Goal: Task Accomplishment & Management: Use online tool/utility

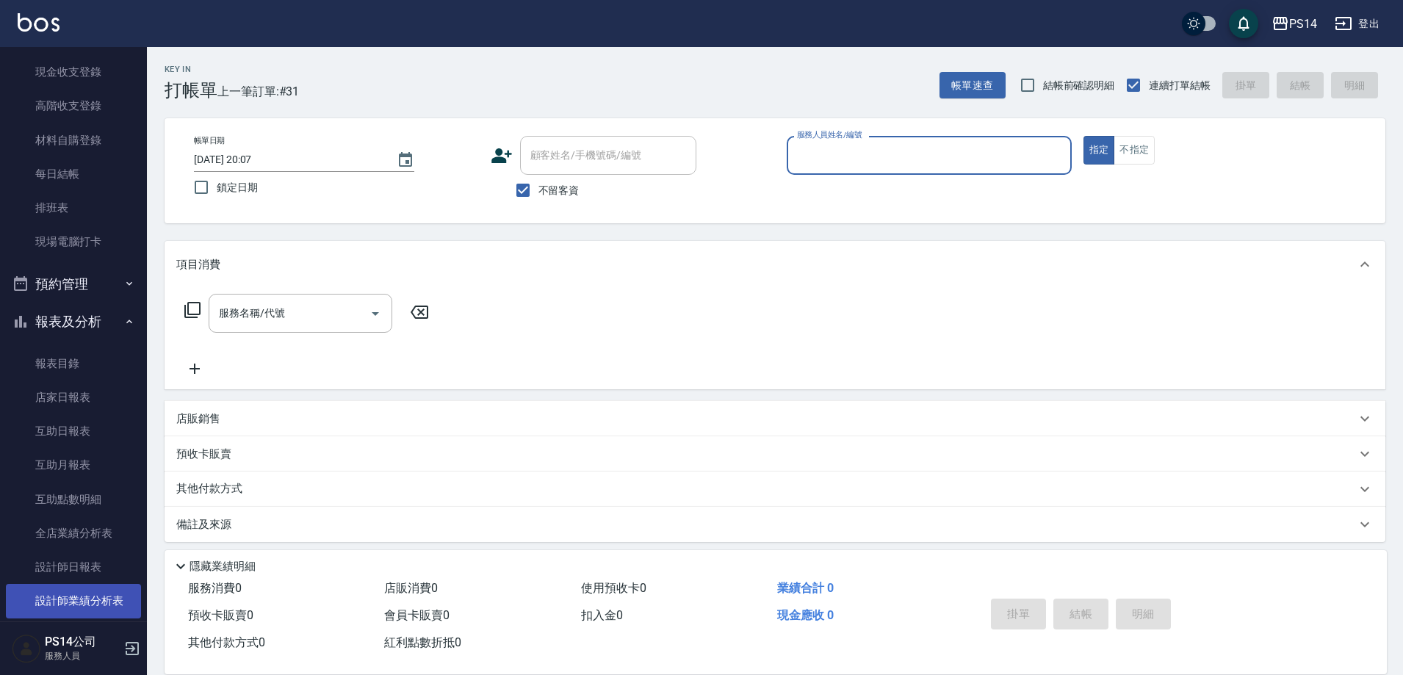
scroll to position [220, 0]
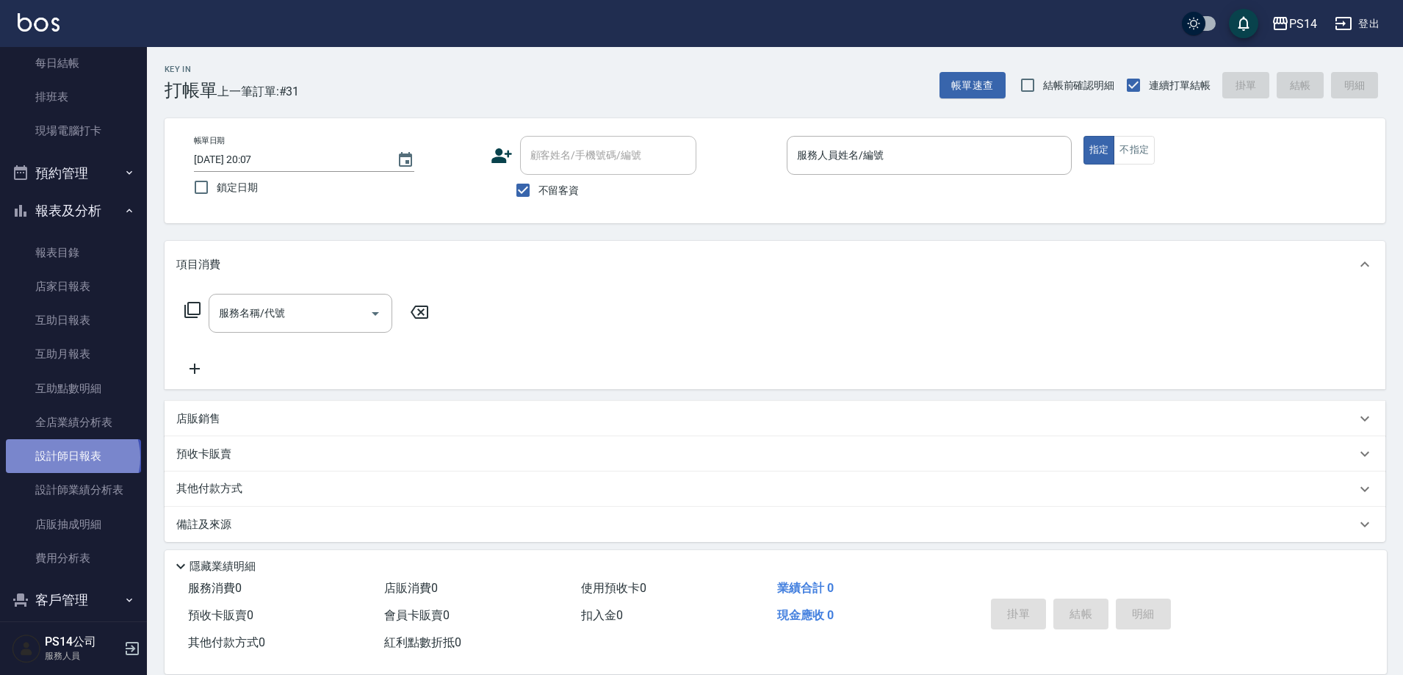
click at [71, 457] on link "設計師日報表" at bounding box center [73, 456] width 135 height 34
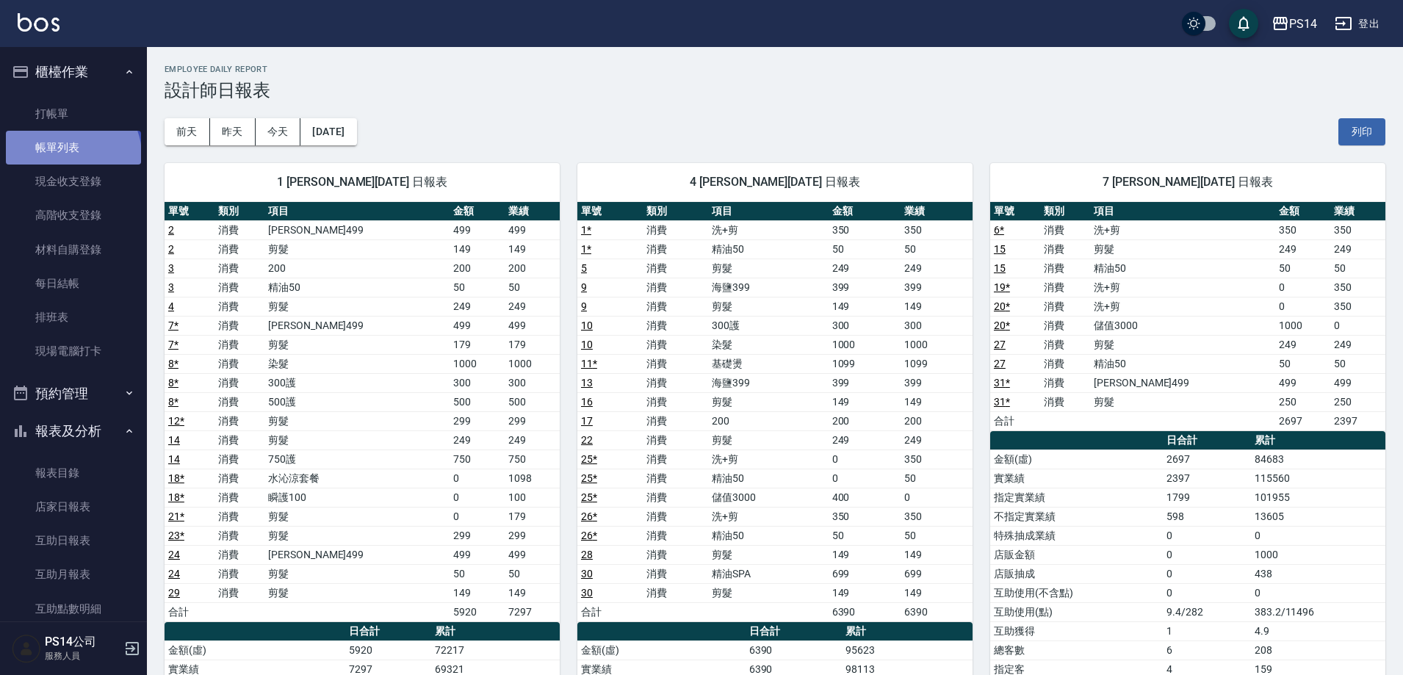
click at [71, 155] on link "帳單列表" at bounding box center [73, 148] width 135 height 34
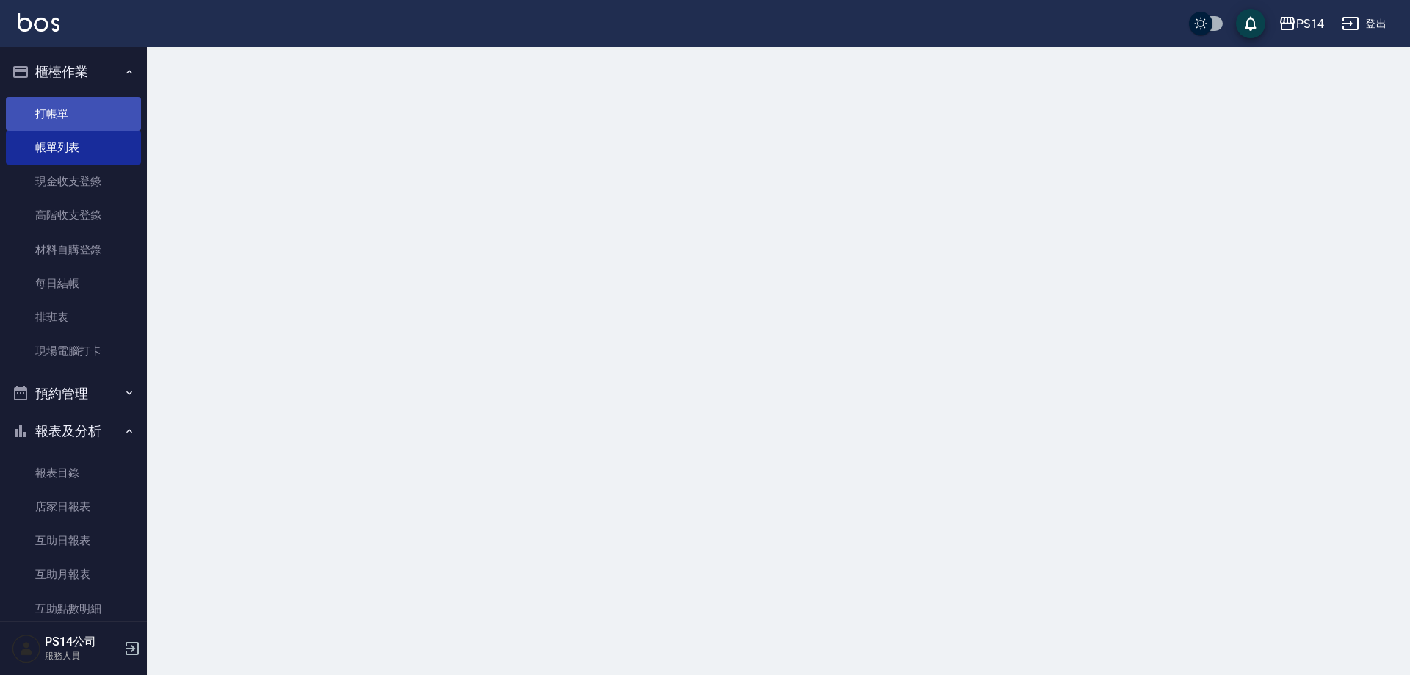
click at [66, 117] on link "打帳單" at bounding box center [73, 114] width 135 height 34
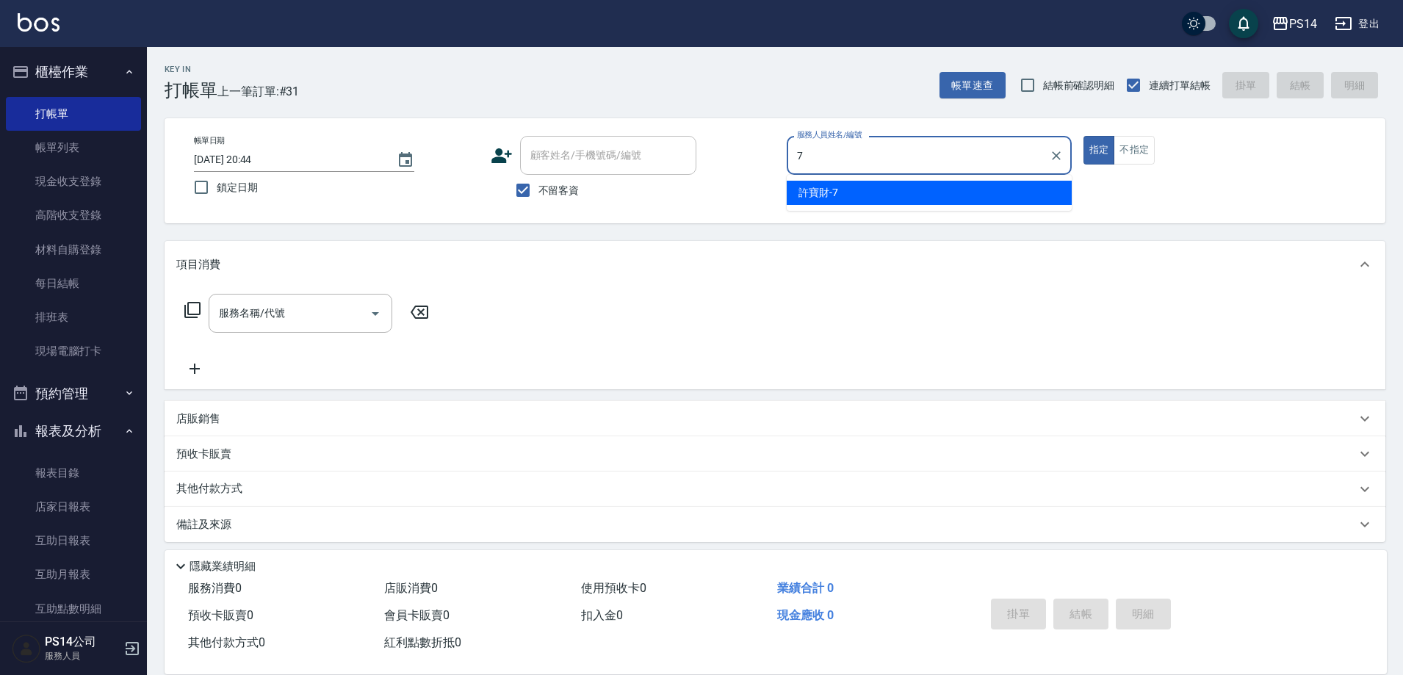
type input "[PERSON_NAME]-7"
type button "true"
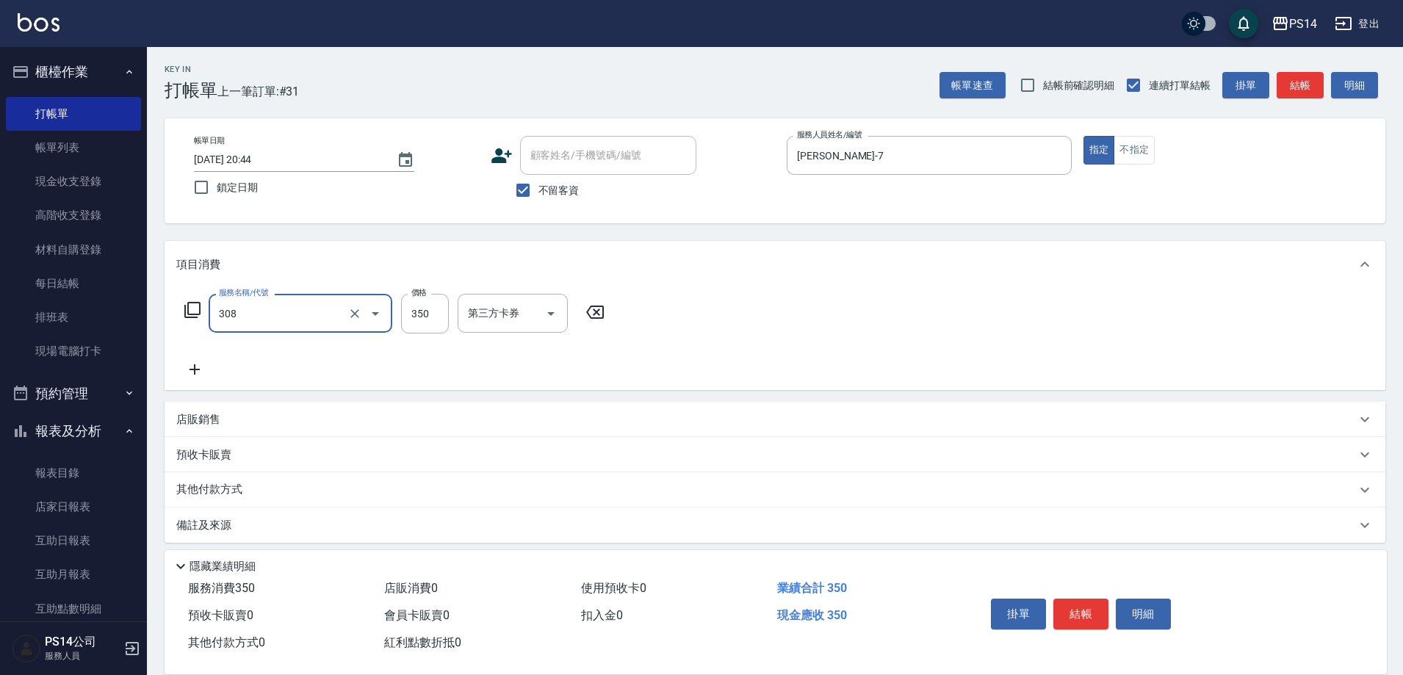
type input "洗+剪(308)"
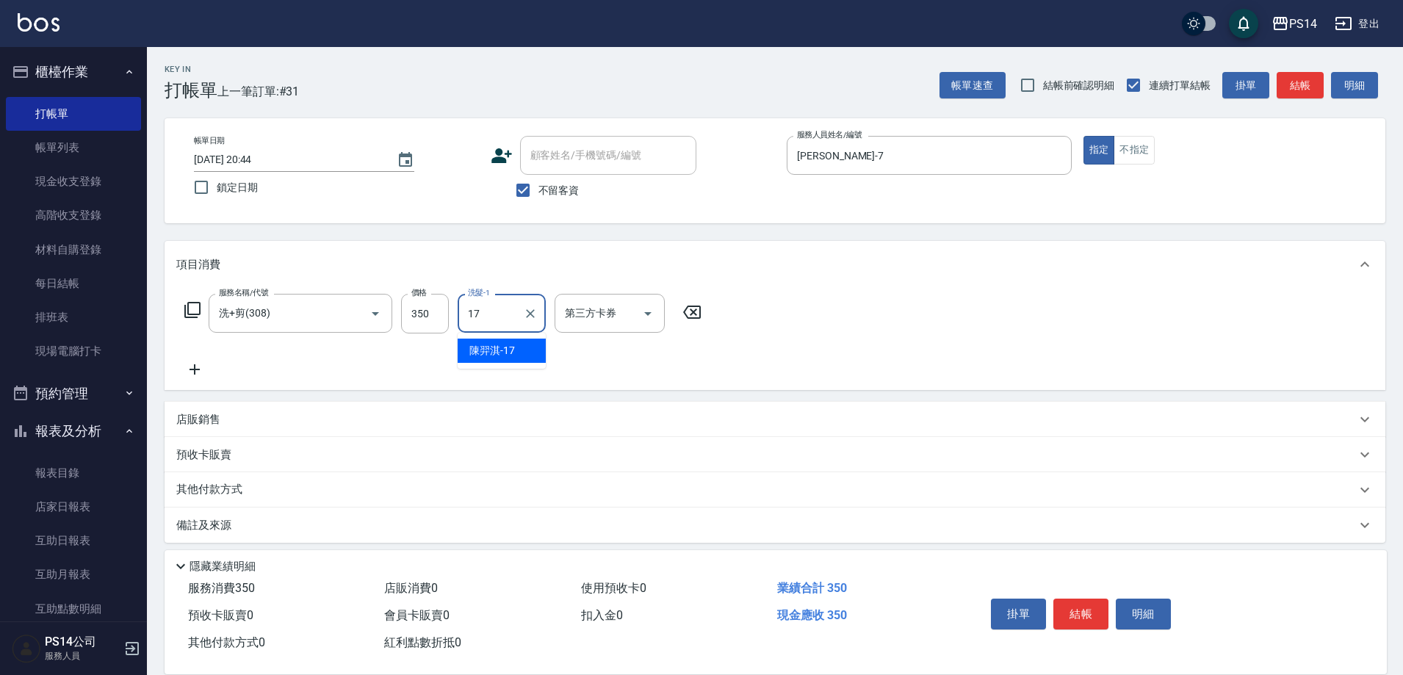
type input "[PERSON_NAME]-17"
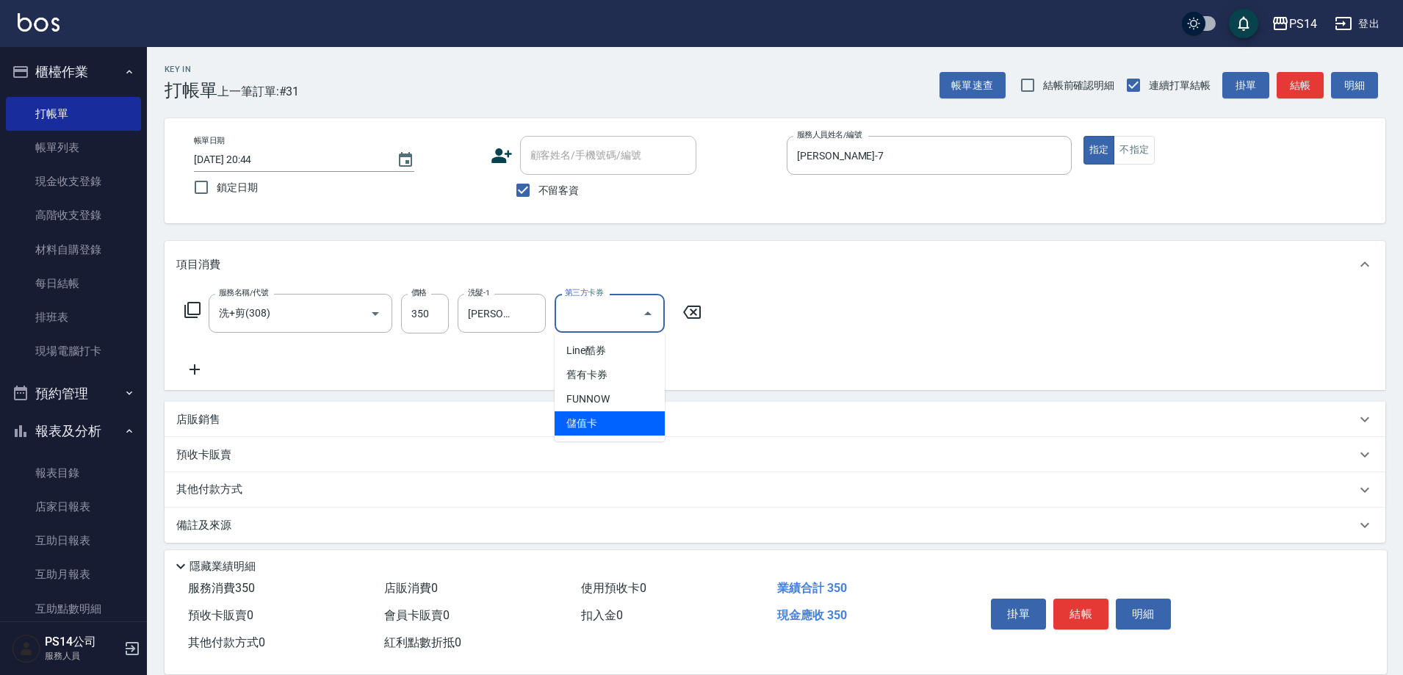
type input "儲值卡"
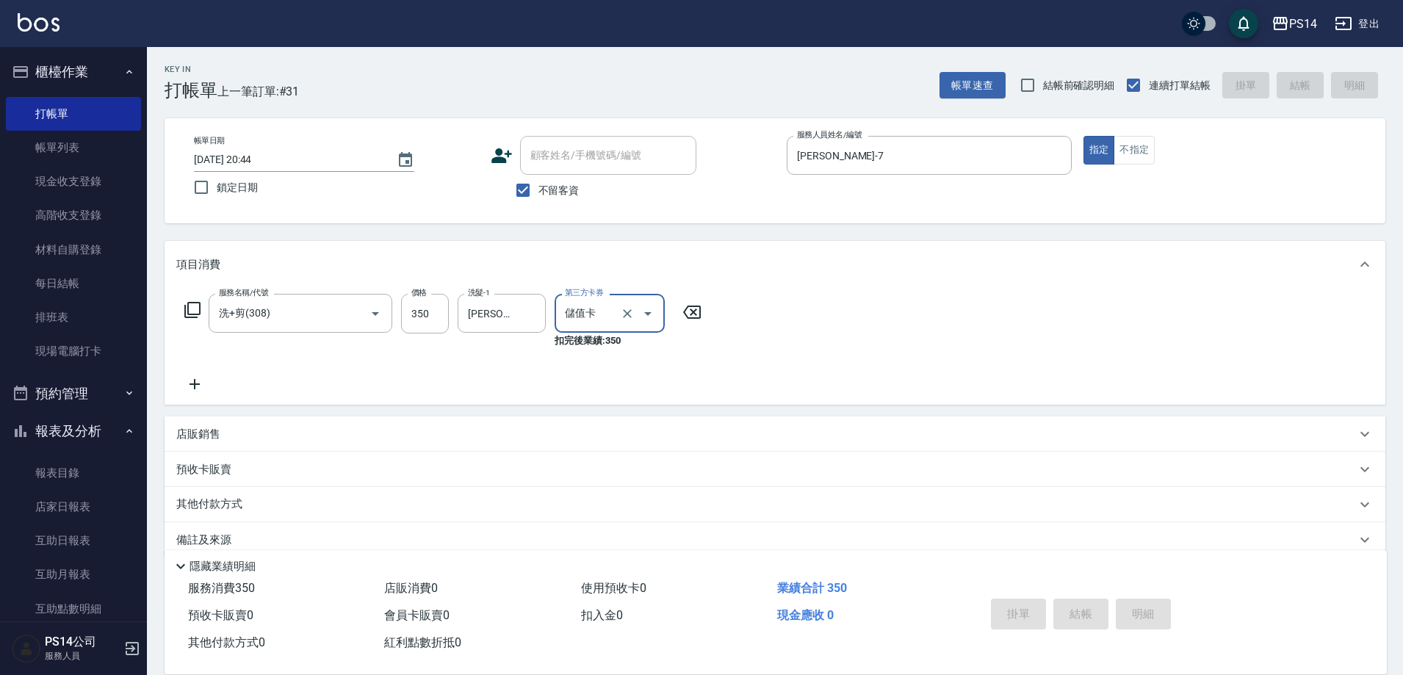
type input "[DATE] 20:52"
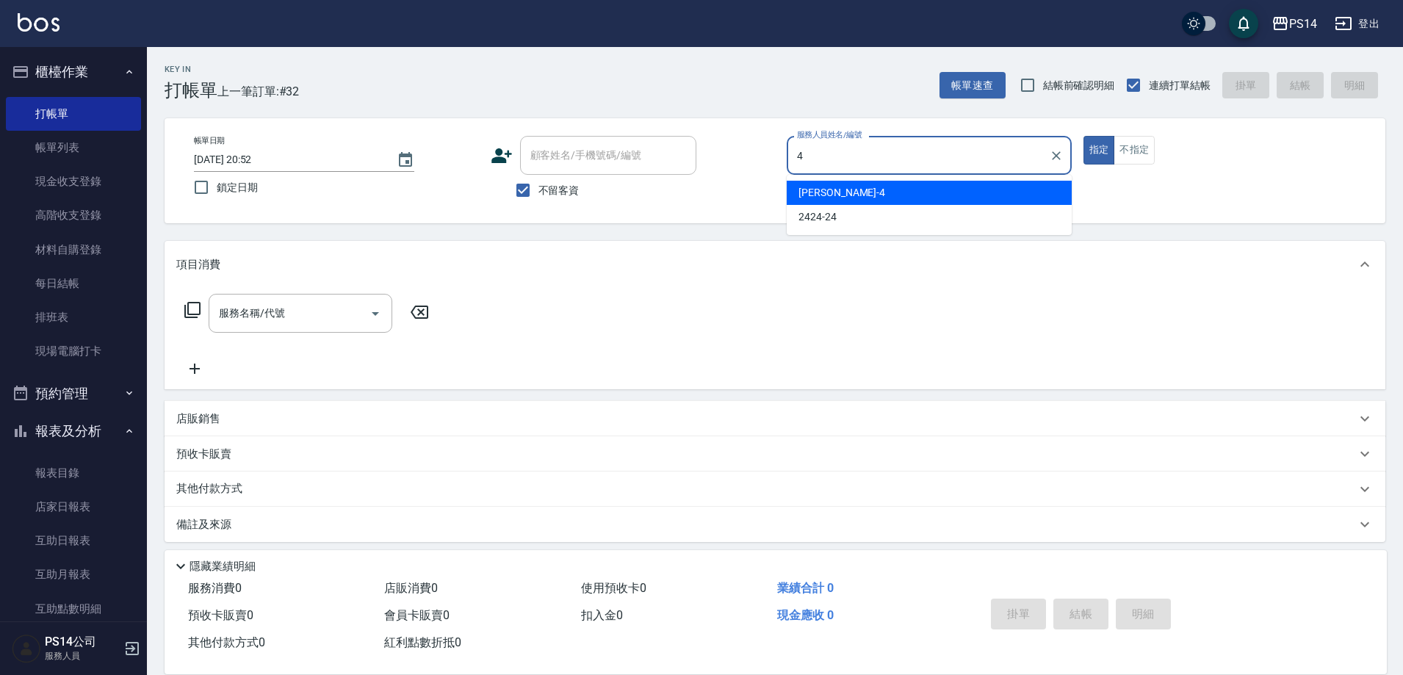
type input "[PERSON_NAME]-4"
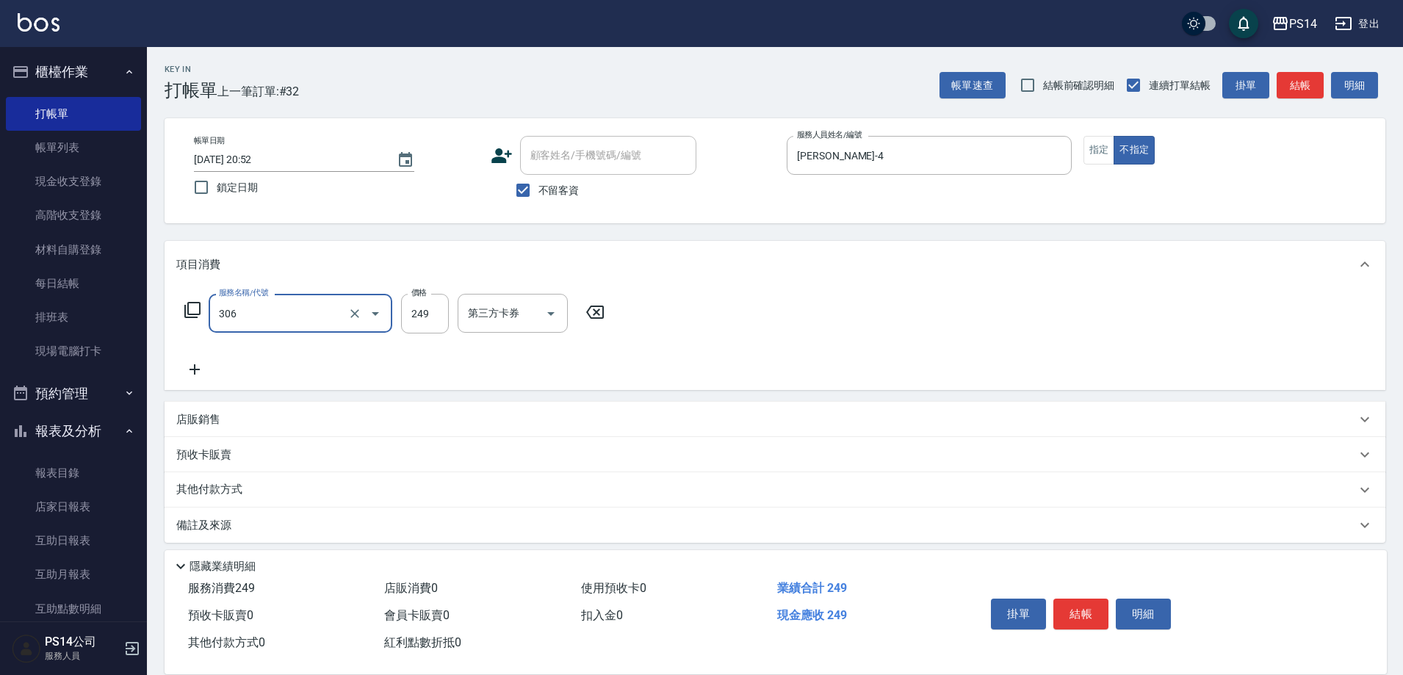
type input "剪髮(306)"
type input "[PERSON_NAME]-17"
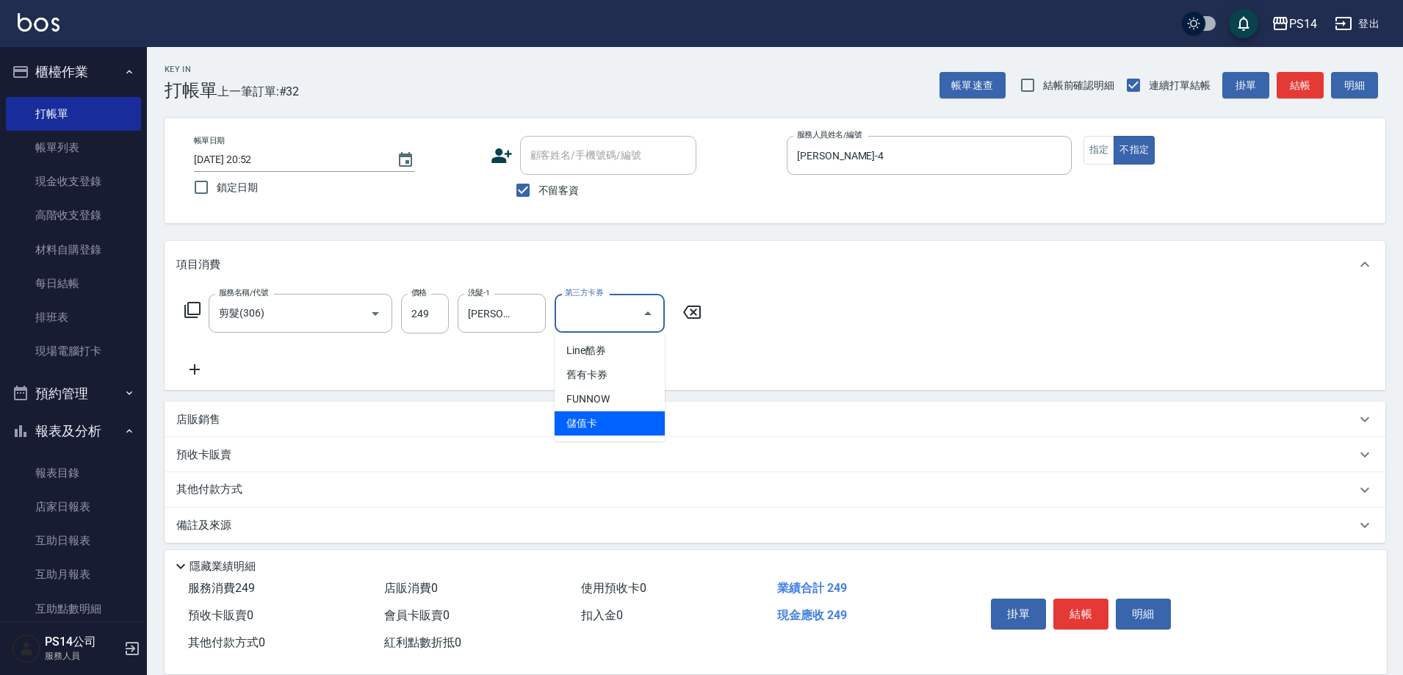
type input "儲值卡"
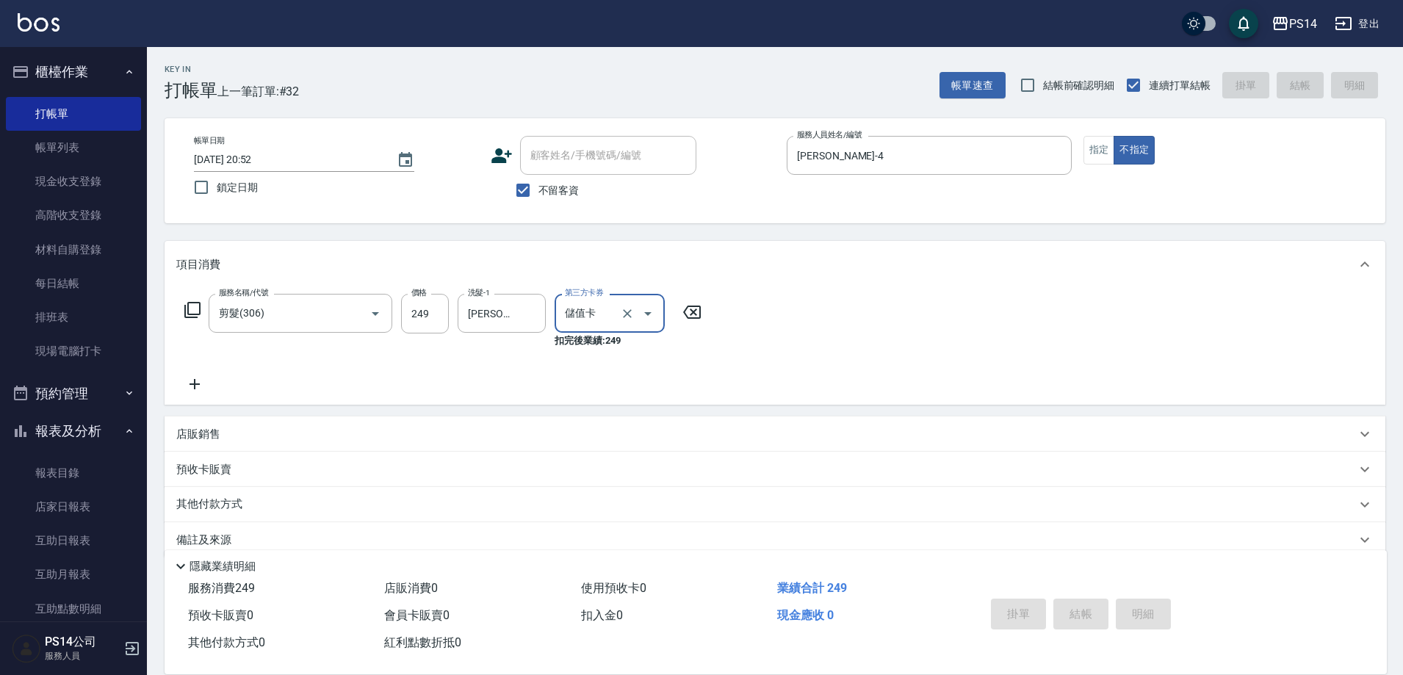
type input "[DATE] 20:53"
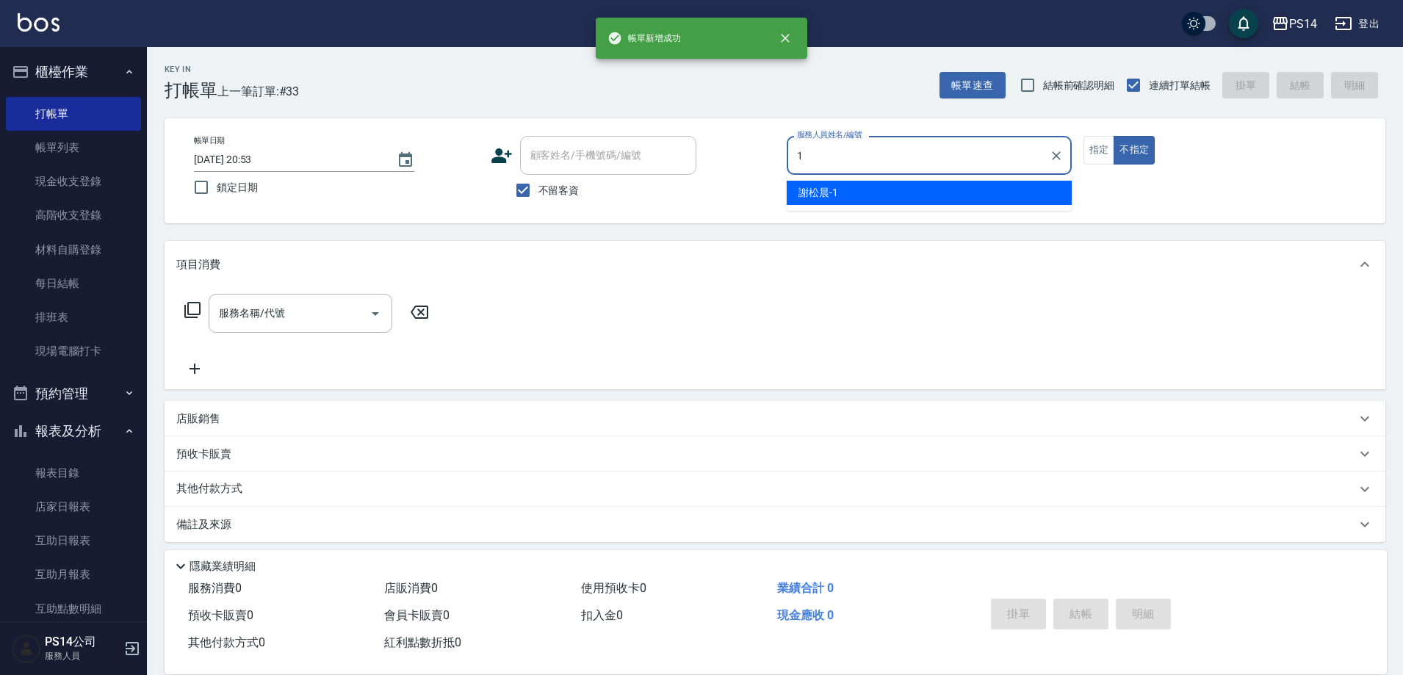
type input "[PERSON_NAME]-1"
type button "false"
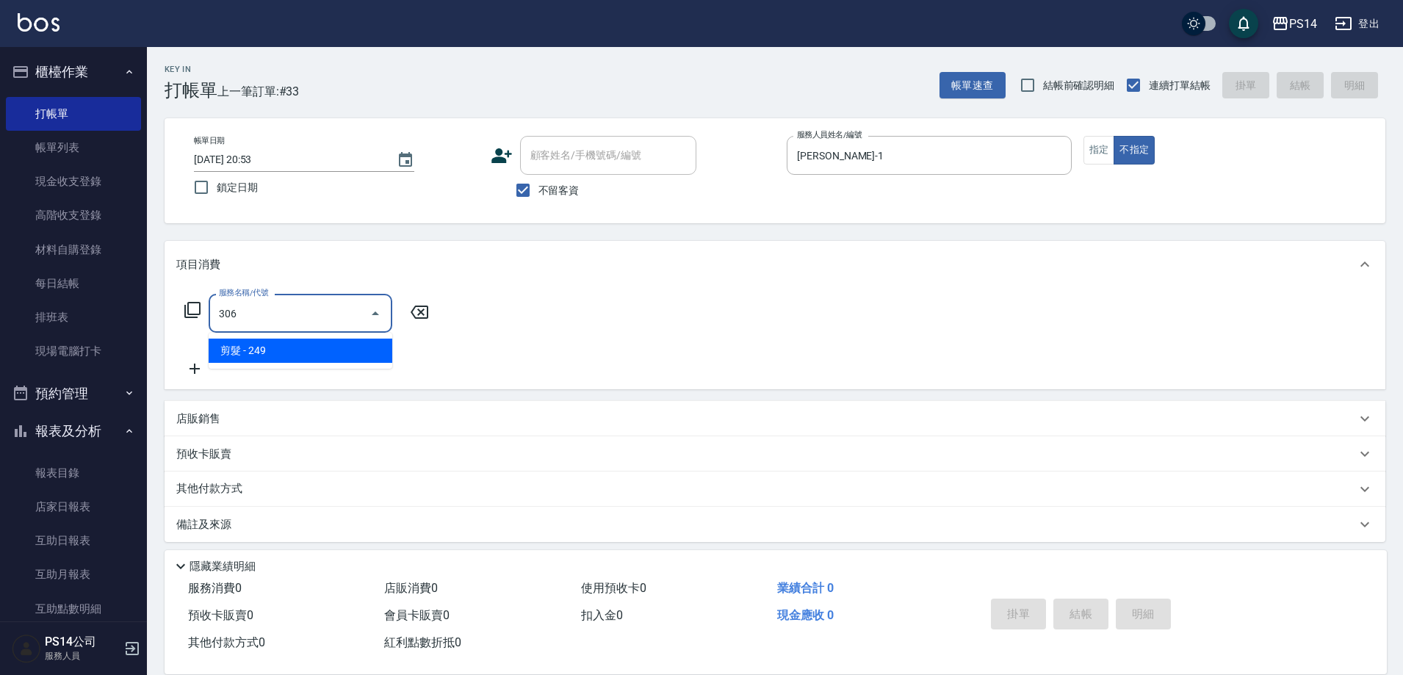
type input "剪髮(306)"
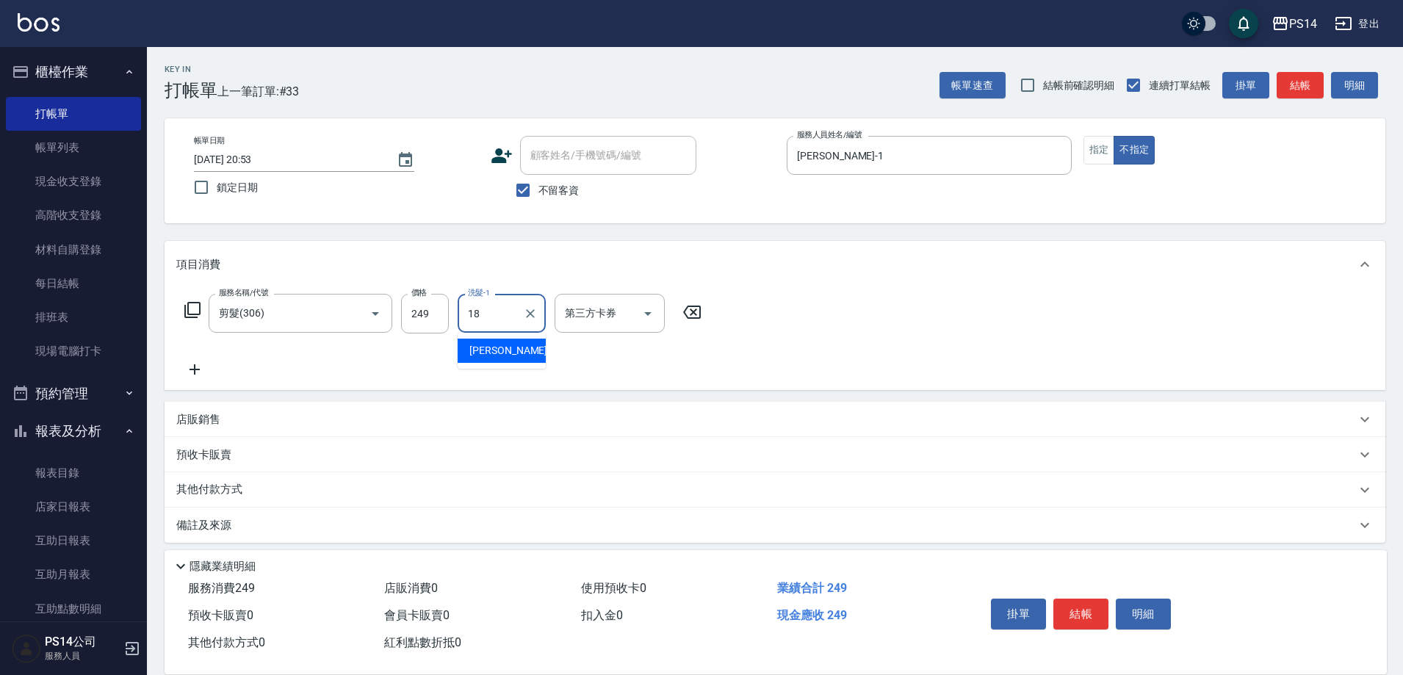
type input "[PERSON_NAME]-18"
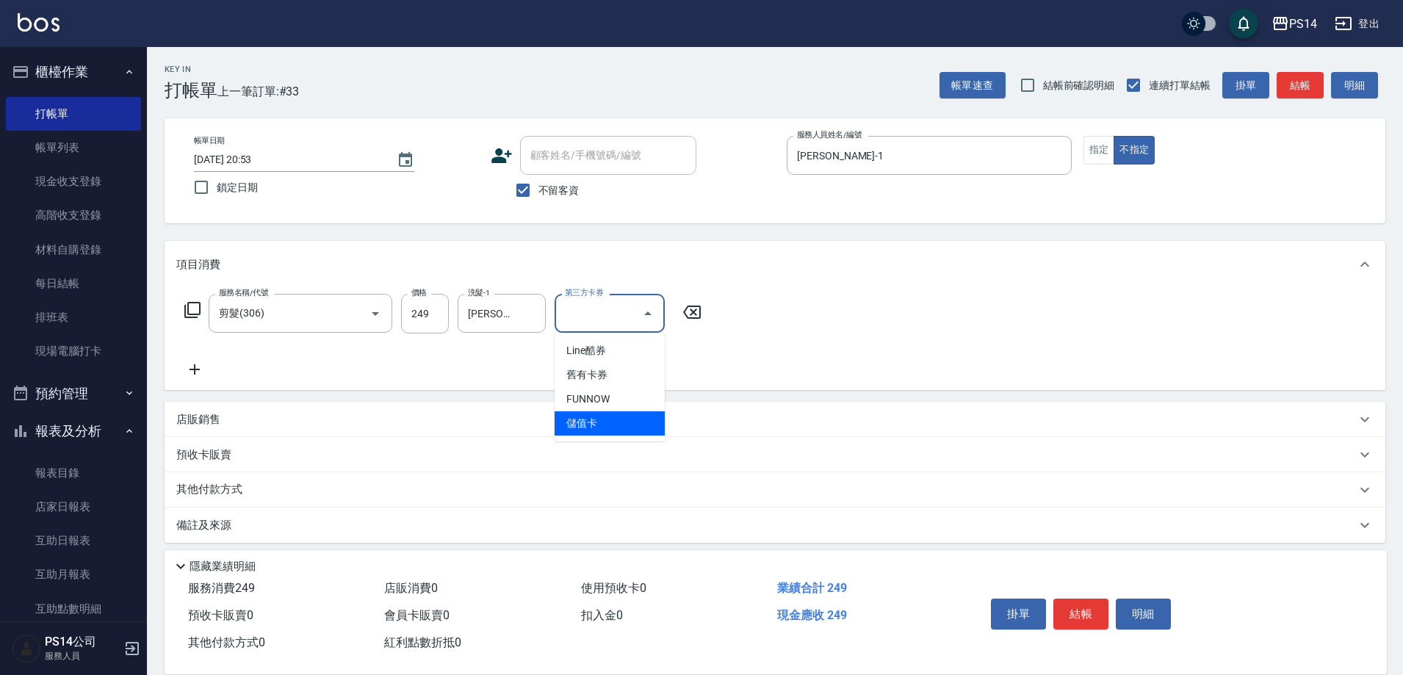
type input "儲值卡"
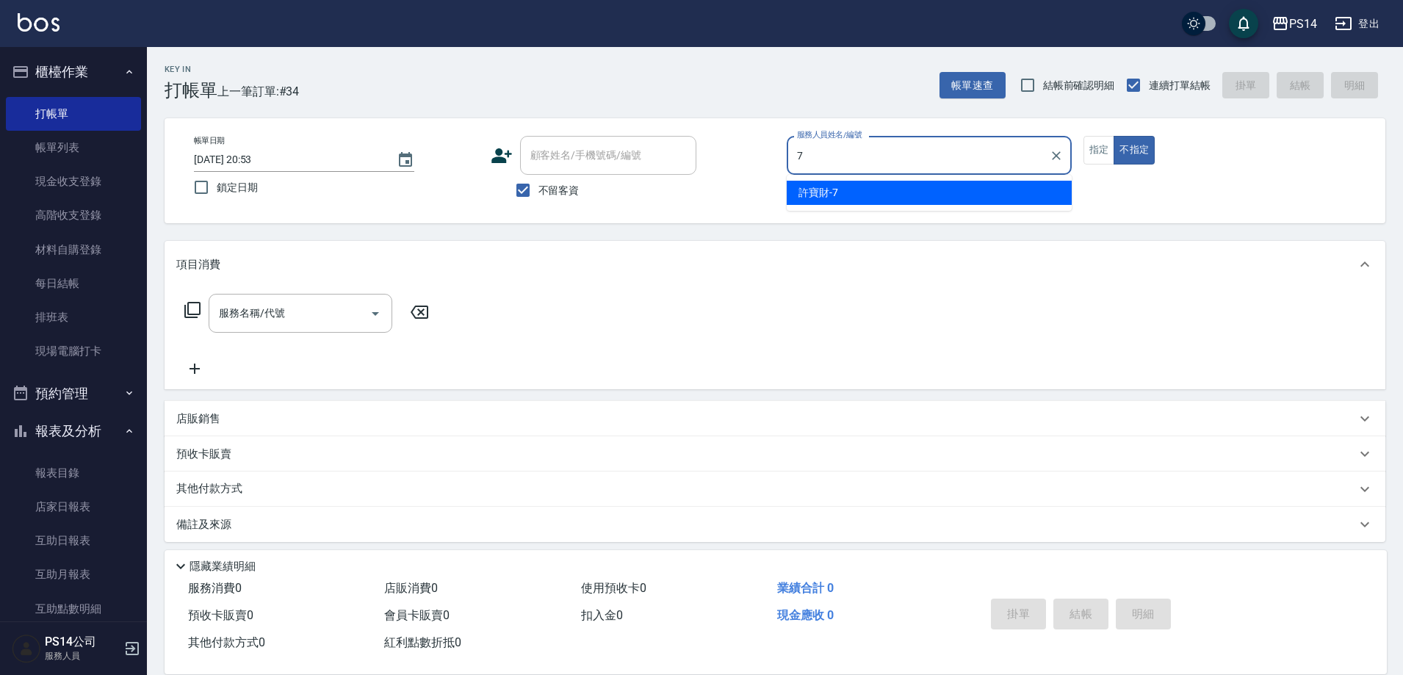
type input "[PERSON_NAME]-7"
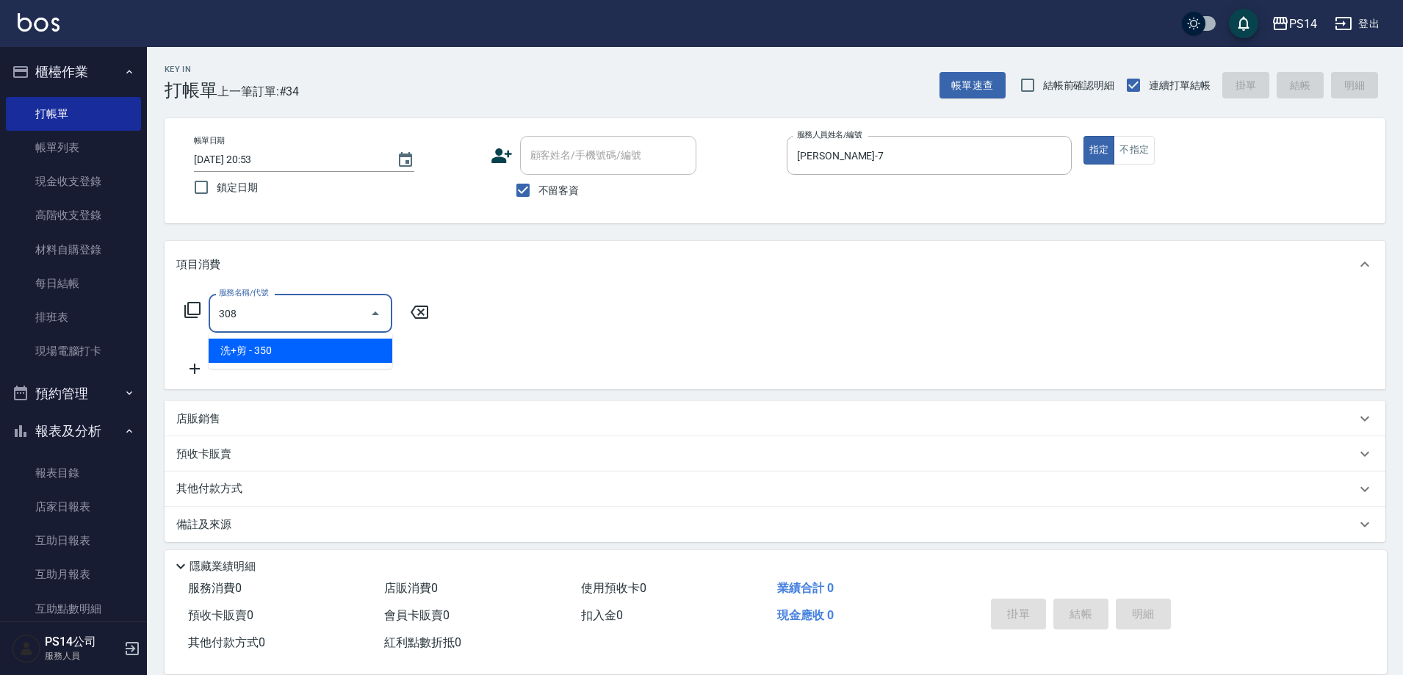
type input "洗+剪(308)"
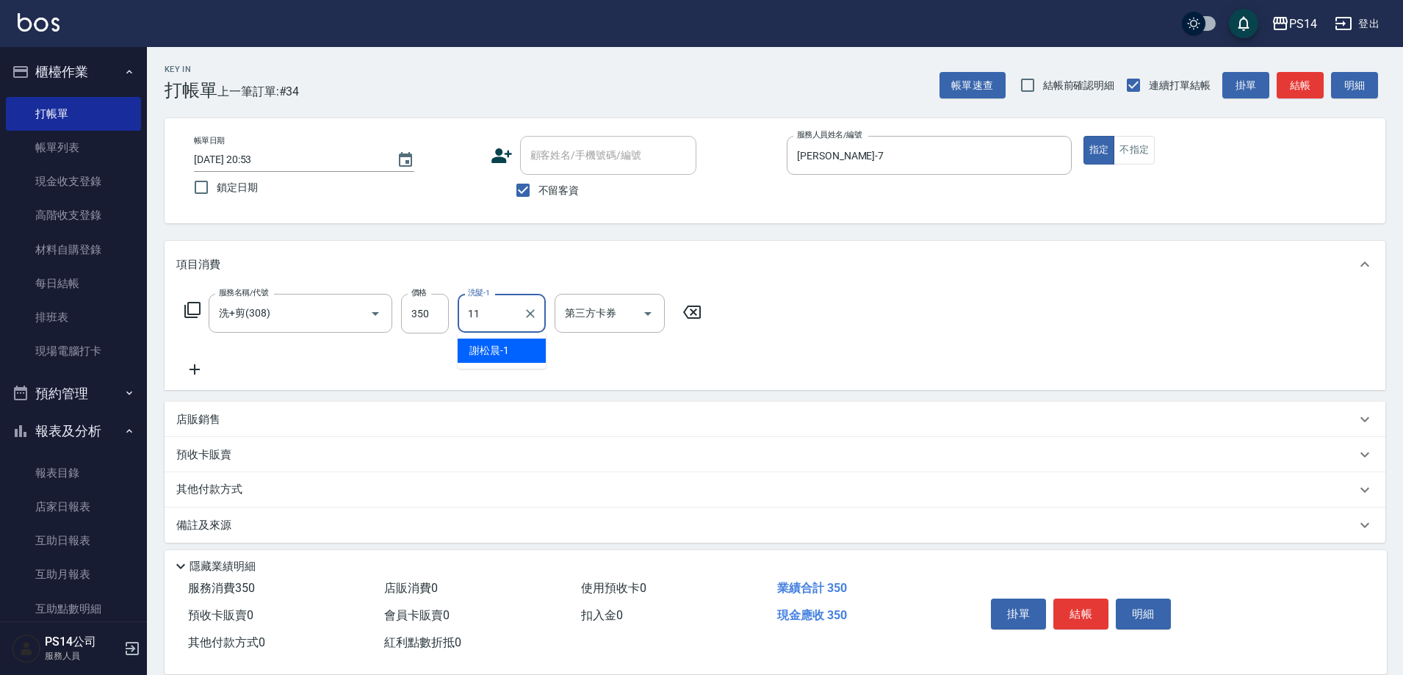
type input "[PERSON_NAME]-11"
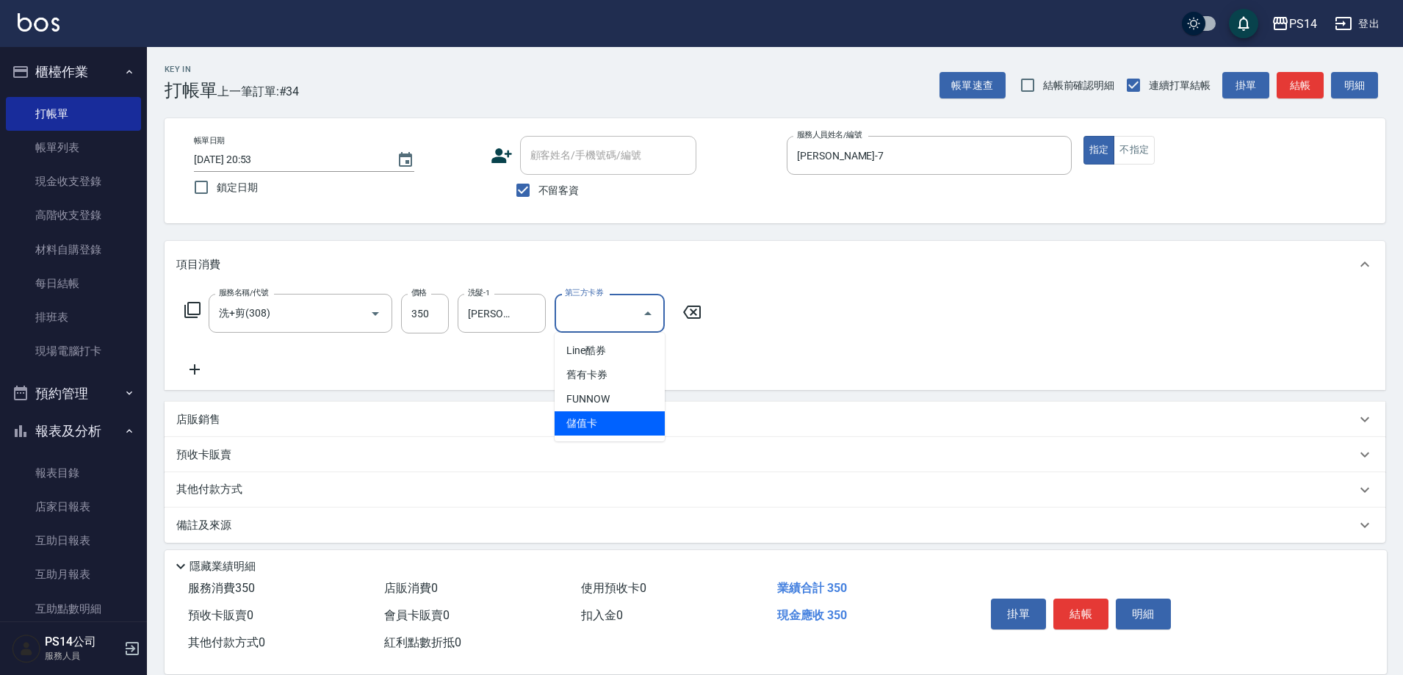
type input "儲值卡"
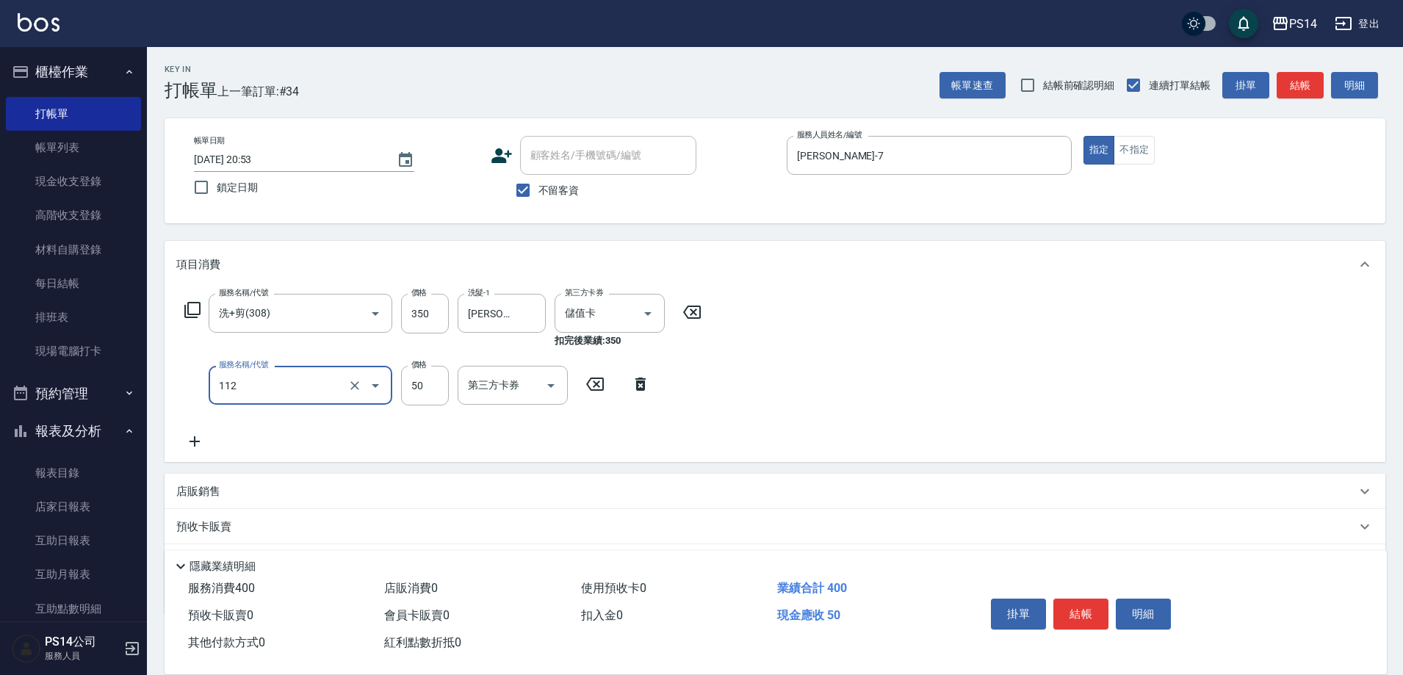
type input "精油50(112)"
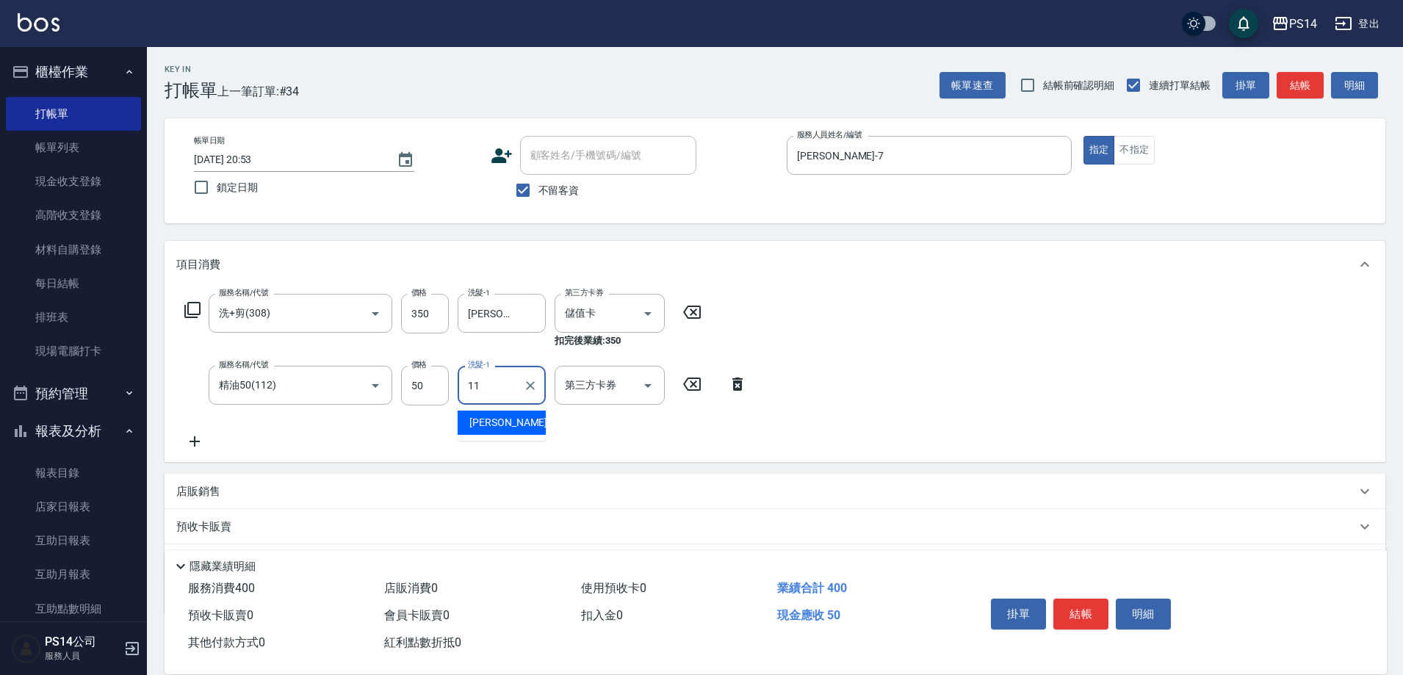
type input "[PERSON_NAME]-11"
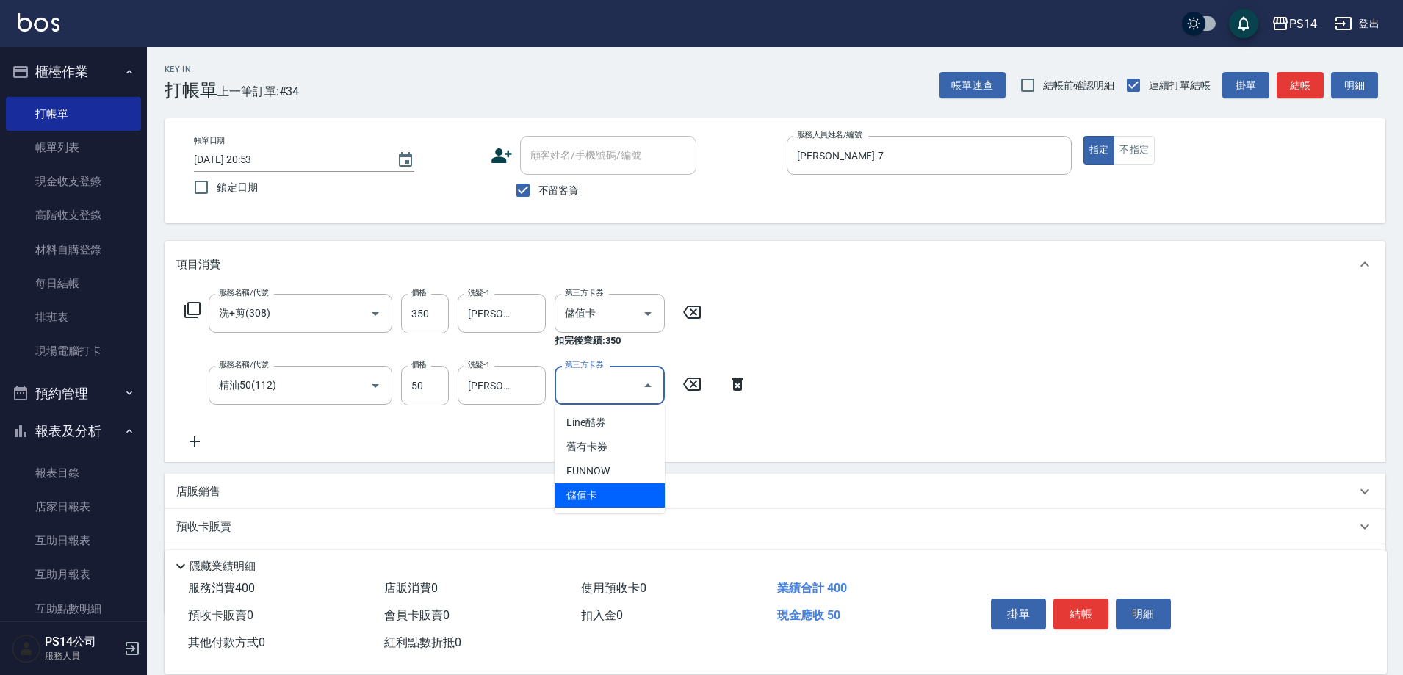
type input "儲值卡"
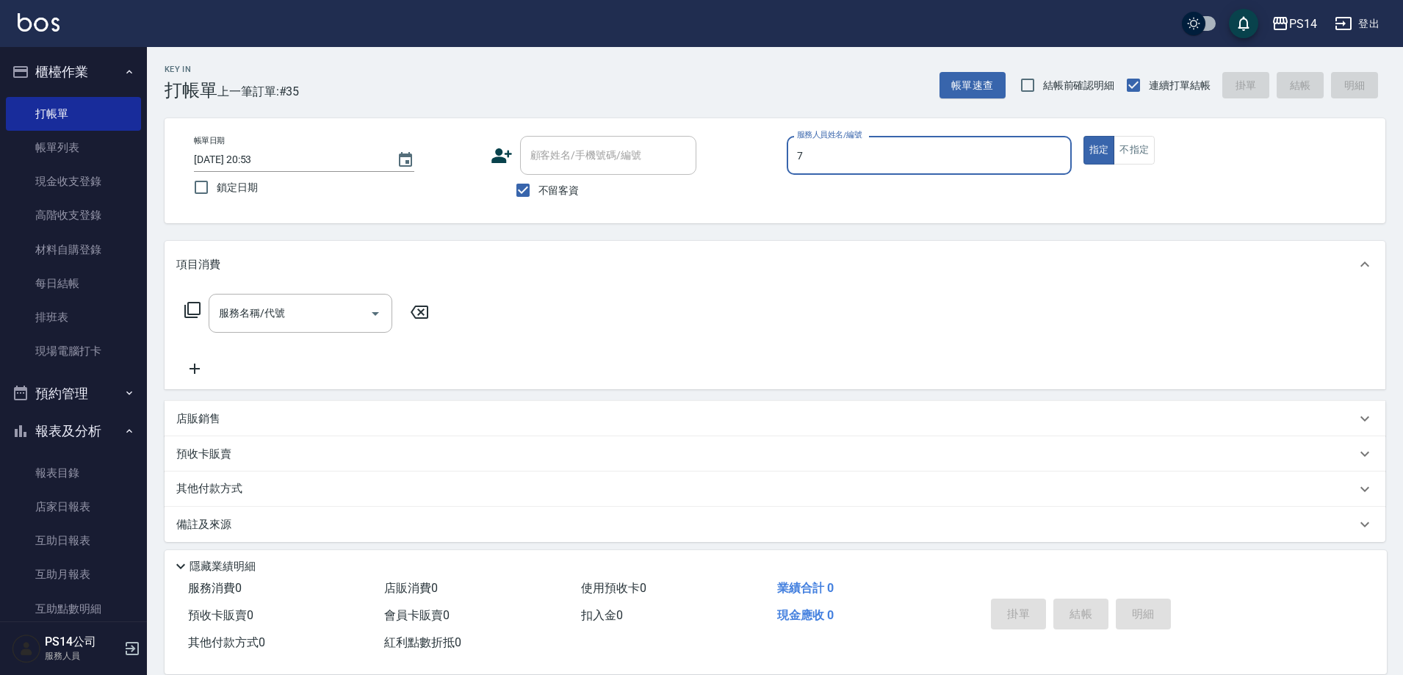
type input "[PERSON_NAME]-7"
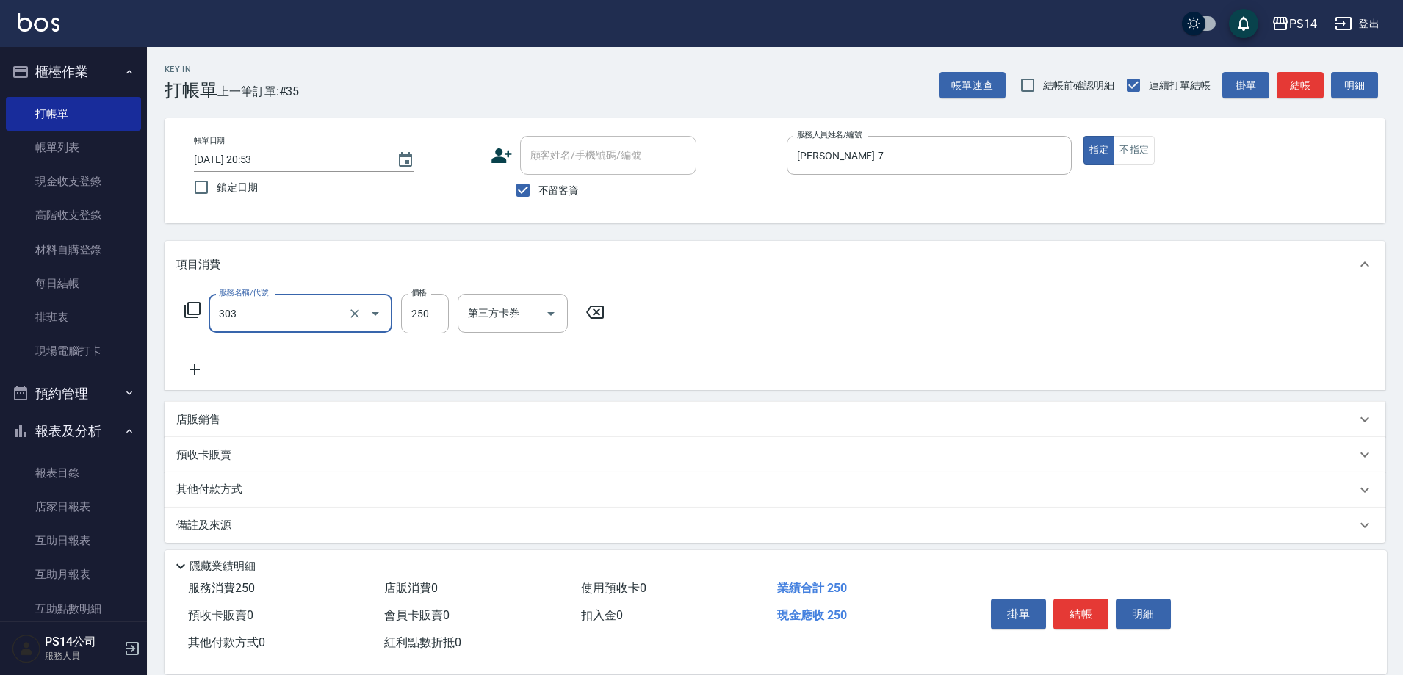
type input "剪髮(303)"
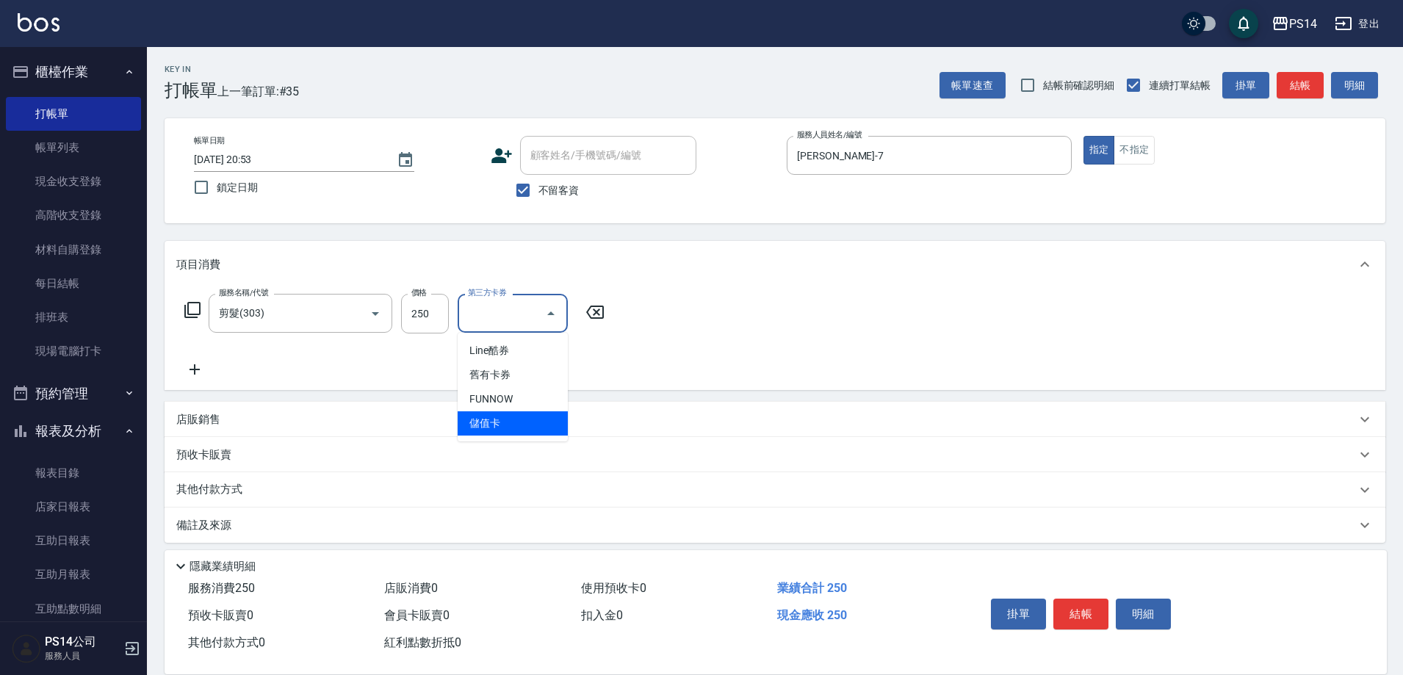
type input "儲值卡"
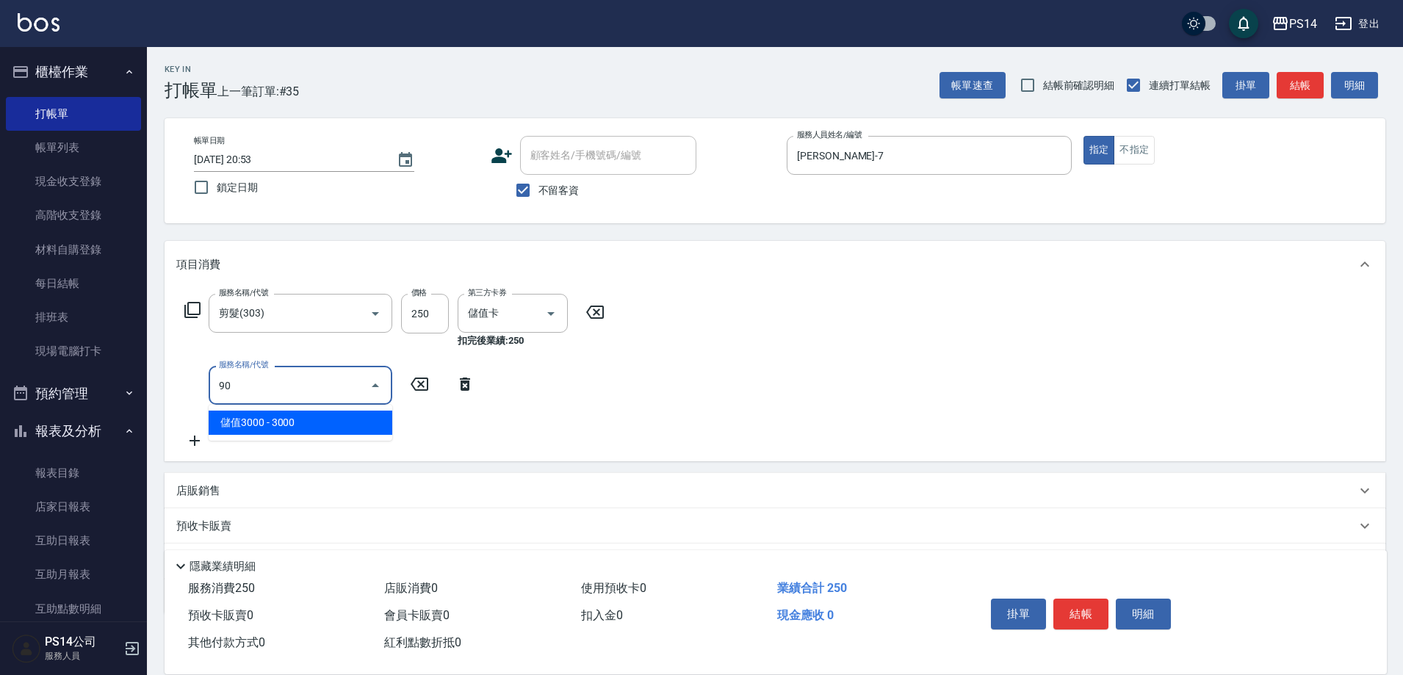
type input "901"
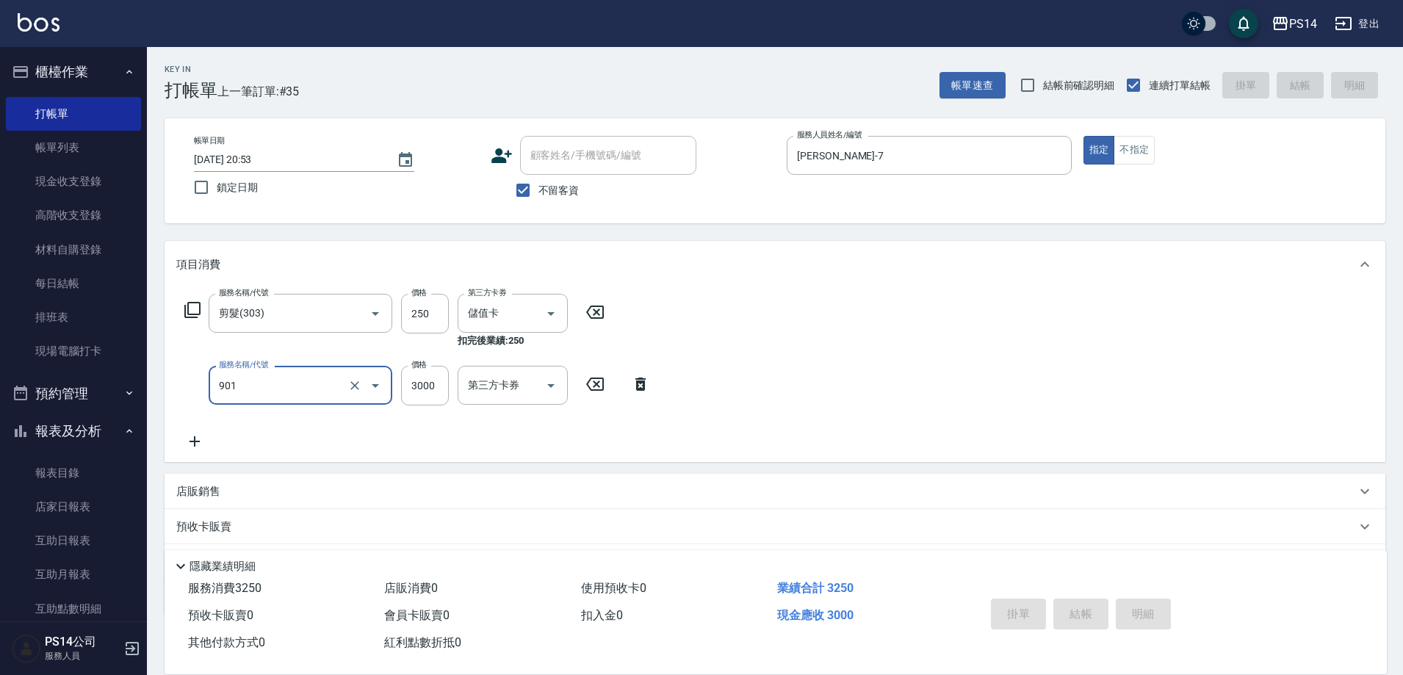
type input "[DATE] 20:54"
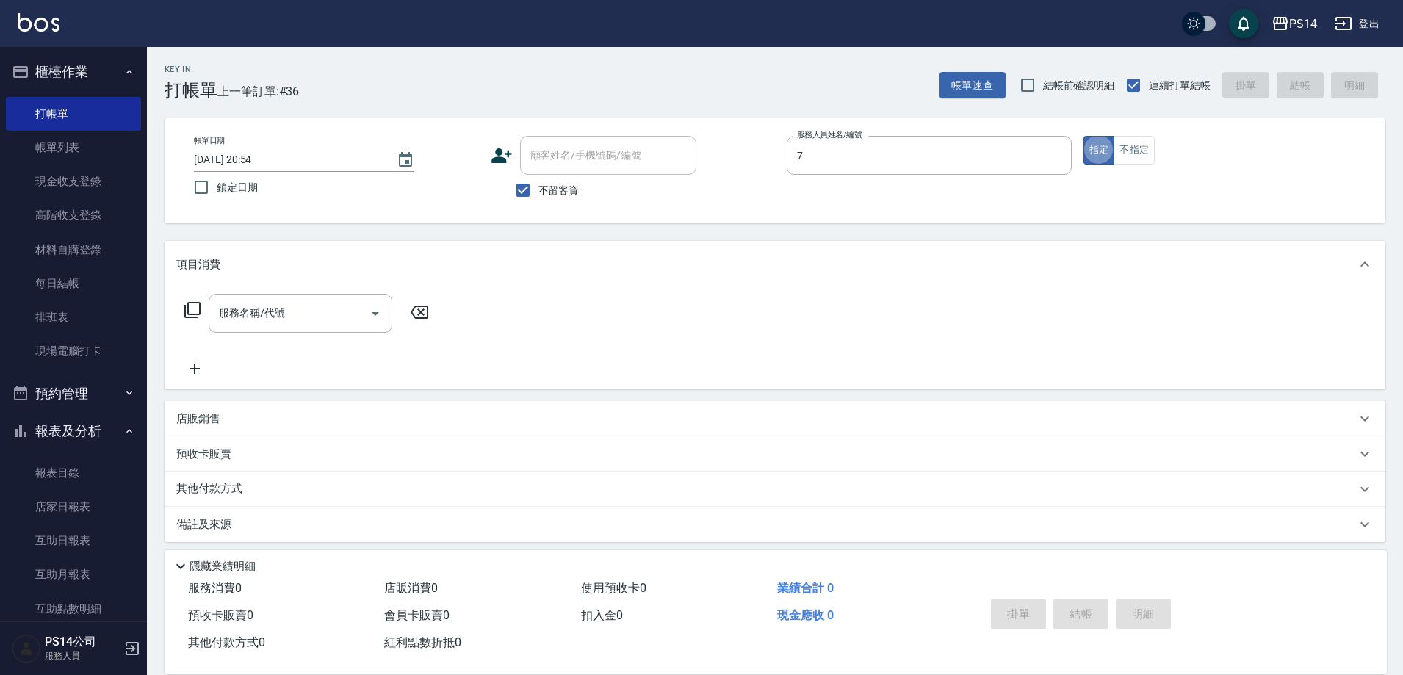
type input "[PERSON_NAME]-7"
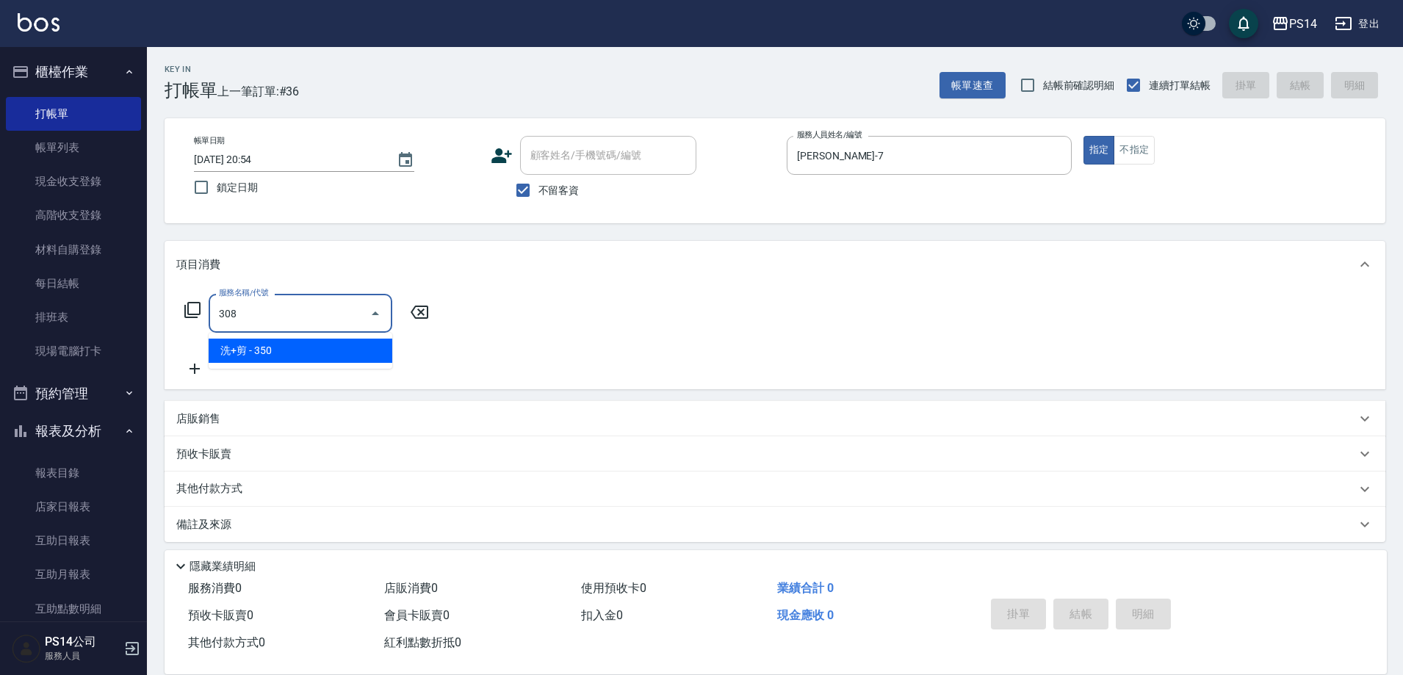
type input "洗+剪(308)"
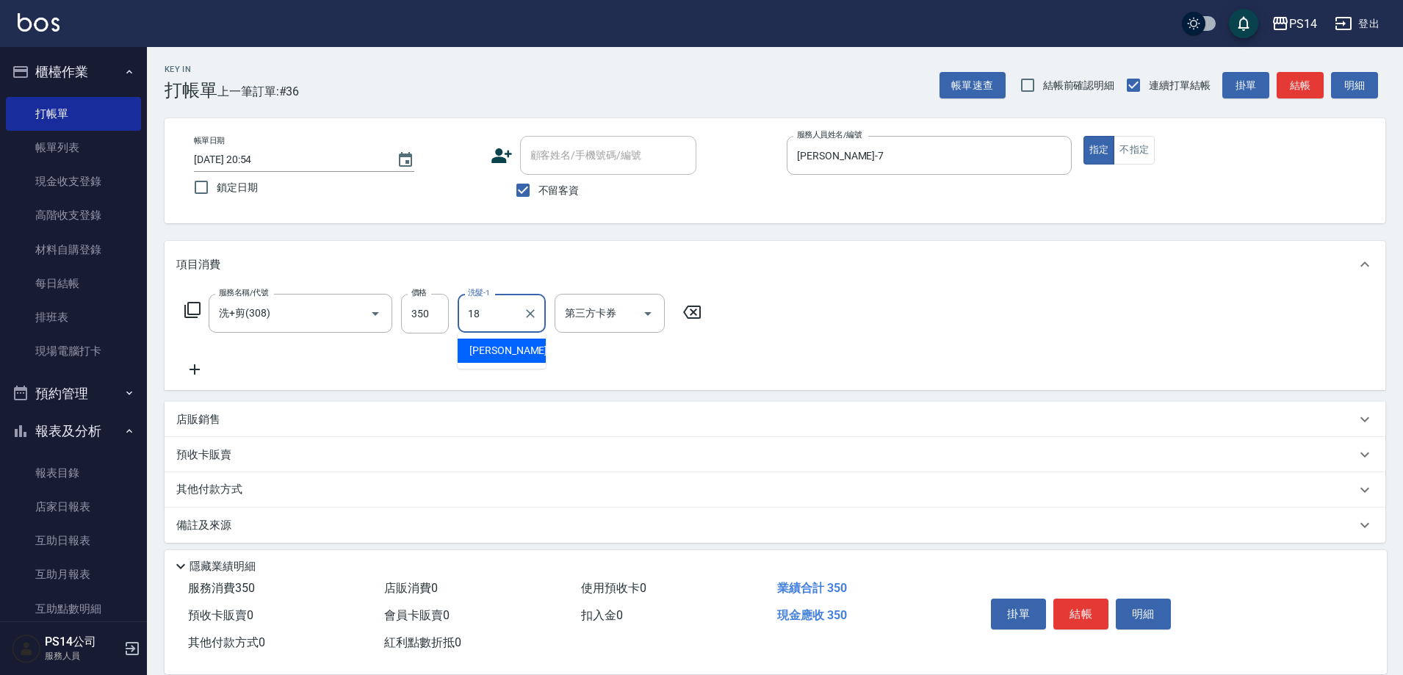
type input "[PERSON_NAME]-18"
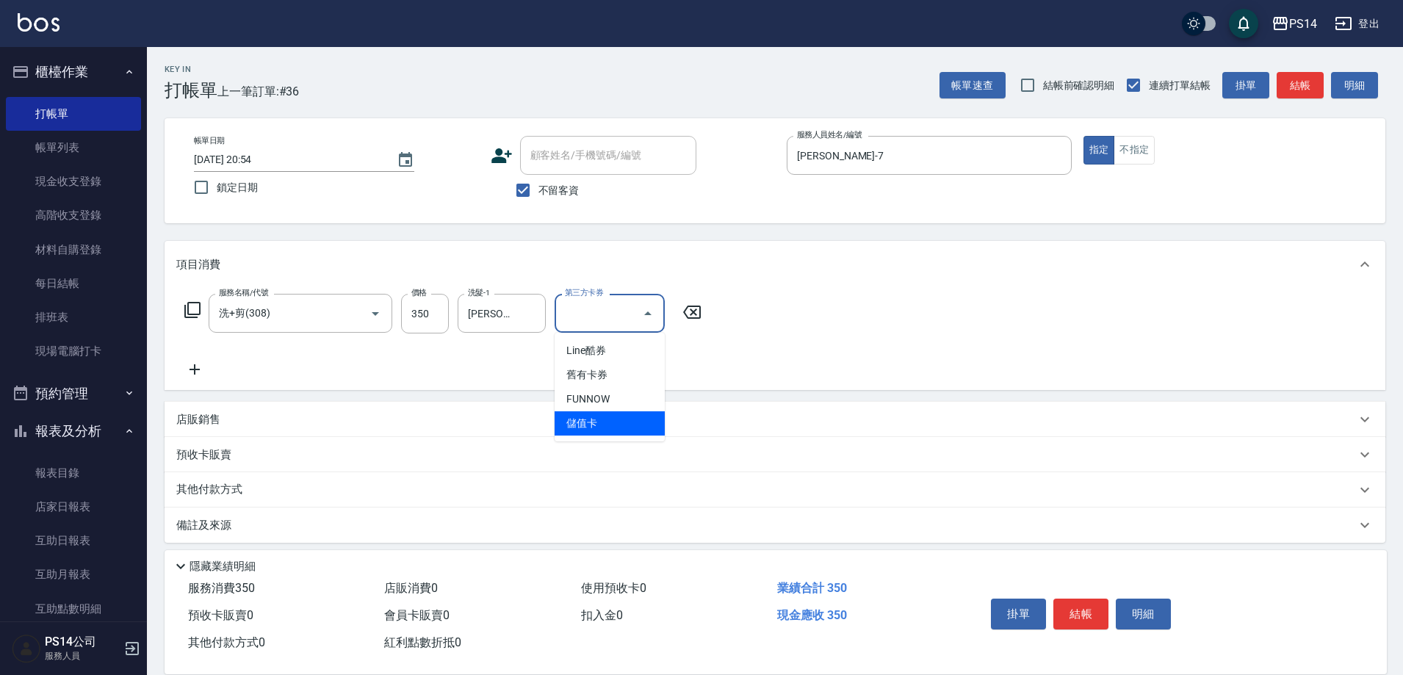
type input "儲值卡"
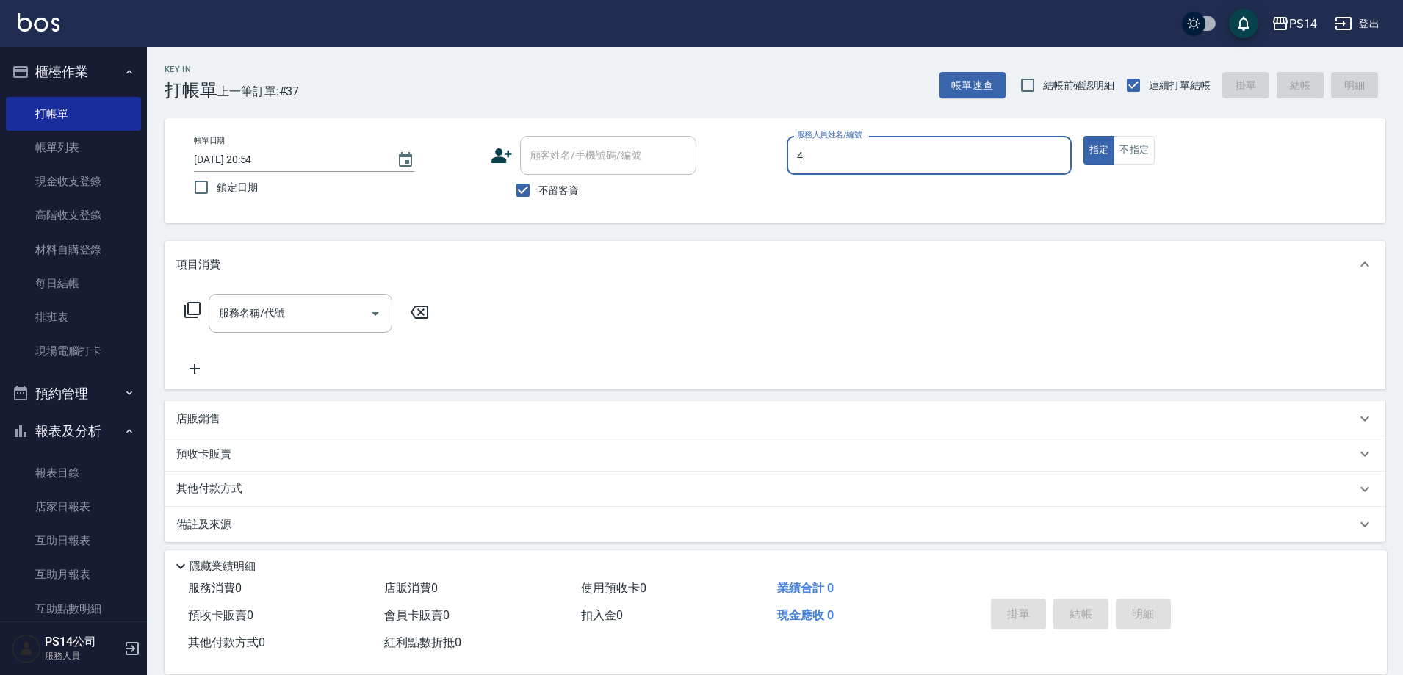
type input "[PERSON_NAME]-4"
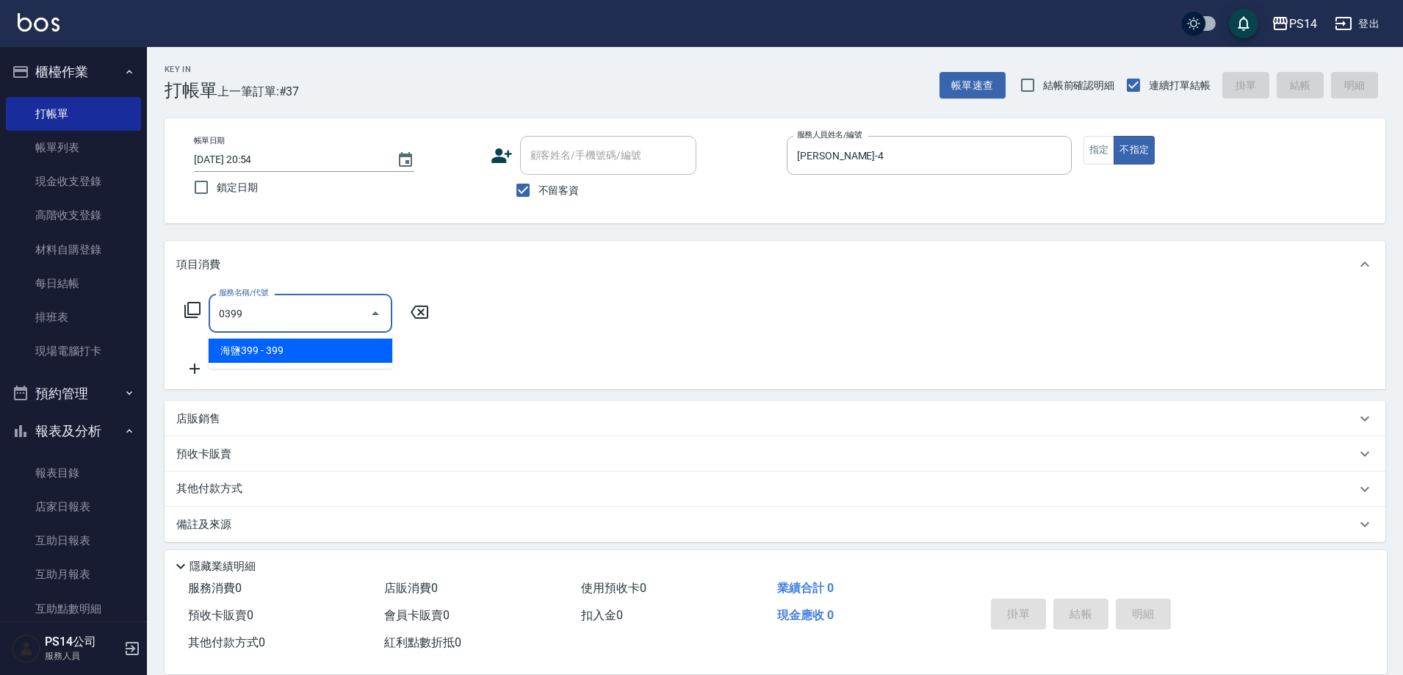
type input "海鹽399(0399)"
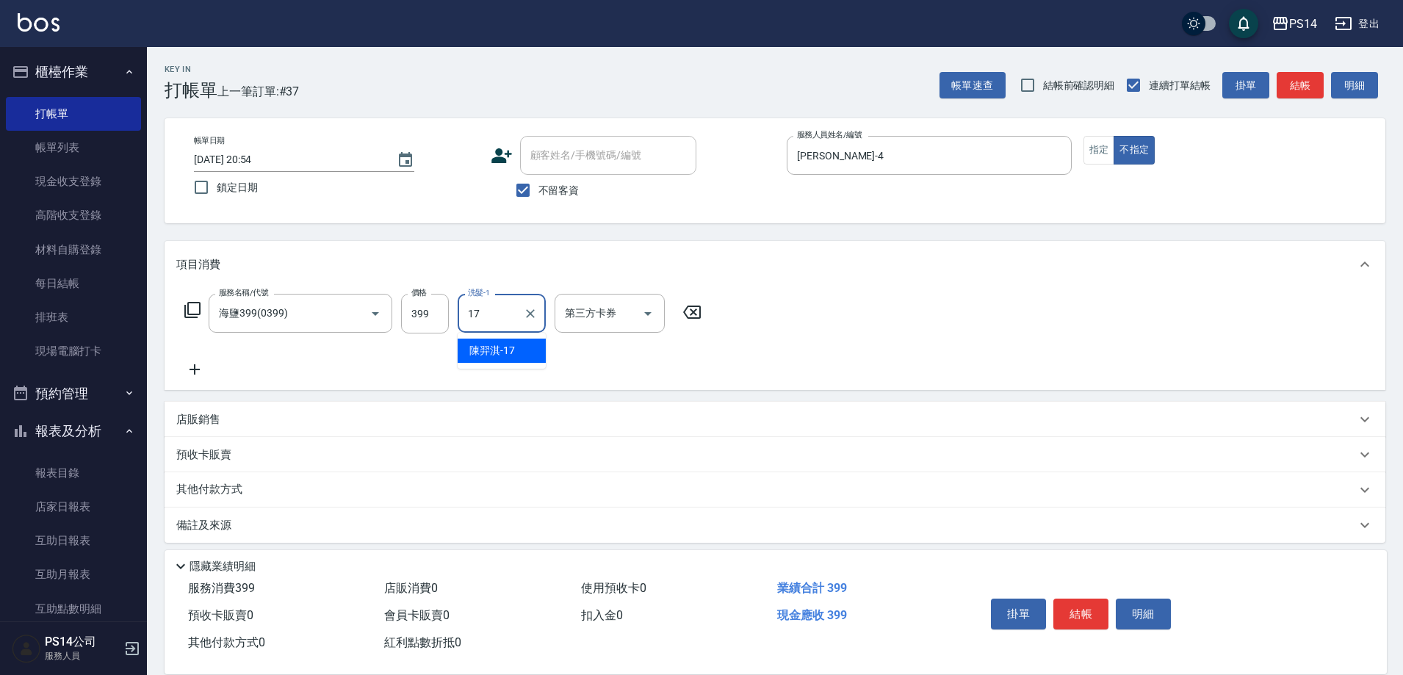
type input "[PERSON_NAME]-17"
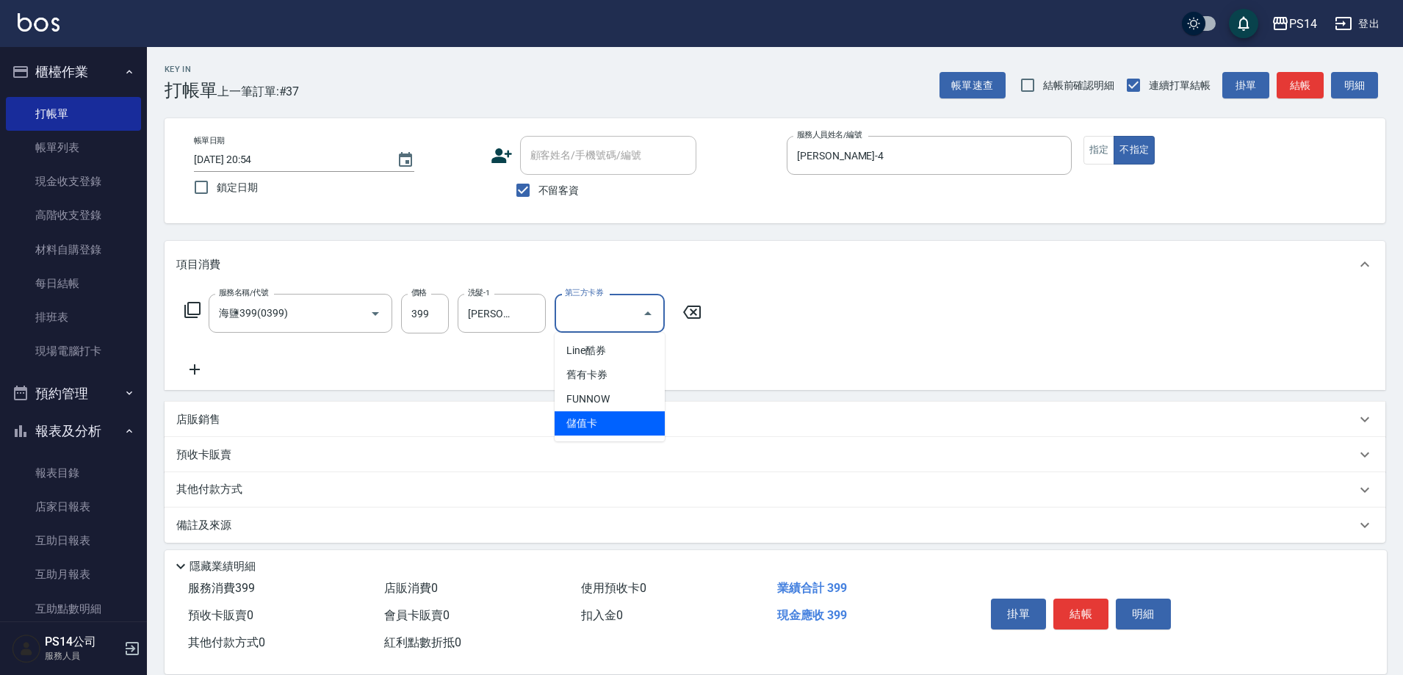
click at [848, 279] on div "項目消費" at bounding box center [774, 264] width 1220 height 47
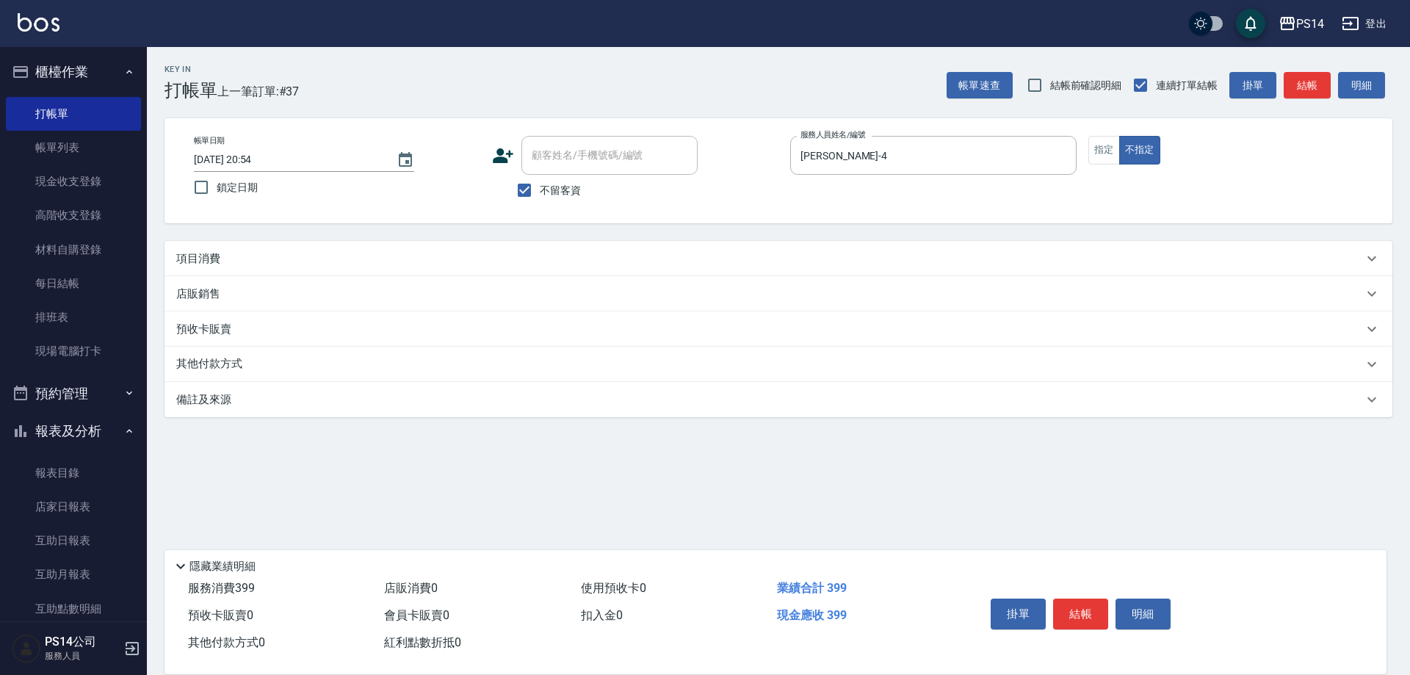
click at [717, 250] on div "項目消費" at bounding box center [778, 258] width 1228 height 35
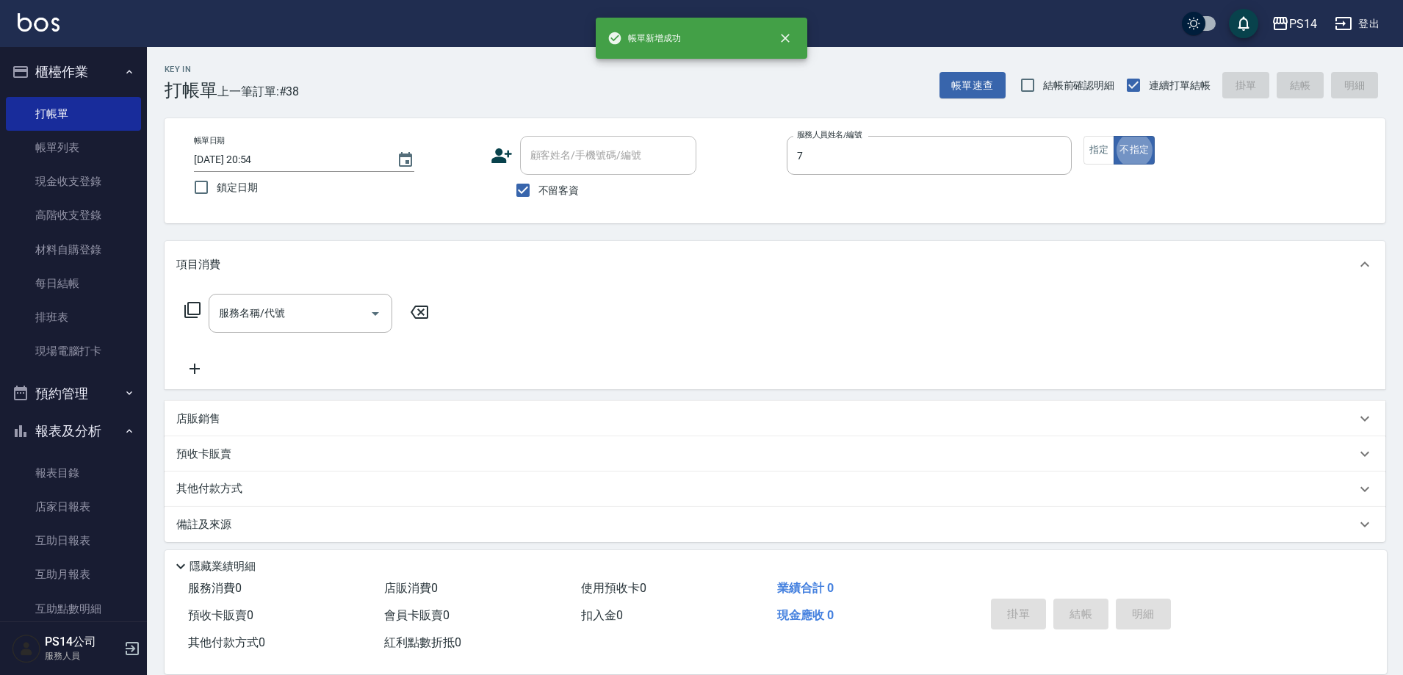
type input "[PERSON_NAME]-7"
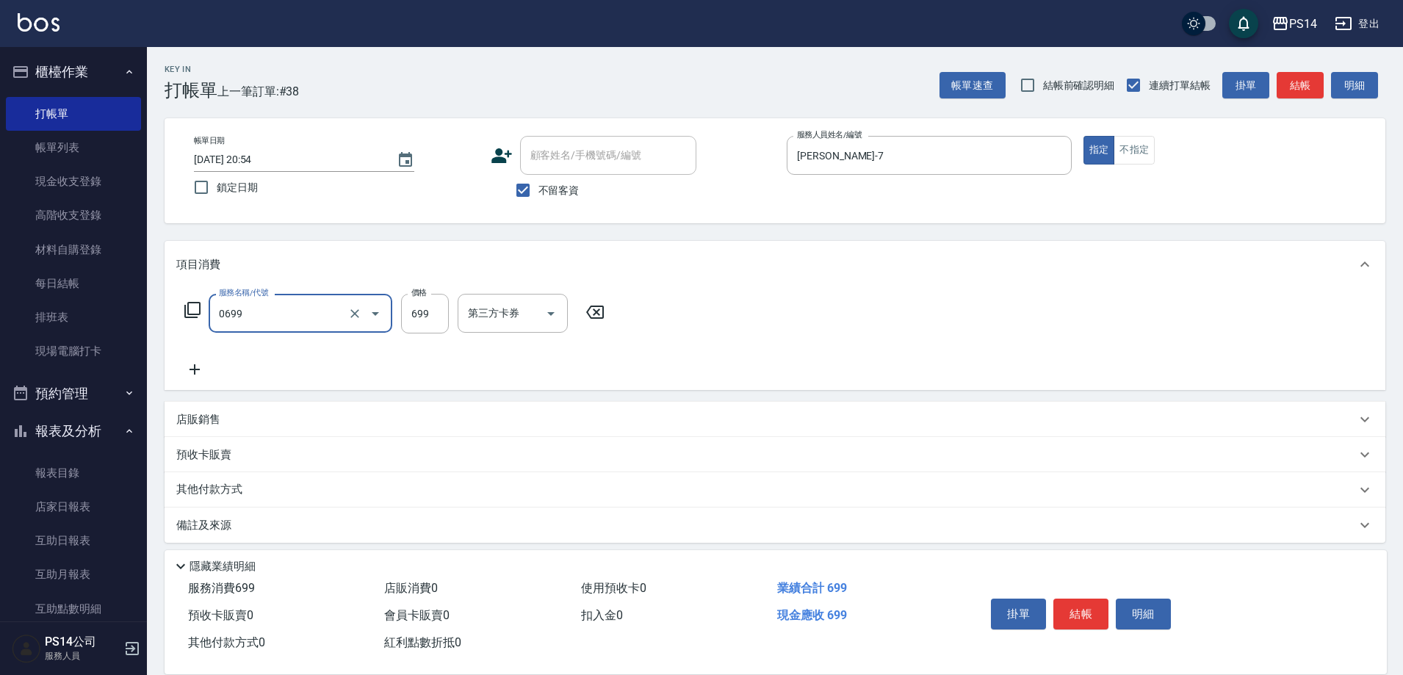
type input "精油SPA(0699)"
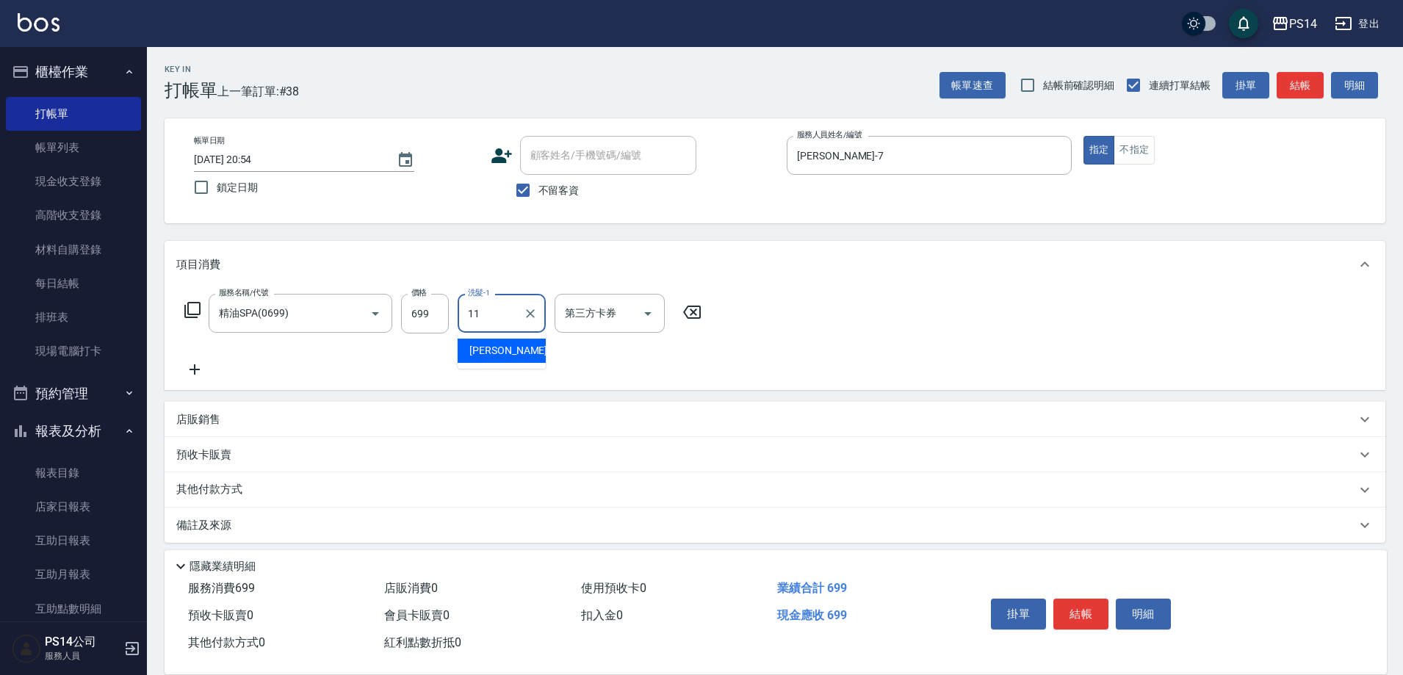
type input "[PERSON_NAME]-11"
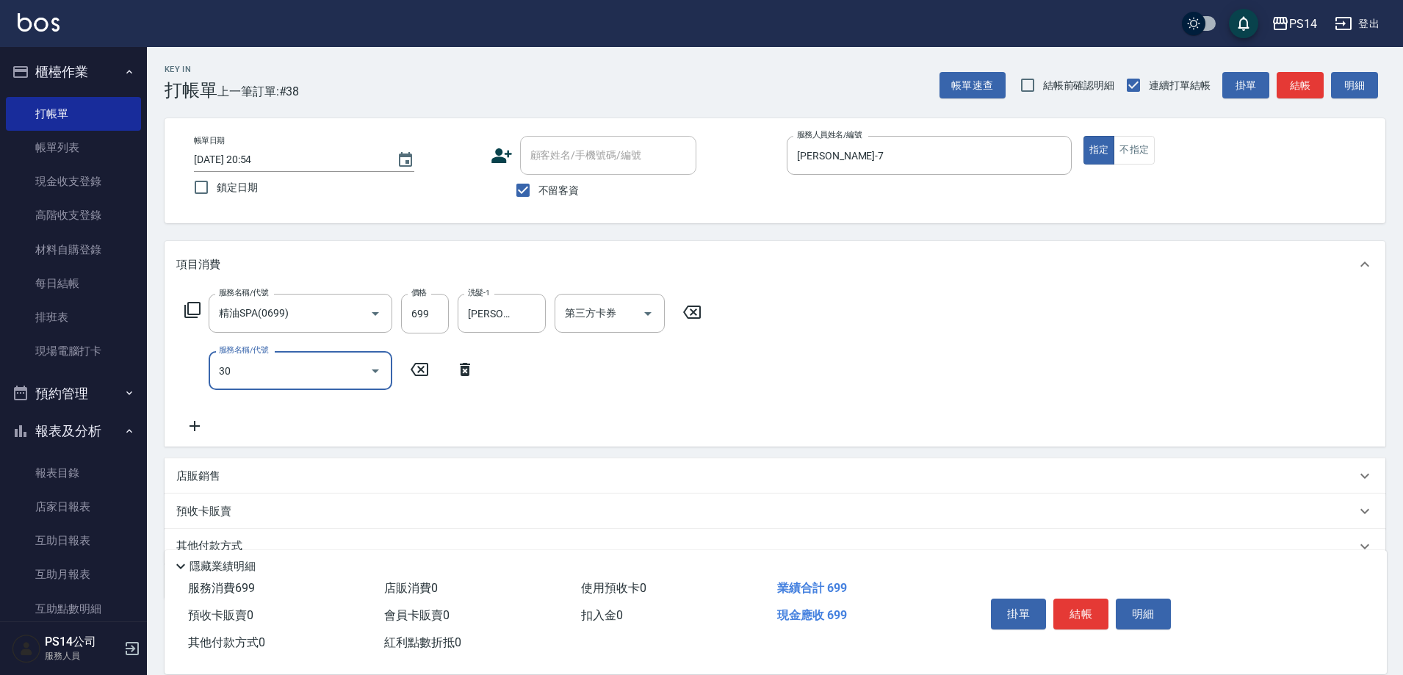
type input "303"
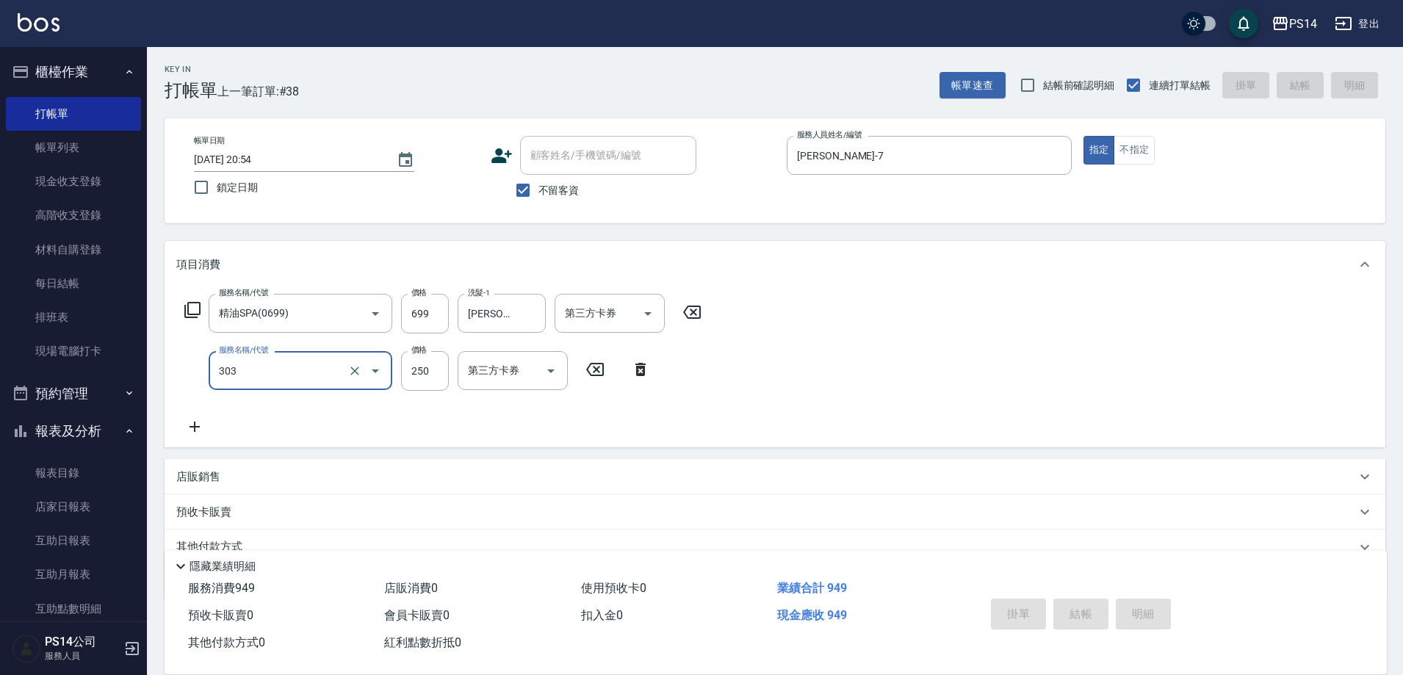
type input "[DATE] 20:55"
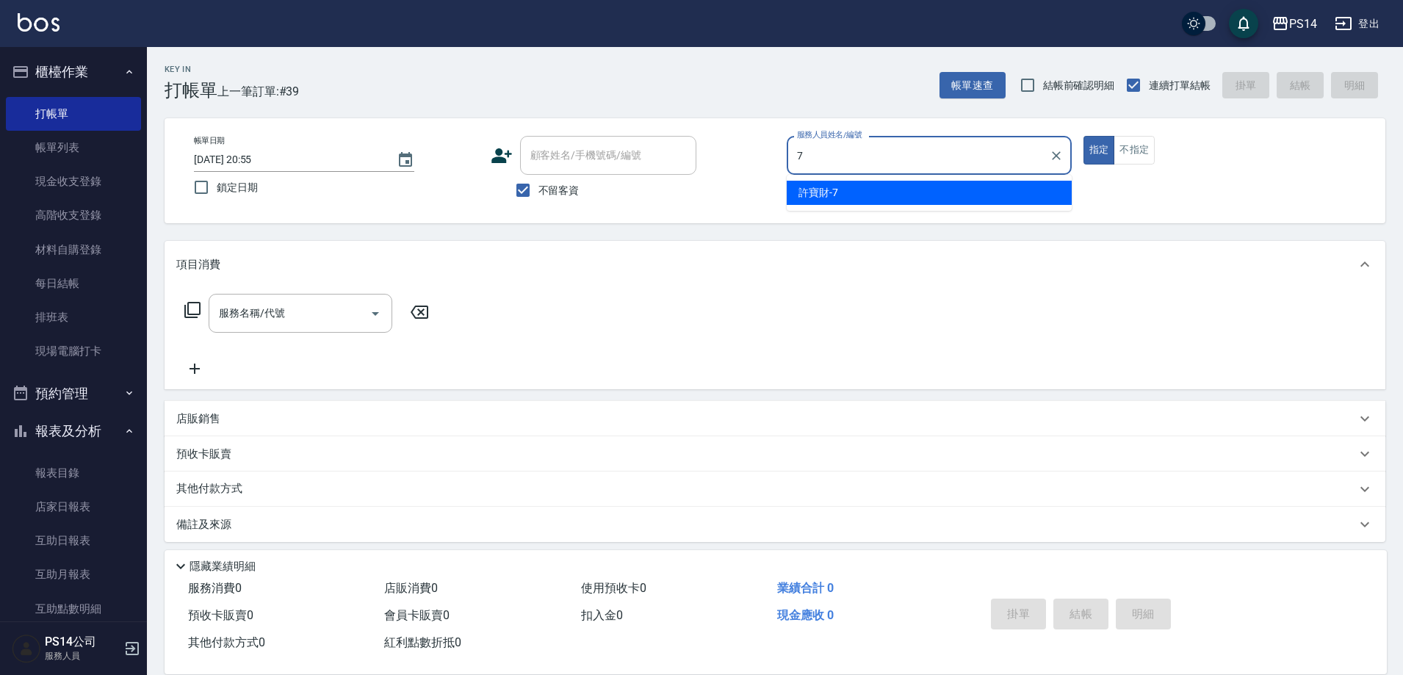
type input "[PERSON_NAME]-7"
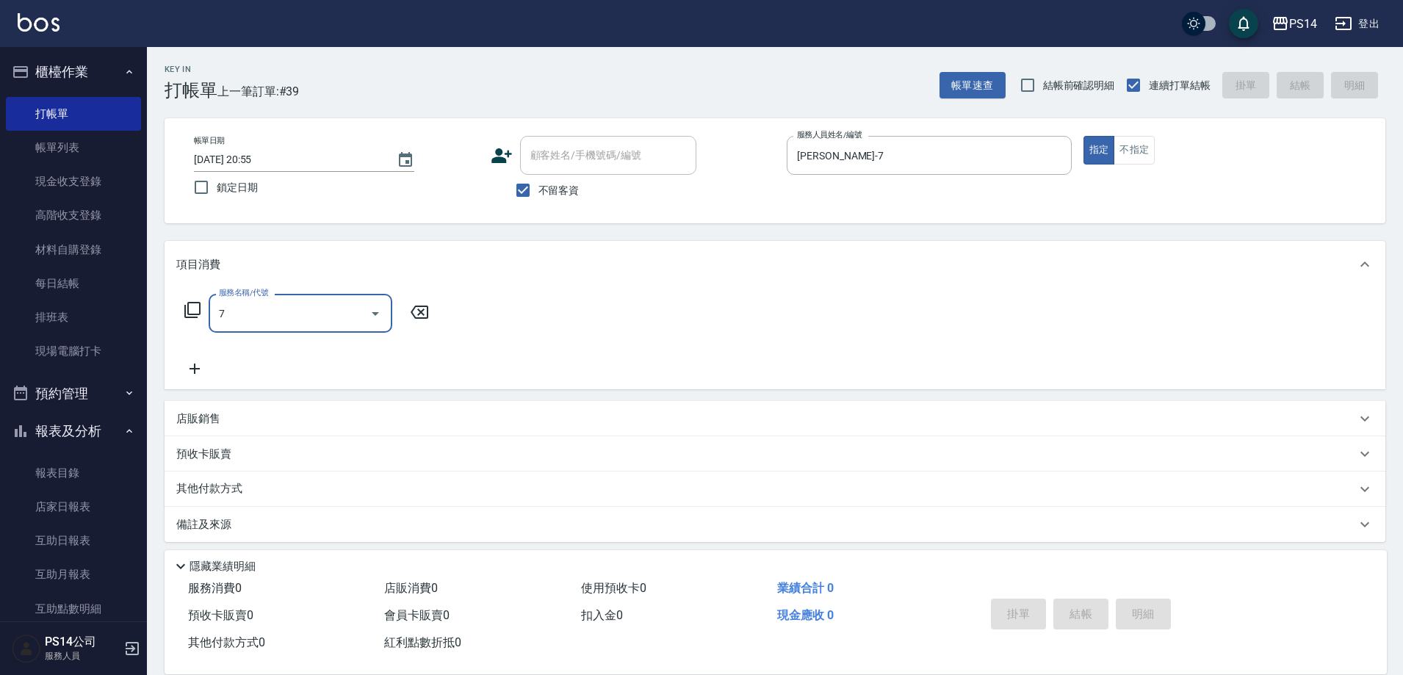
type input "750護(403)"
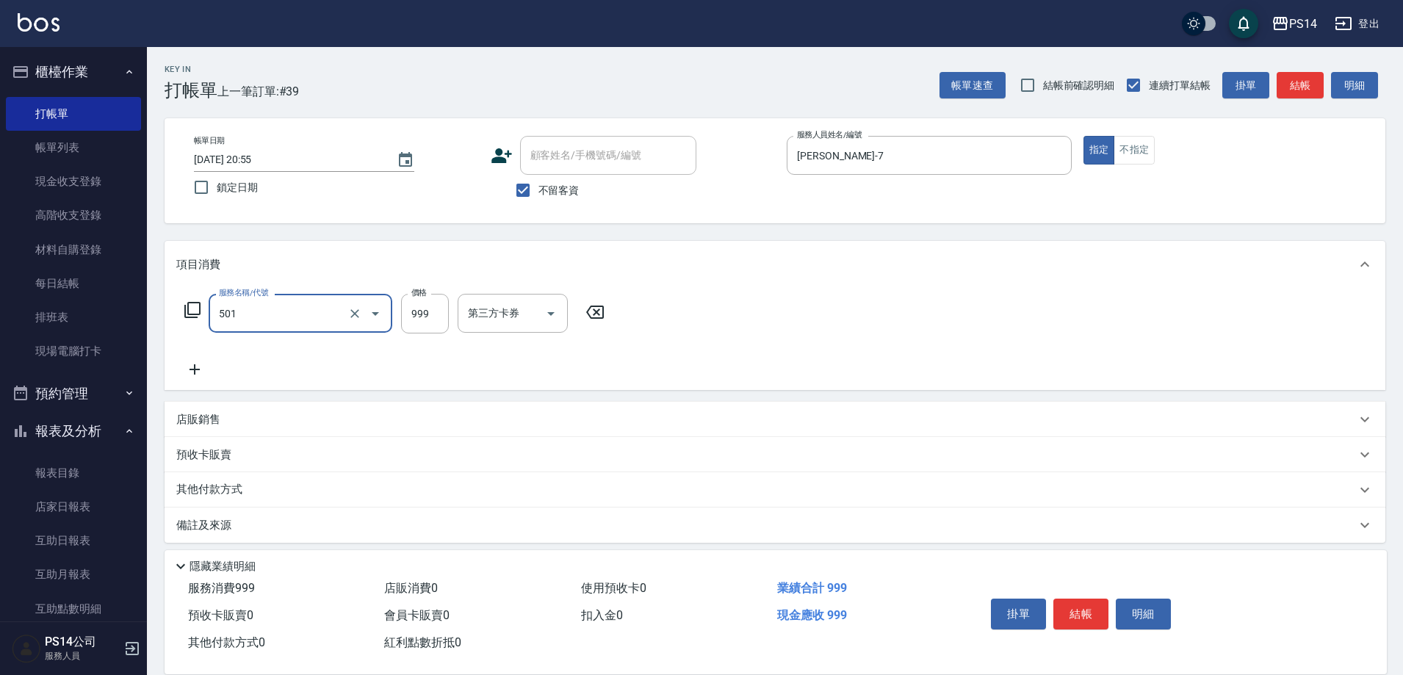
type input "染髮(501)"
type input "1200"
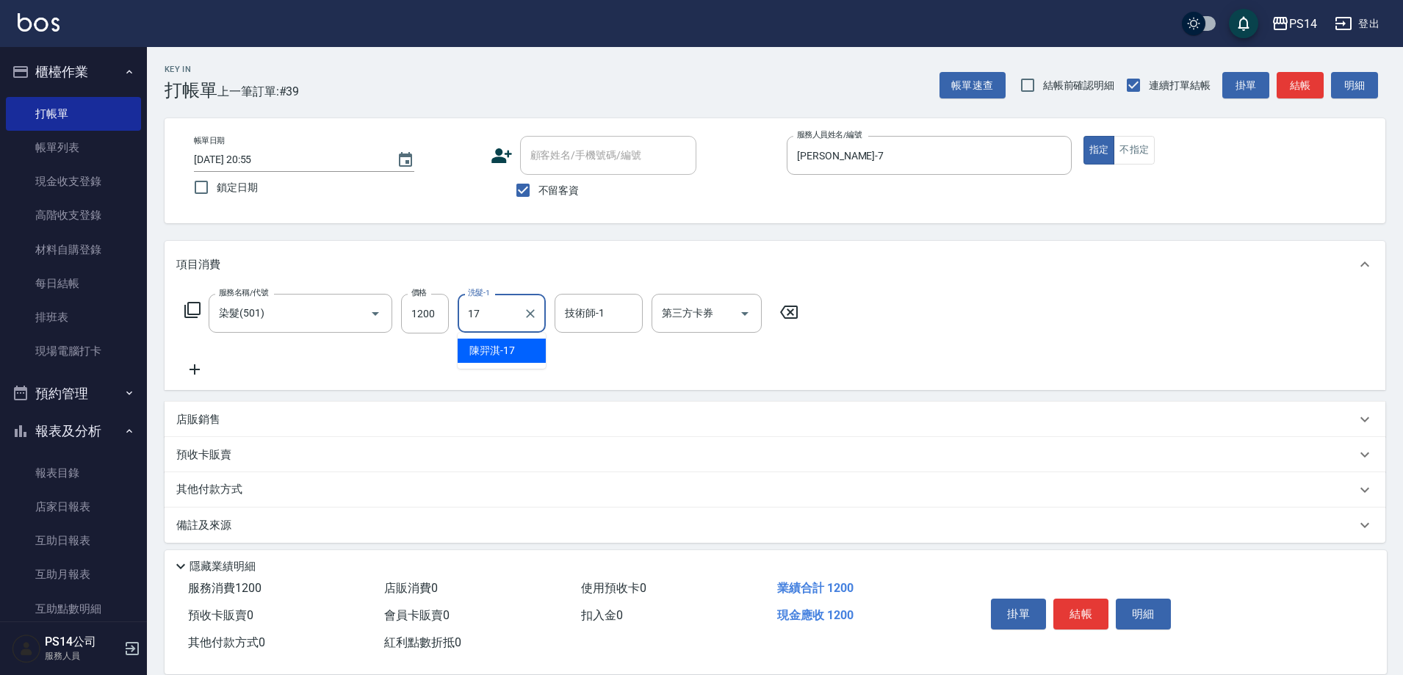
type input "[PERSON_NAME]-17"
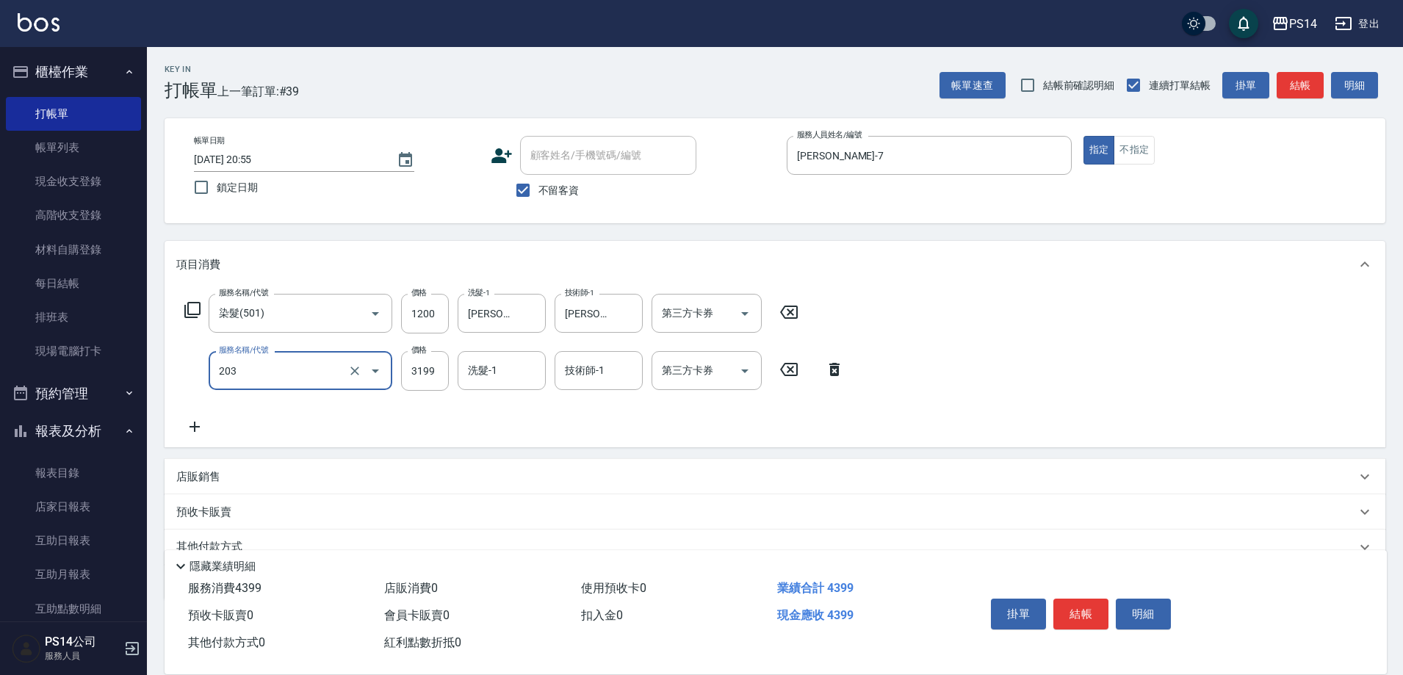
type input "OVC燙髮(203)"
click at [441, 362] on input "3199" at bounding box center [425, 371] width 48 height 40
type input "3399"
type input "[PERSON_NAME]-17"
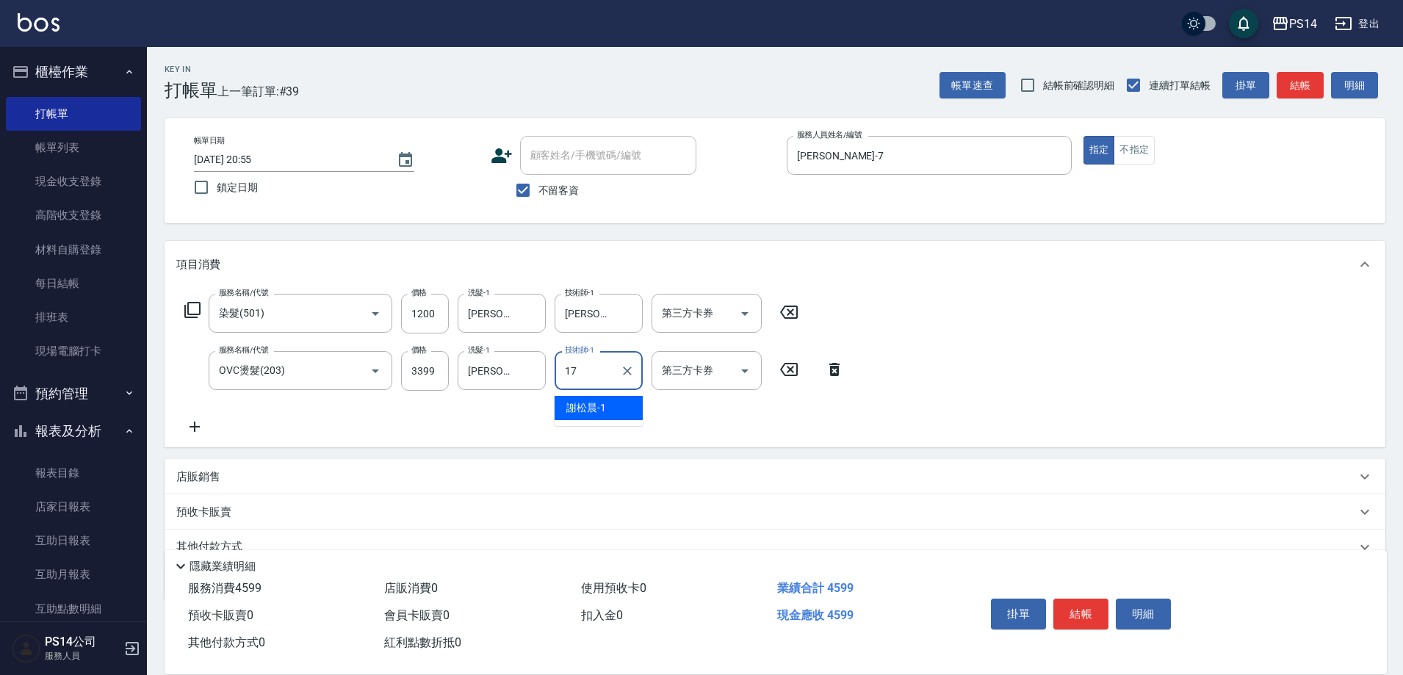
type input "[PERSON_NAME]-17"
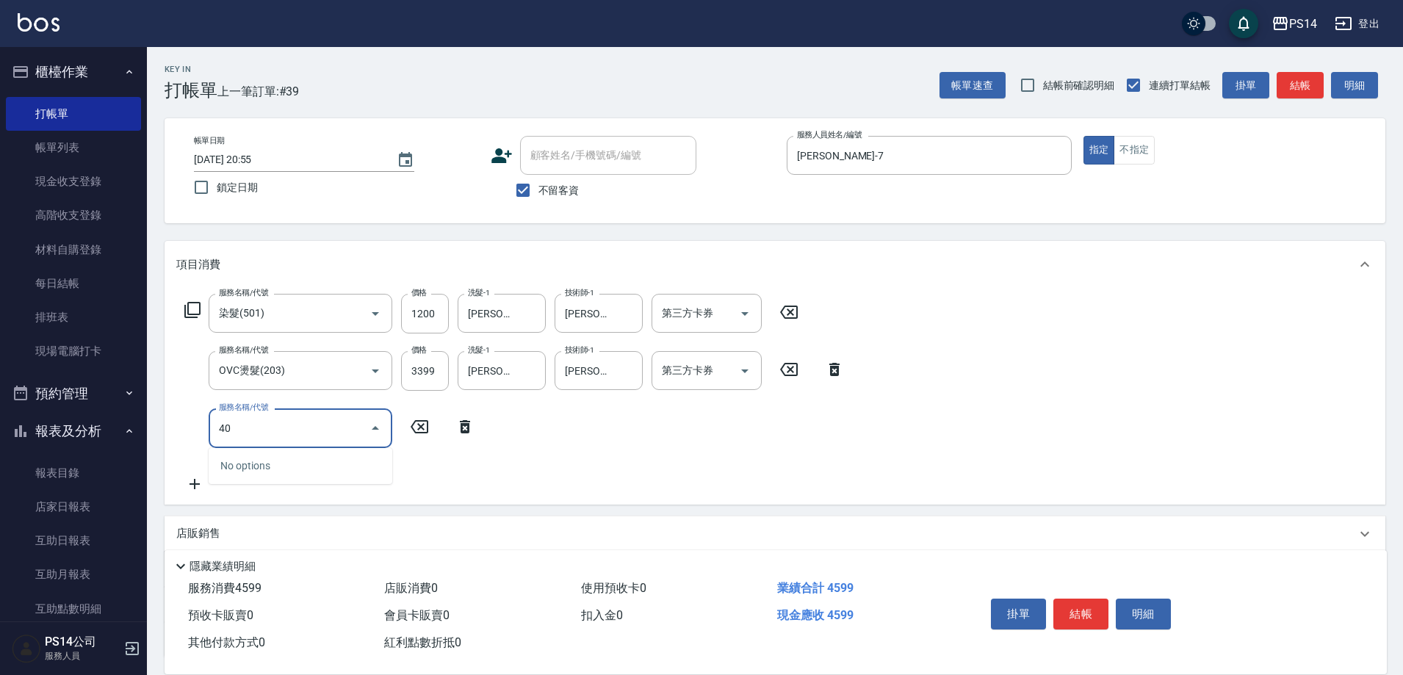
type input "401"
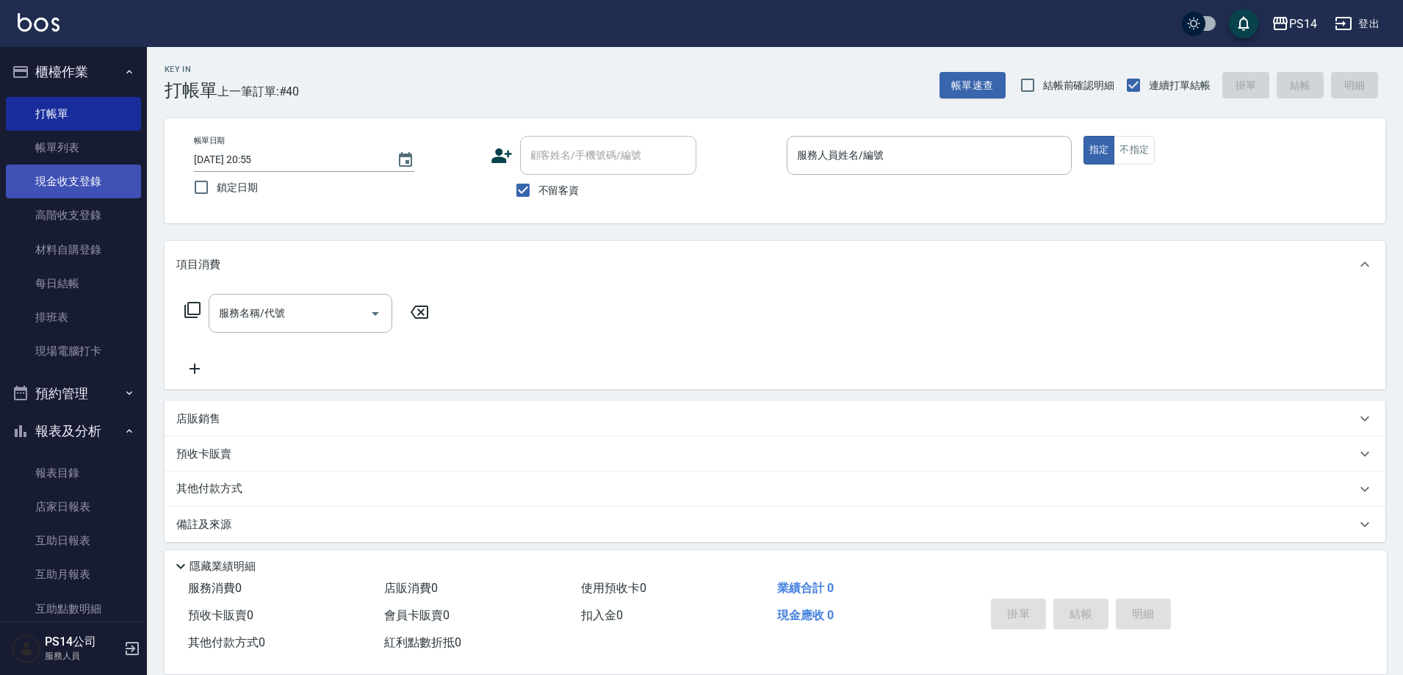
click at [60, 178] on link "現金收支登錄" at bounding box center [73, 181] width 135 height 34
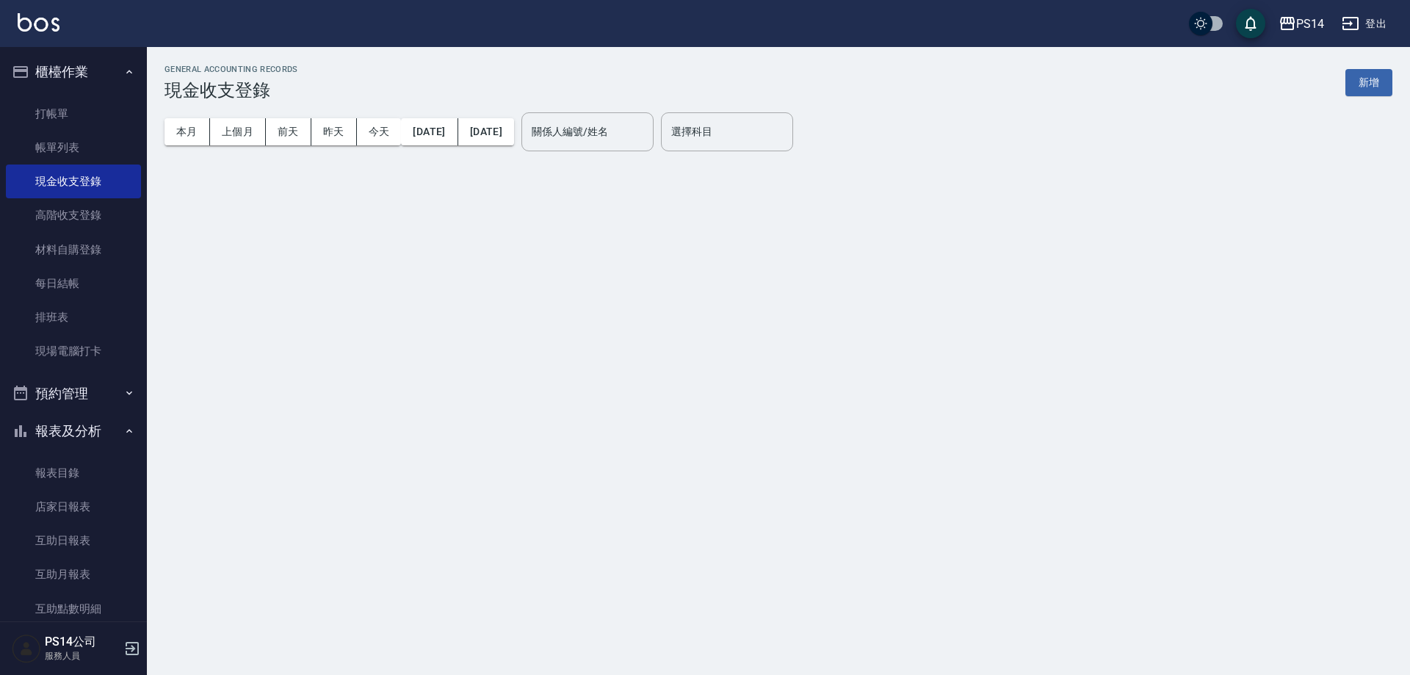
click at [1364, 79] on button "新增" at bounding box center [1368, 82] width 47 height 27
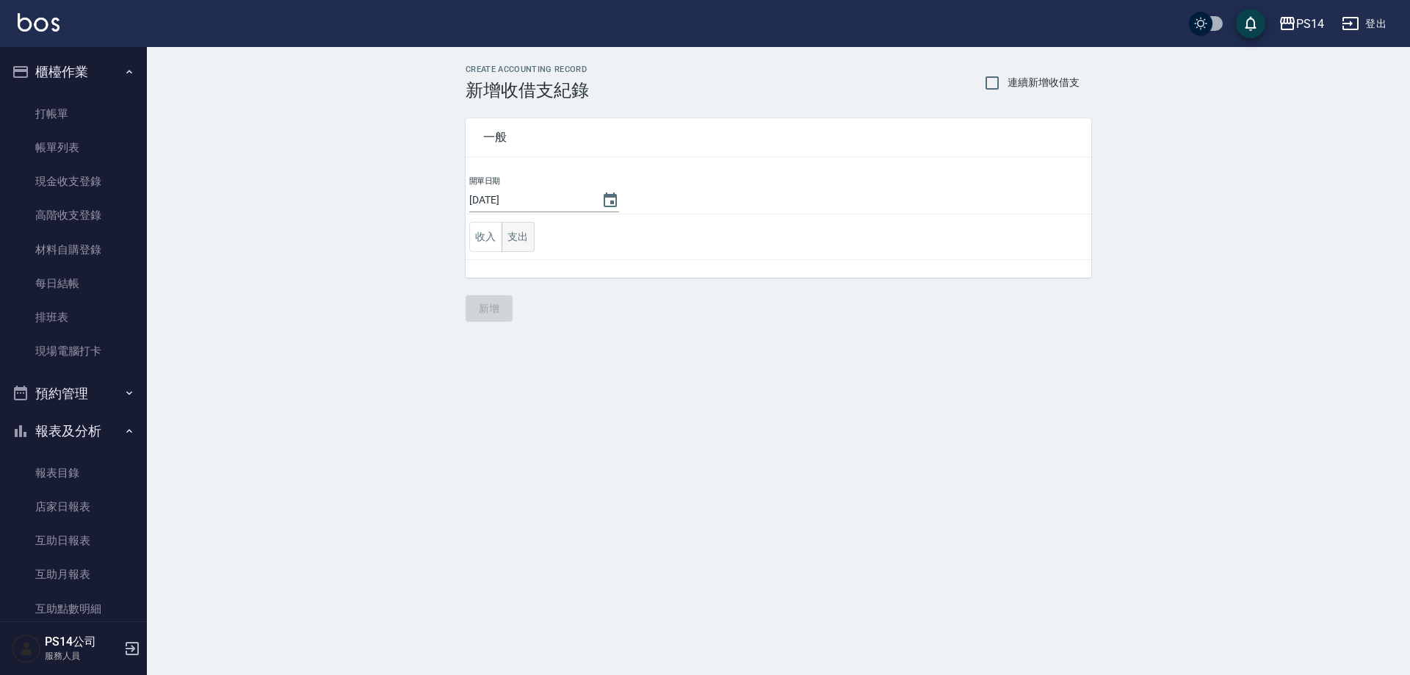
click at [518, 239] on button "支出" at bounding box center [518, 237] width 33 height 30
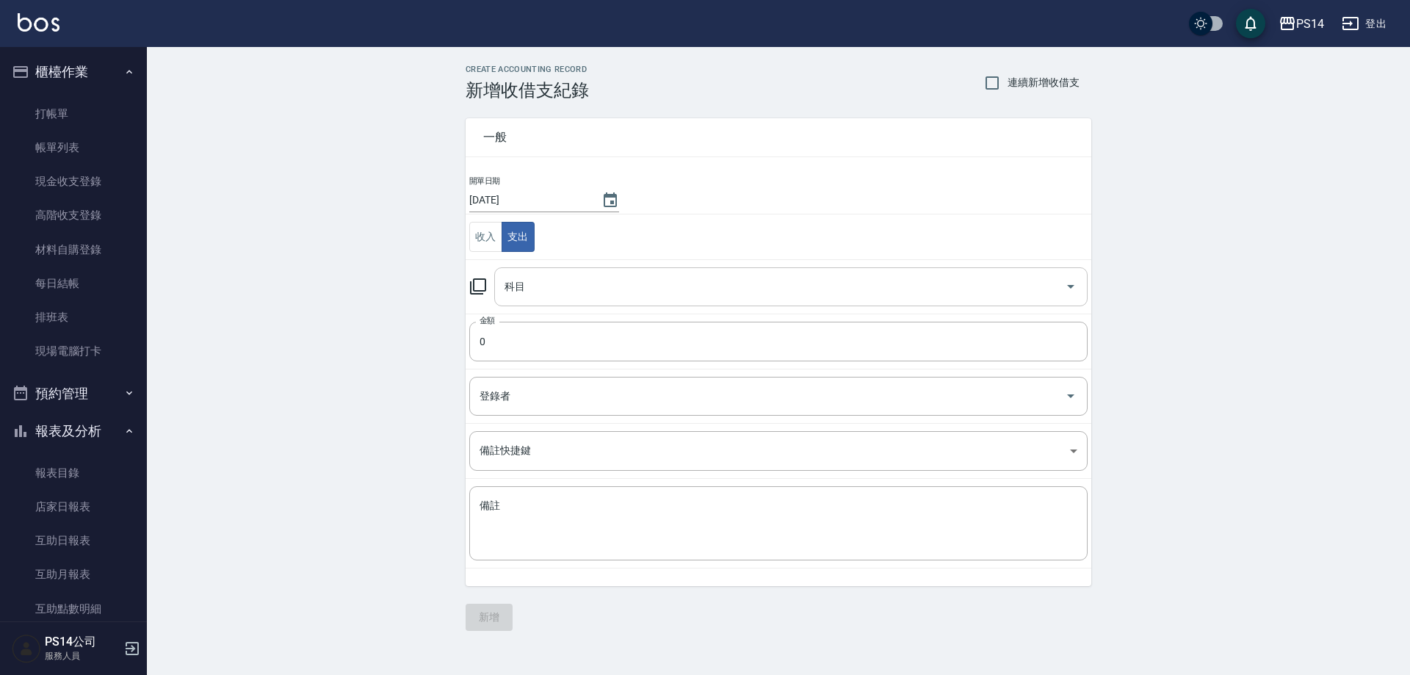
drag, startPoint x: 573, startPoint y: 292, endPoint x: 566, endPoint y: 302, distance: 11.6
click at [572, 294] on input "科目" at bounding box center [780, 287] width 558 height 26
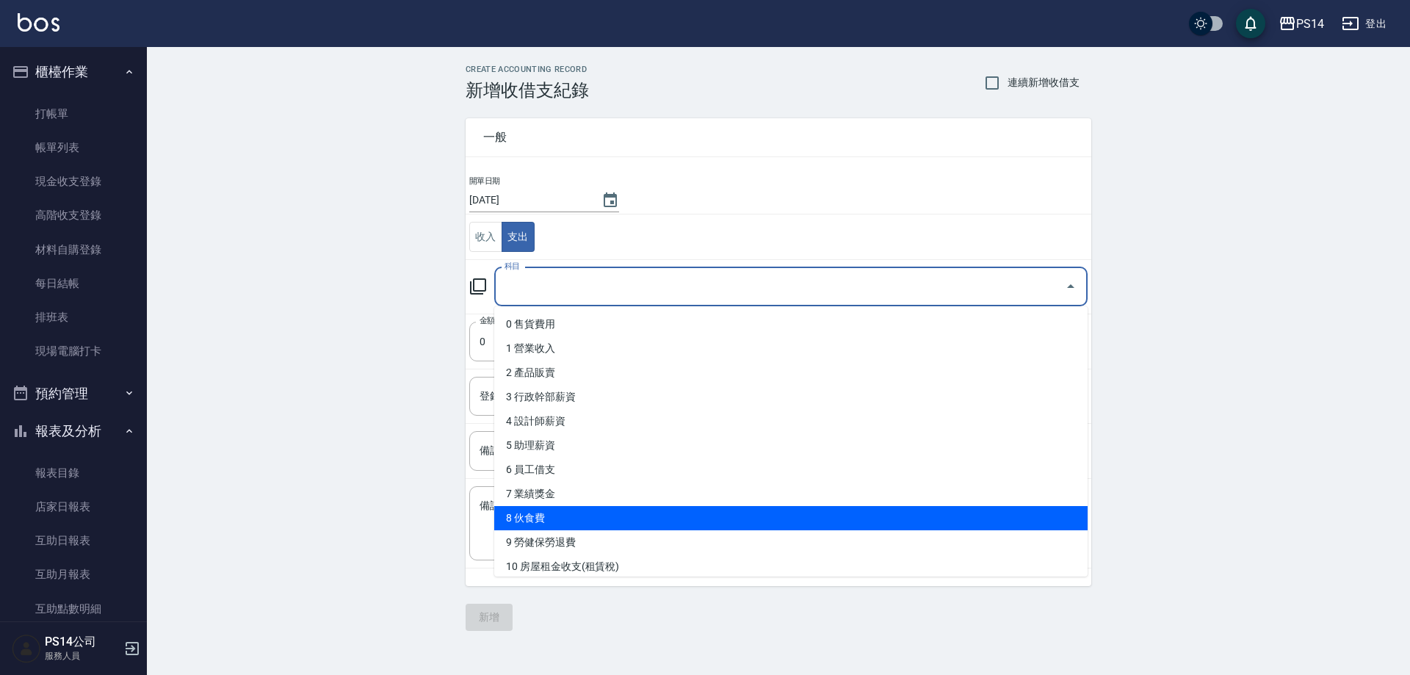
click at [560, 518] on li "8 伙食費" at bounding box center [790, 518] width 593 height 24
type input "8 伙食費"
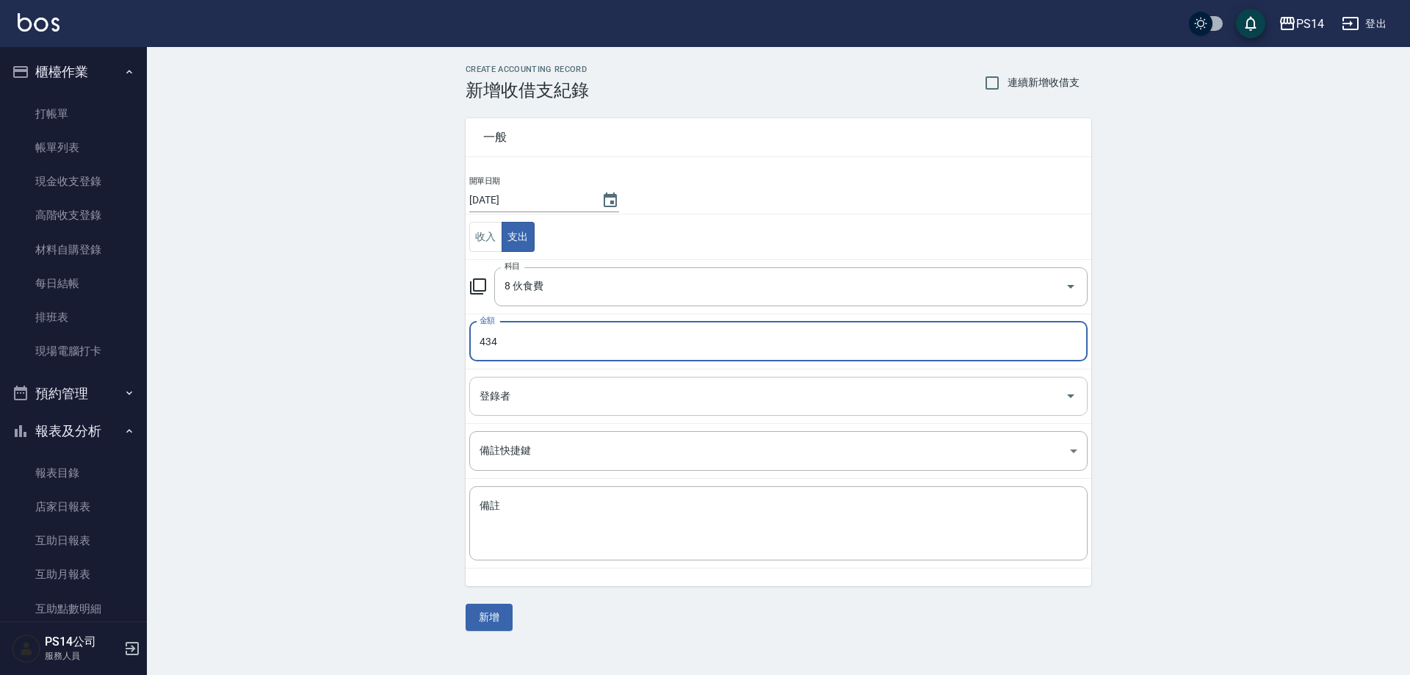
type input "434"
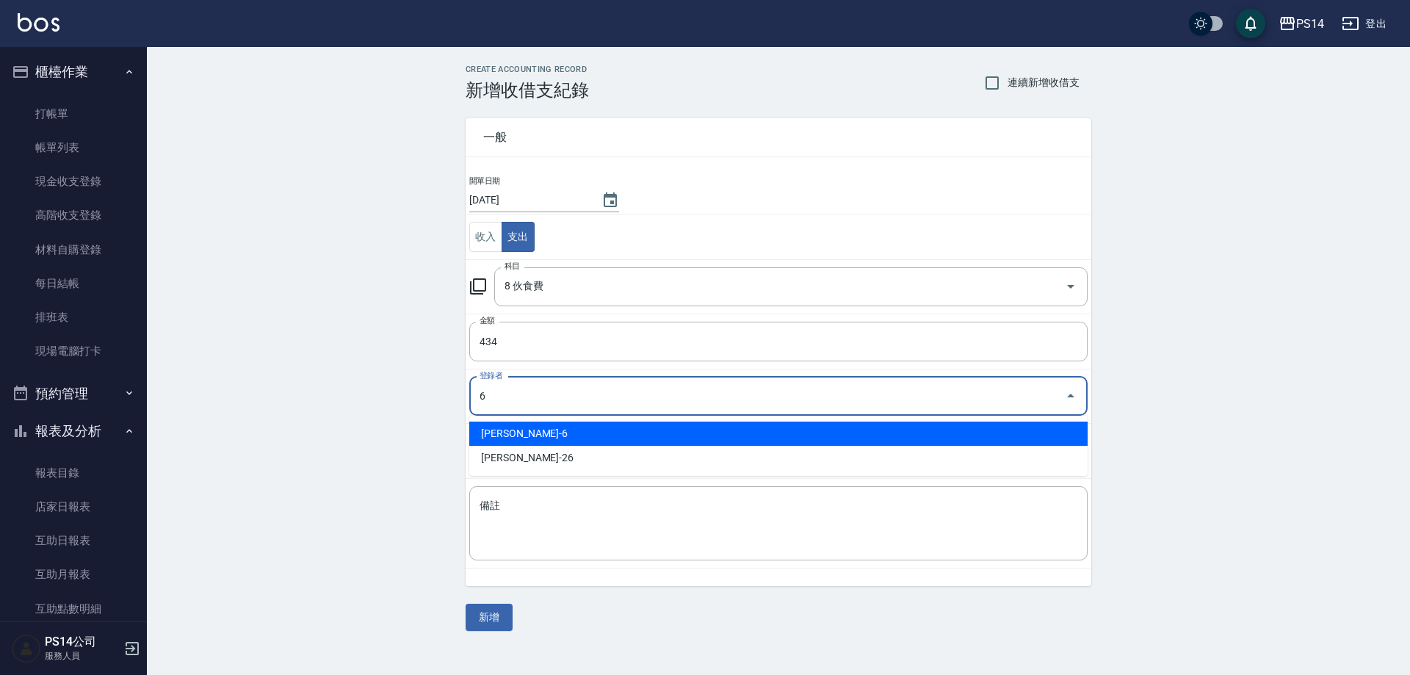
type input "[PERSON_NAME]-6"
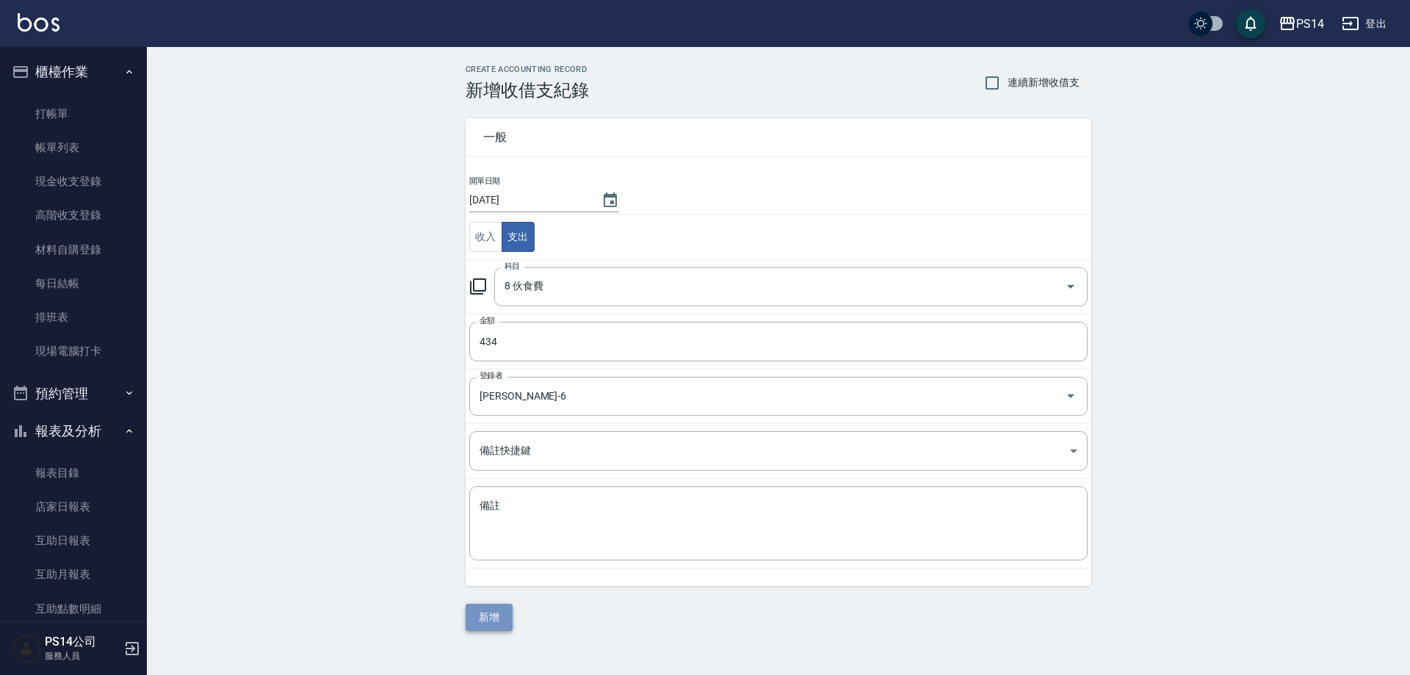
drag, startPoint x: 498, startPoint y: 621, endPoint x: 587, endPoint y: 278, distance: 354.4
click at [496, 620] on button "新增" at bounding box center [489, 617] width 47 height 27
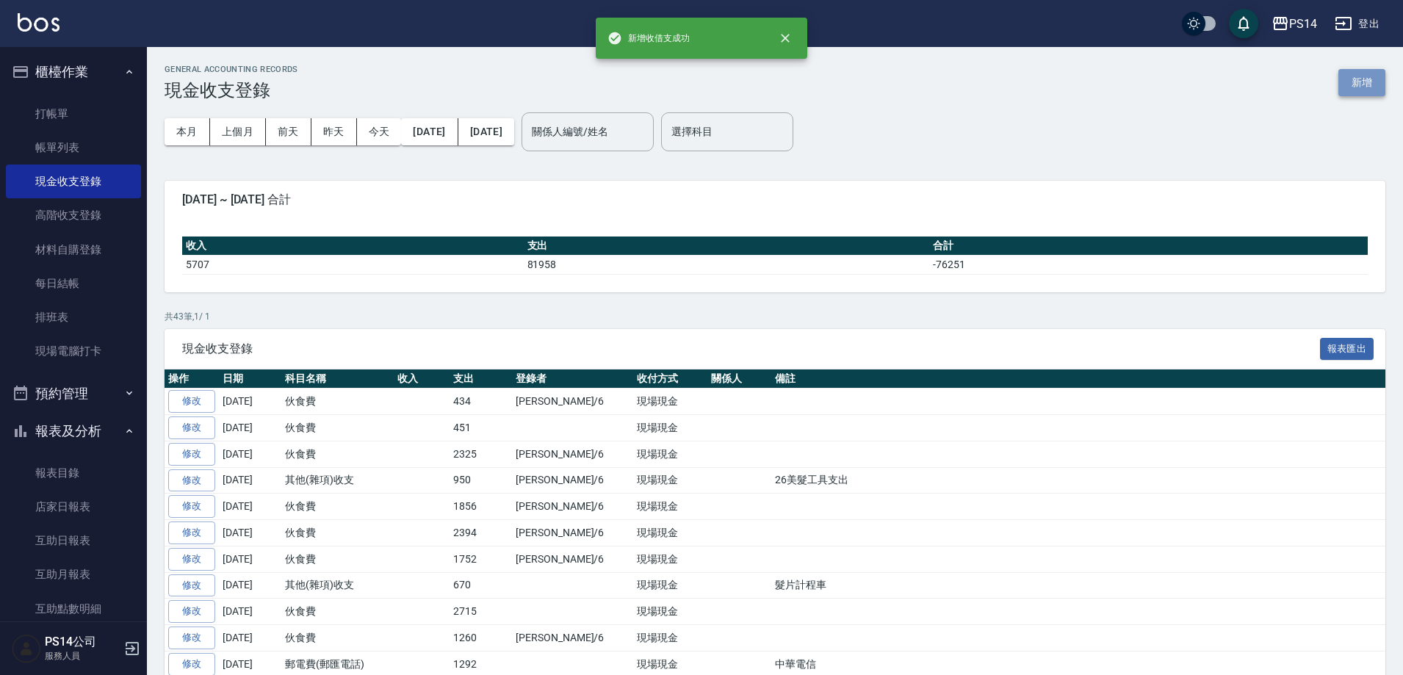
click at [1369, 90] on button "新增" at bounding box center [1361, 82] width 47 height 27
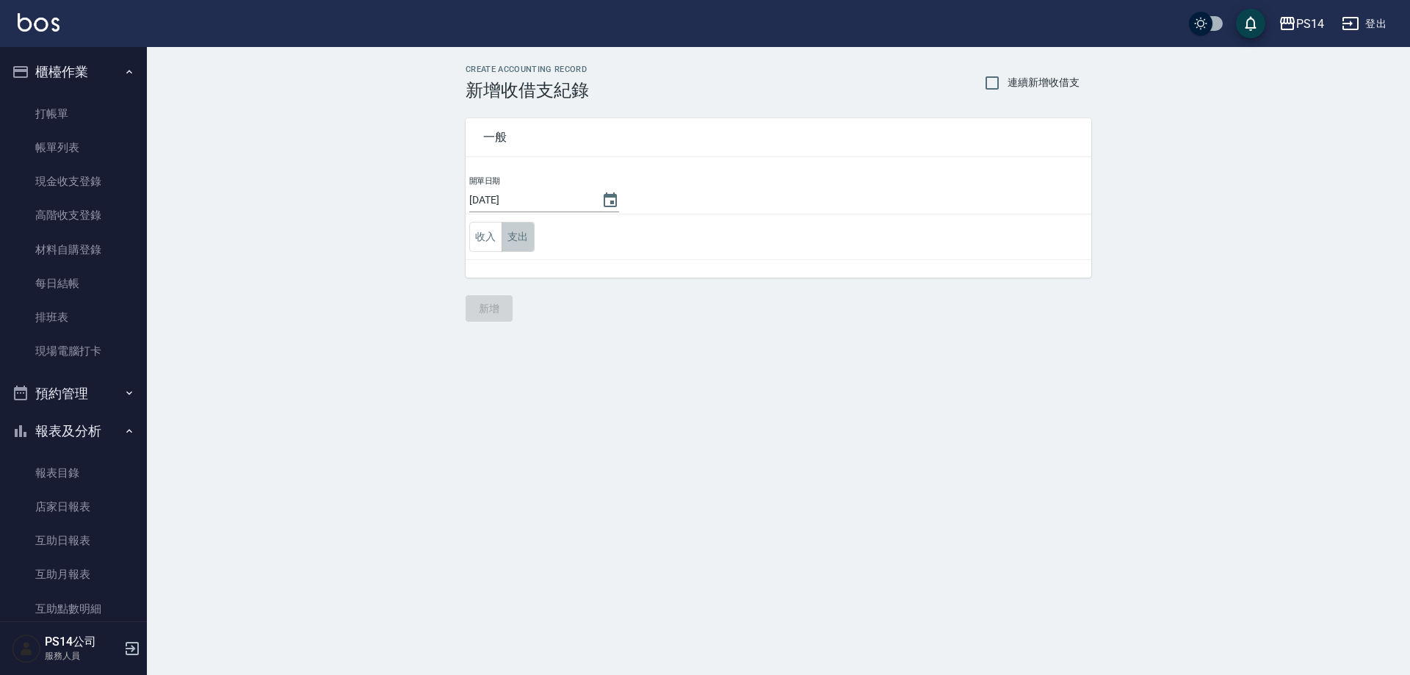
click at [516, 239] on button "支出" at bounding box center [518, 237] width 33 height 30
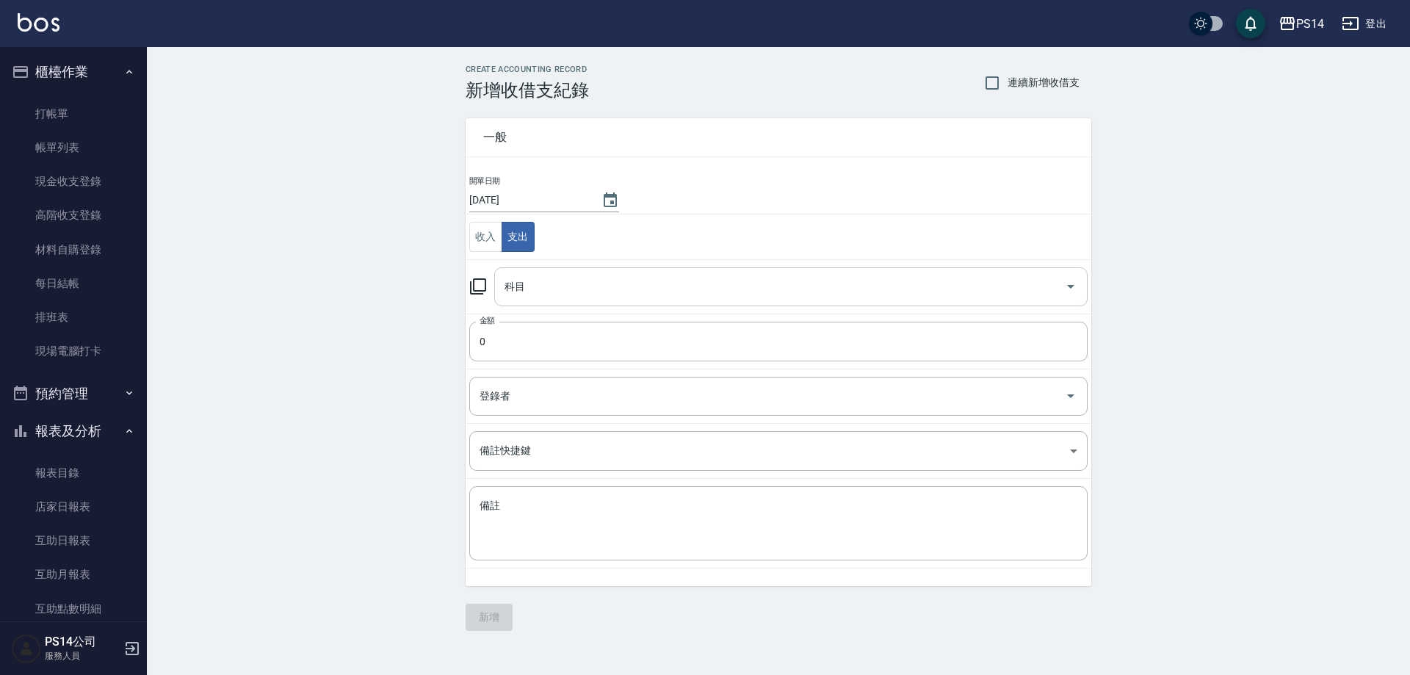
drag, startPoint x: 551, startPoint y: 290, endPoint x: 551, endPoint y: 297, distance: 7.4
click at [552, 292] on input "科目" at bounding box center [780, 287] width 558 height 26
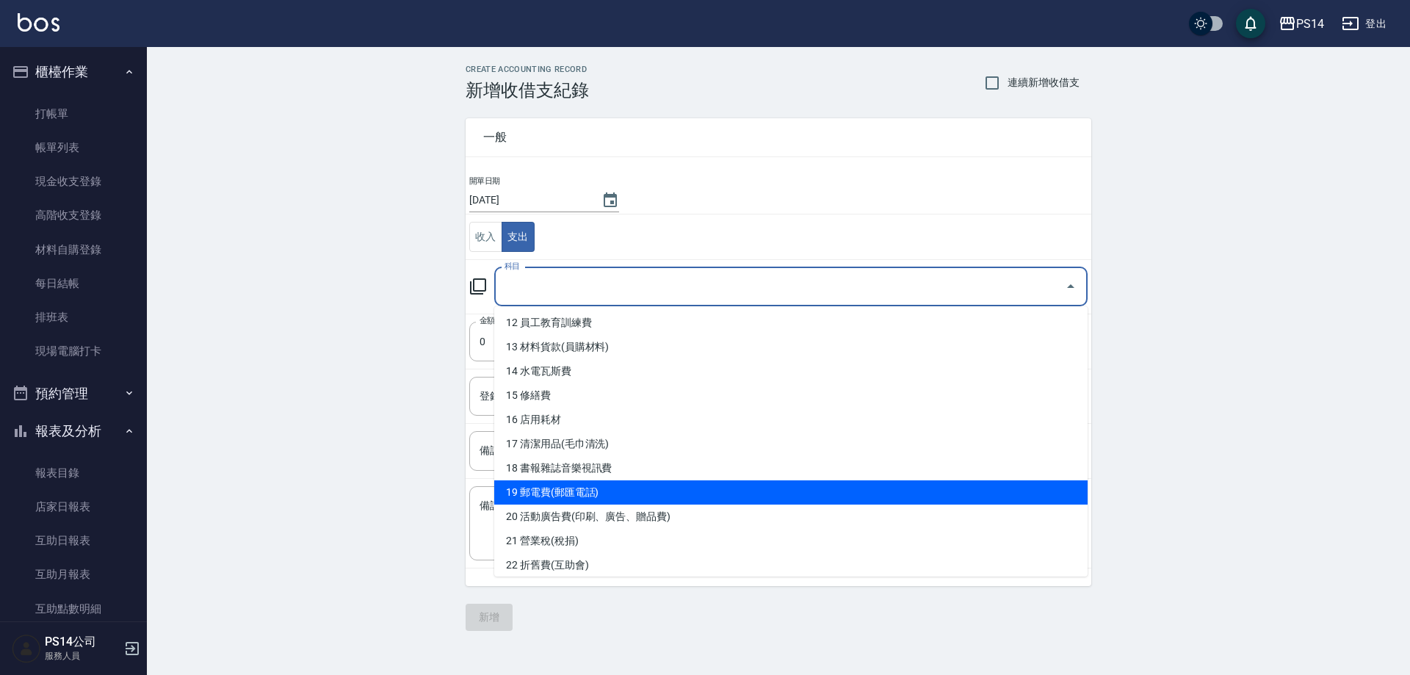
scroll to position [294, 0]
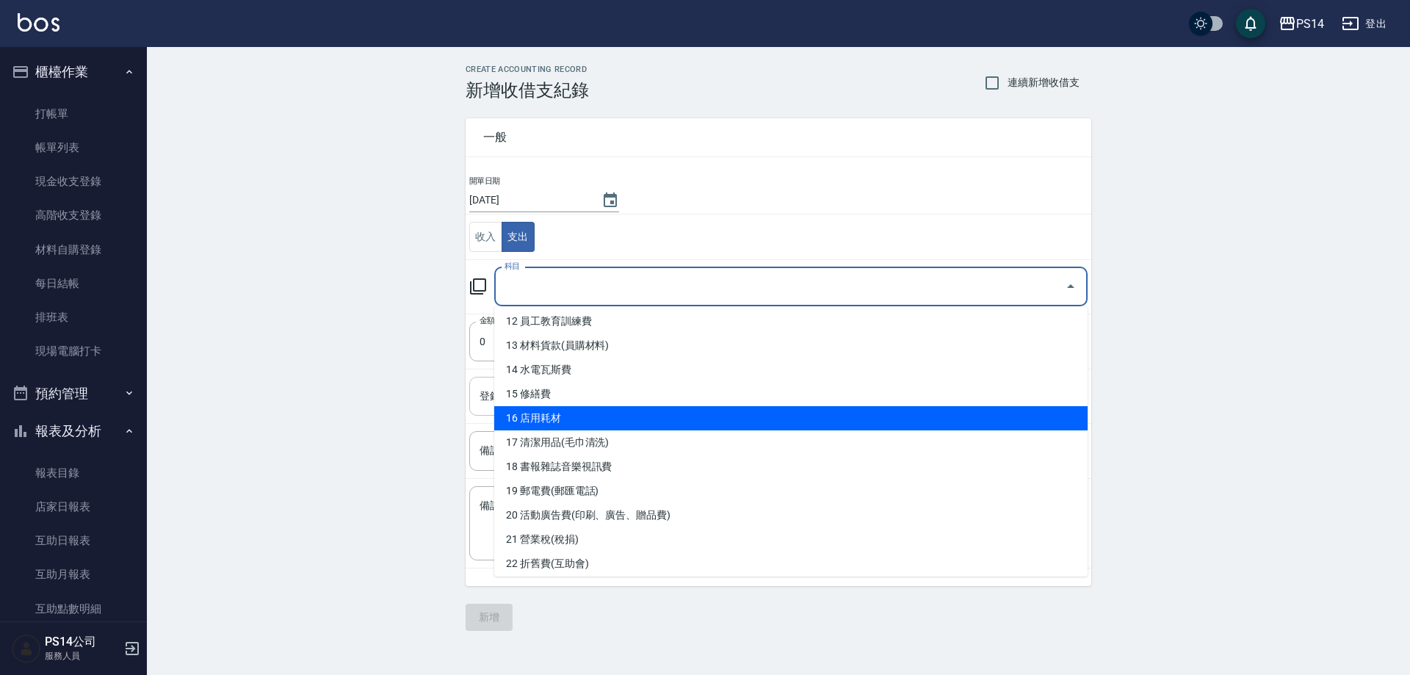
drag, startPoint x: 559, startPoint y: 424, endPoint x: 543, endPoint y: 390, distance: 37.4
click at [559, 424] on li "16 店用耗材" at bounding box center [790, 418] width 593 height 24
type input "16 店用耗材"
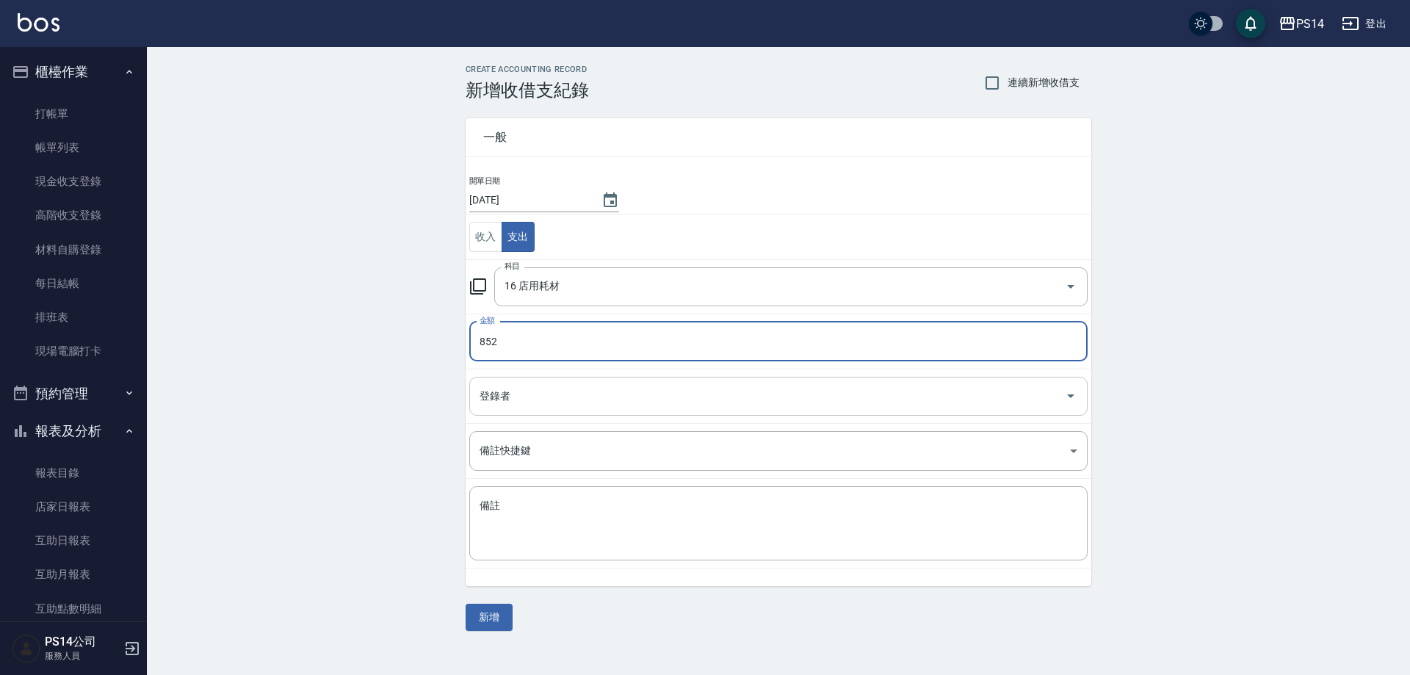
type input "852"
click at [551, 405] on input "登錄者" at bounding box center [767, 396] width 583 height 26
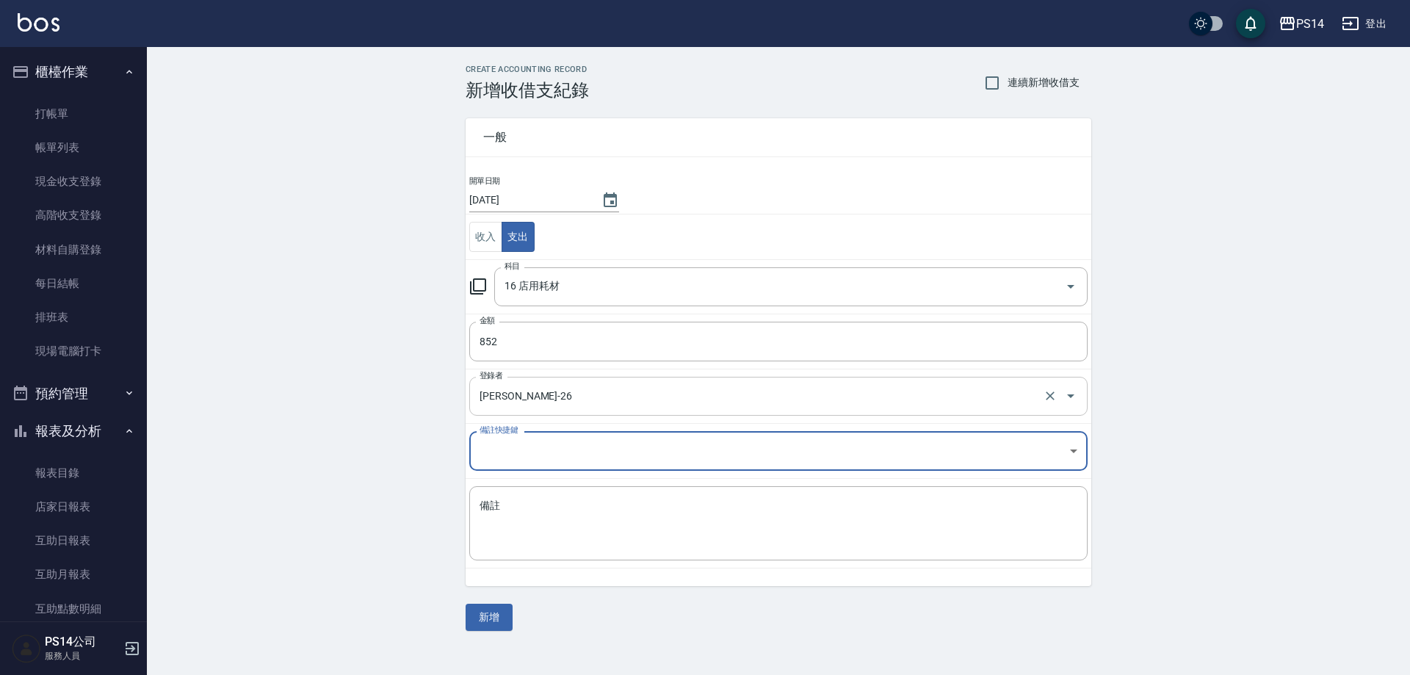
click at [549, 391] on input "[PERSON_NAME]-26" at bounding box center [758, 396] width 564 height 26
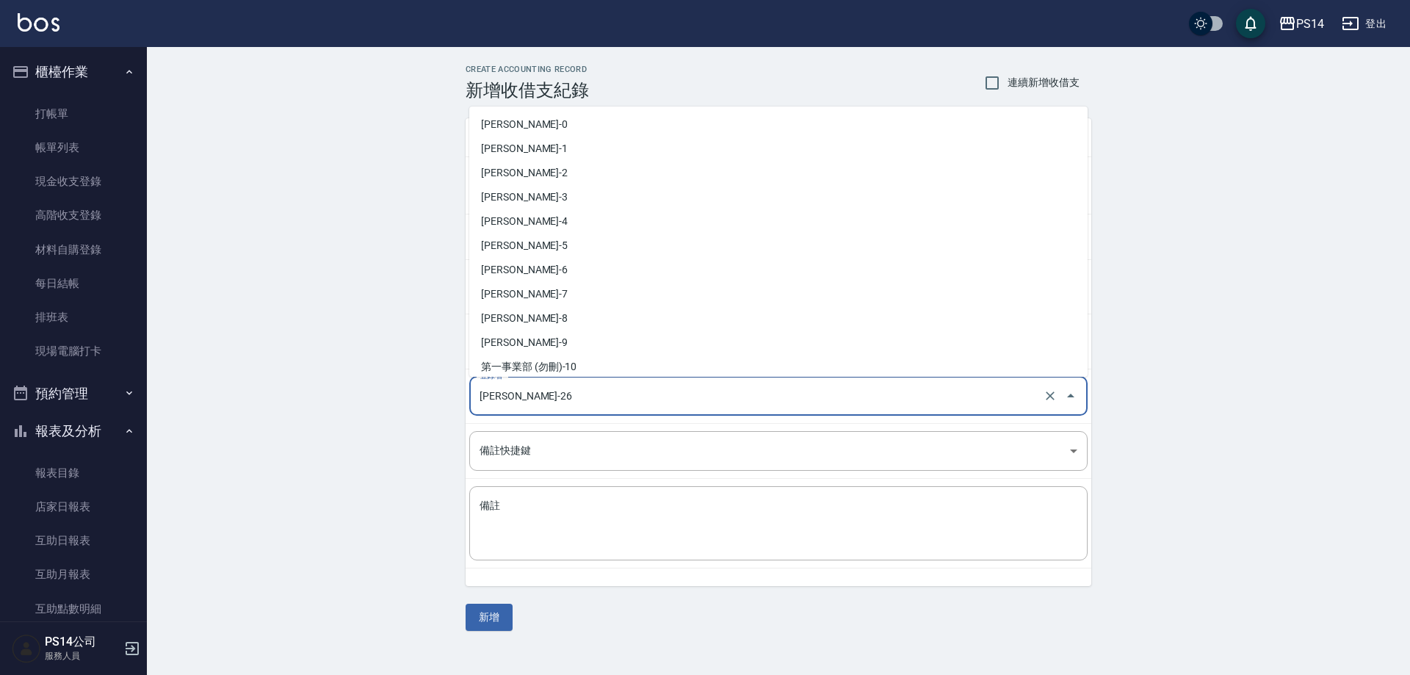
scroll to position [196, 0]
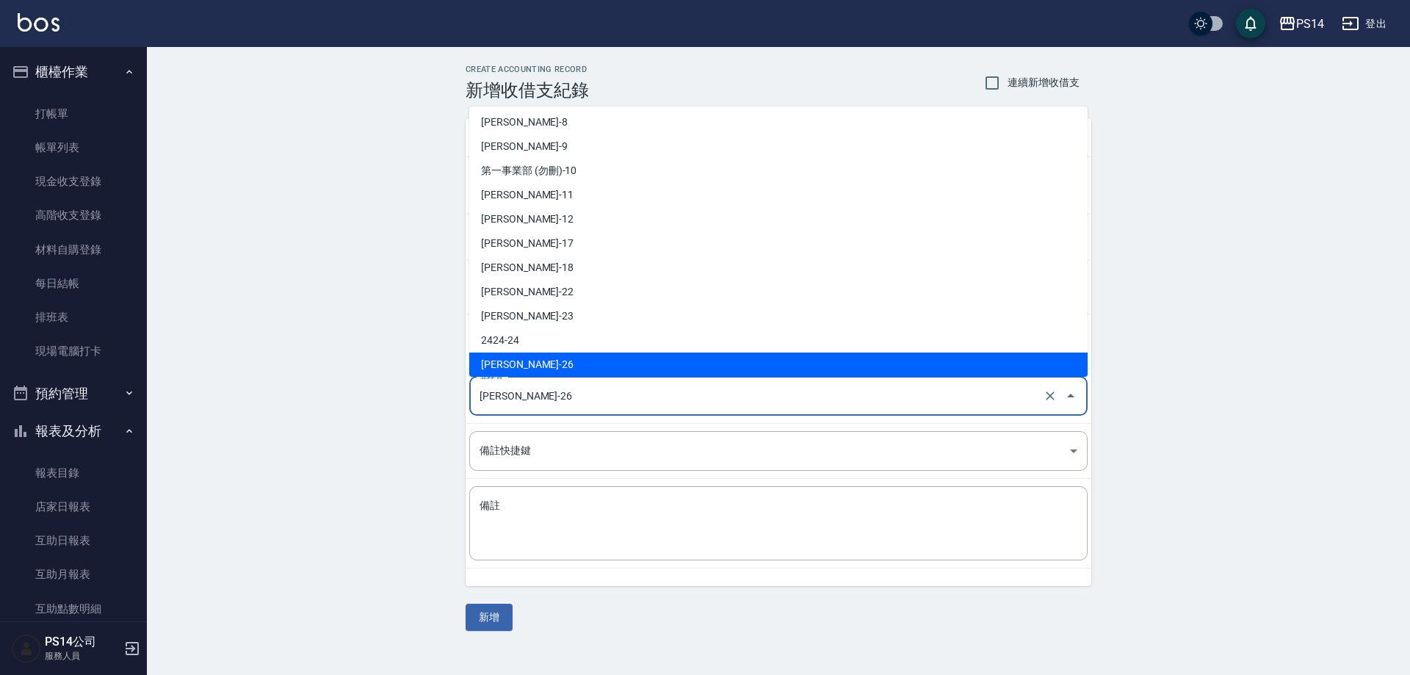
click at [549, 392] on input "[PERSON_NAME]-26" at bounding box center [758, 396] width 564 height 26
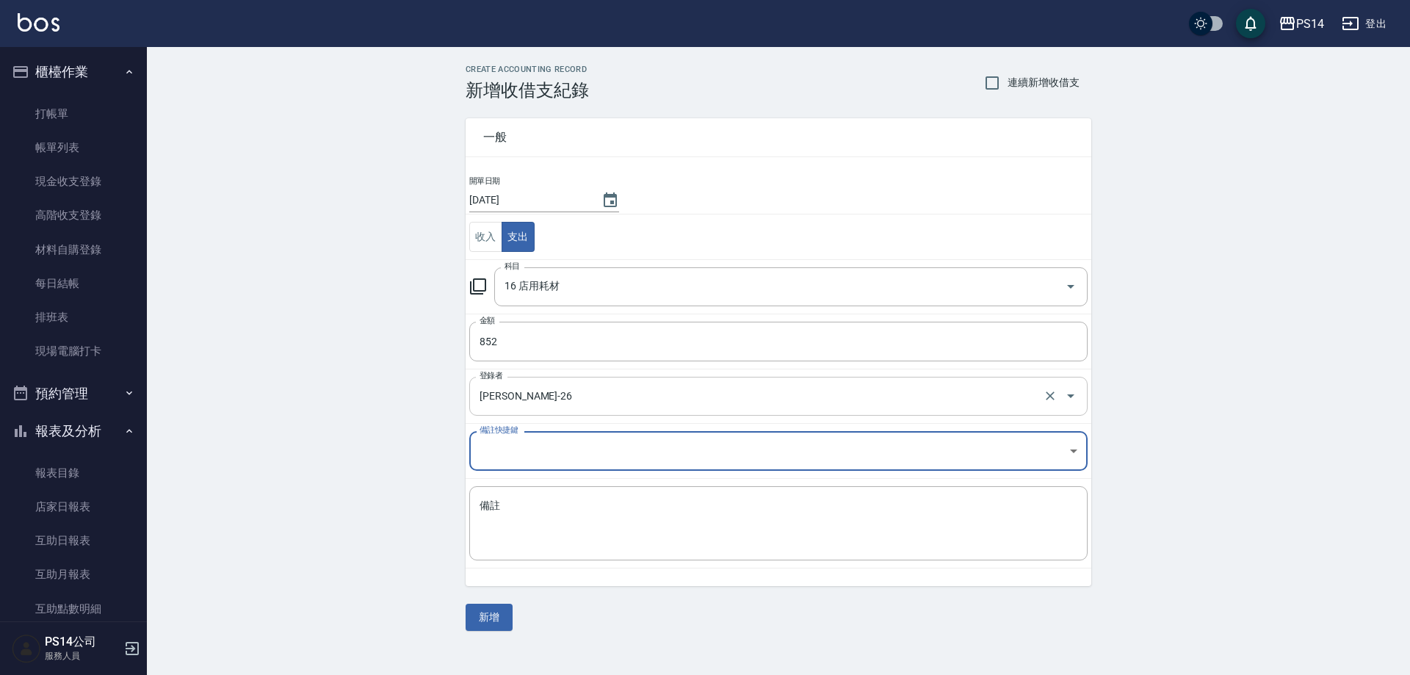
click at [578, 402] on input "[PERSON_NAME]-26" at bounding box center [758, 396] width 564 height 26
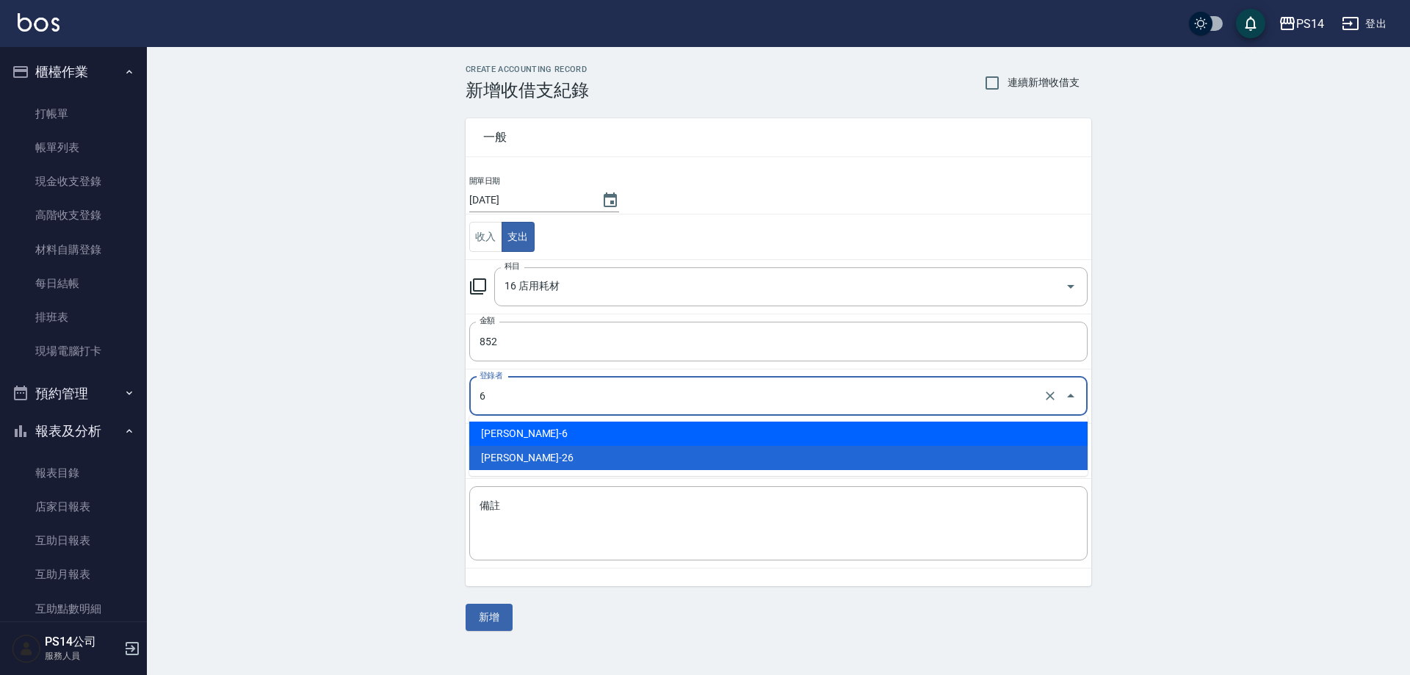
click at [512, 430] on li "[PERSON_NAME]-6" at bounding box center [778, 433] width 618 height 24
type input "[PERSON_NAME]-6"
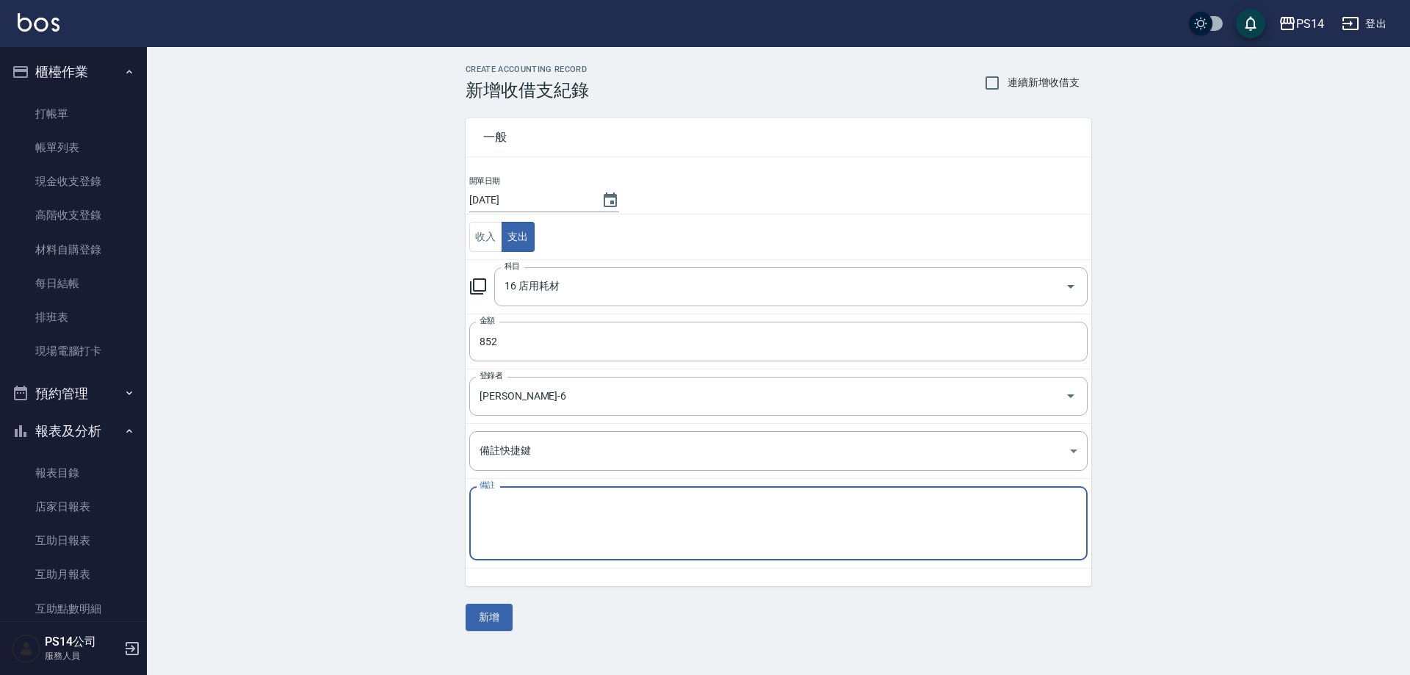
click at [513, 521] on textarea "備註" at bounding box center [779, 524] width 598 height 50
type textarea "W"
type textarea "公司貨"
click at [493, 614] on button "新增" at bounding box center [489, 617] width 47 height 27
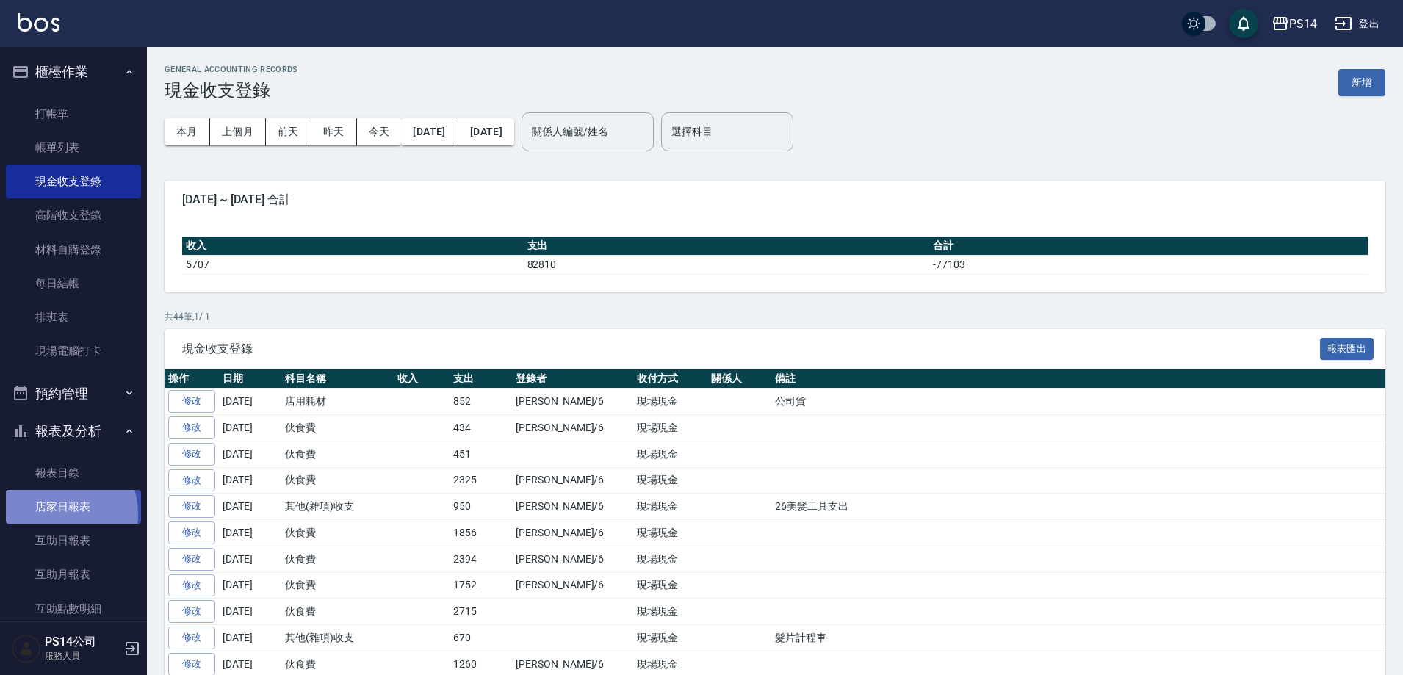
click at [46, 515] on link "店家日報表" at bounding box center [73, 507] width 135 height 34
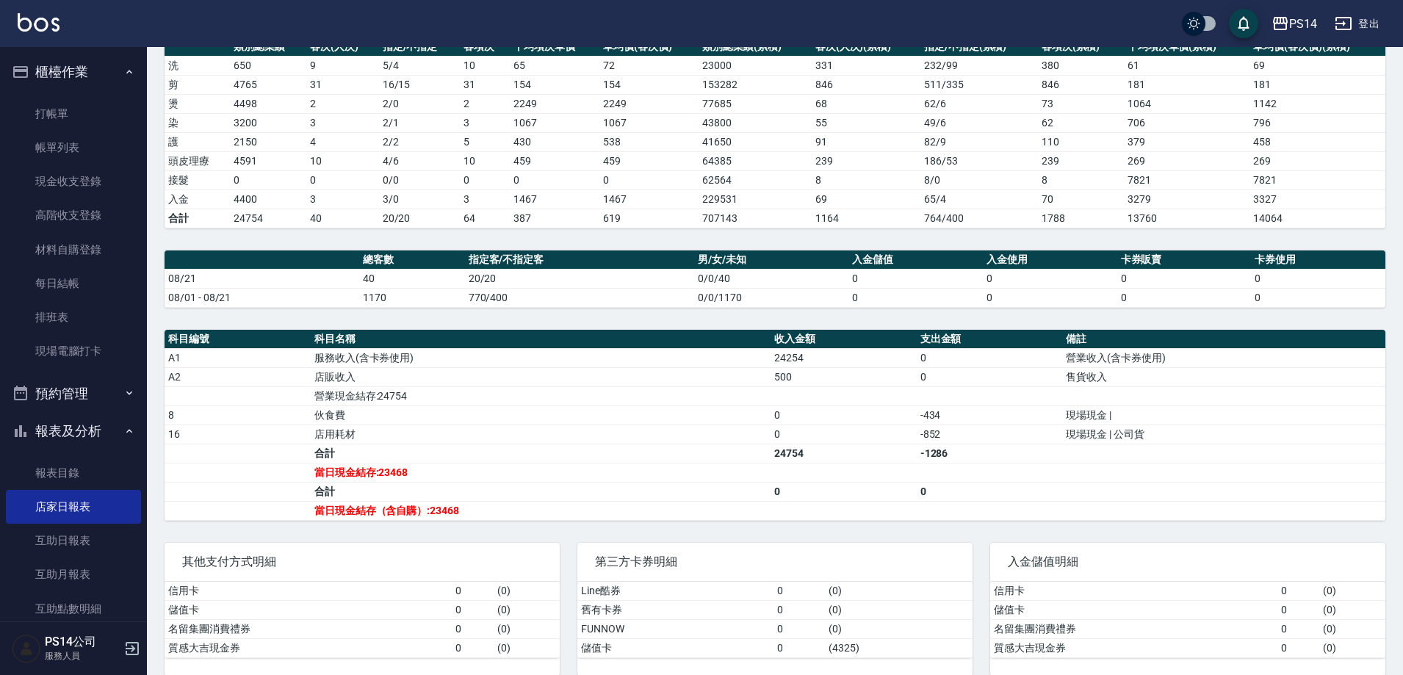
scroll to position [147, 0]
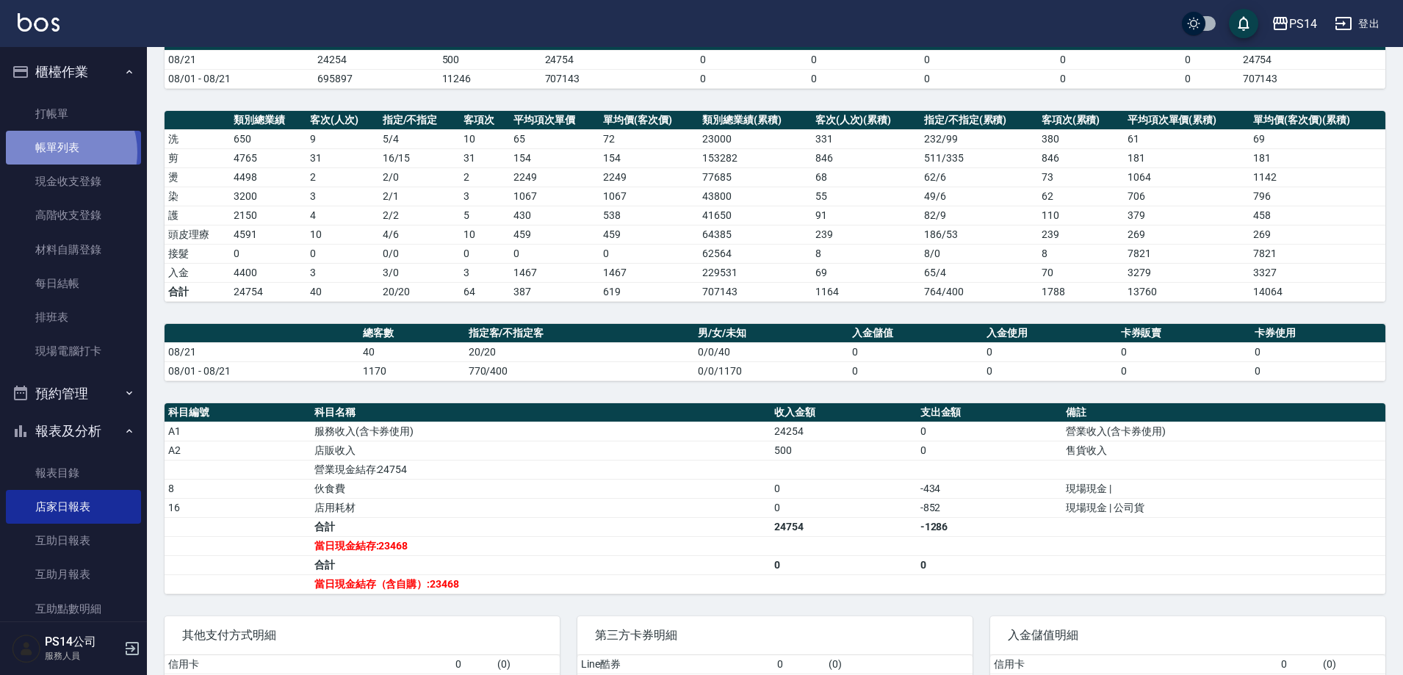
click at [57, 152] on link "帳單列表" at bounding box center [73, 148] width 135 height 34
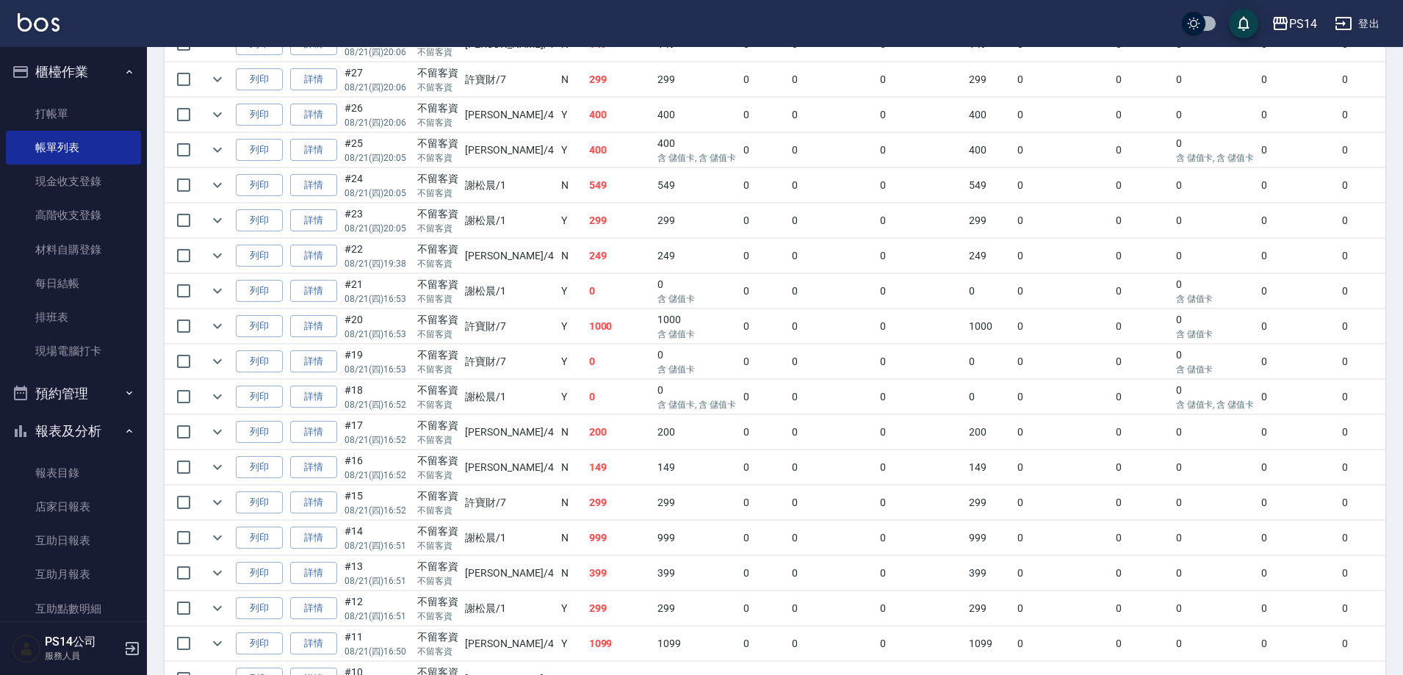
scroll to position [805, 0]
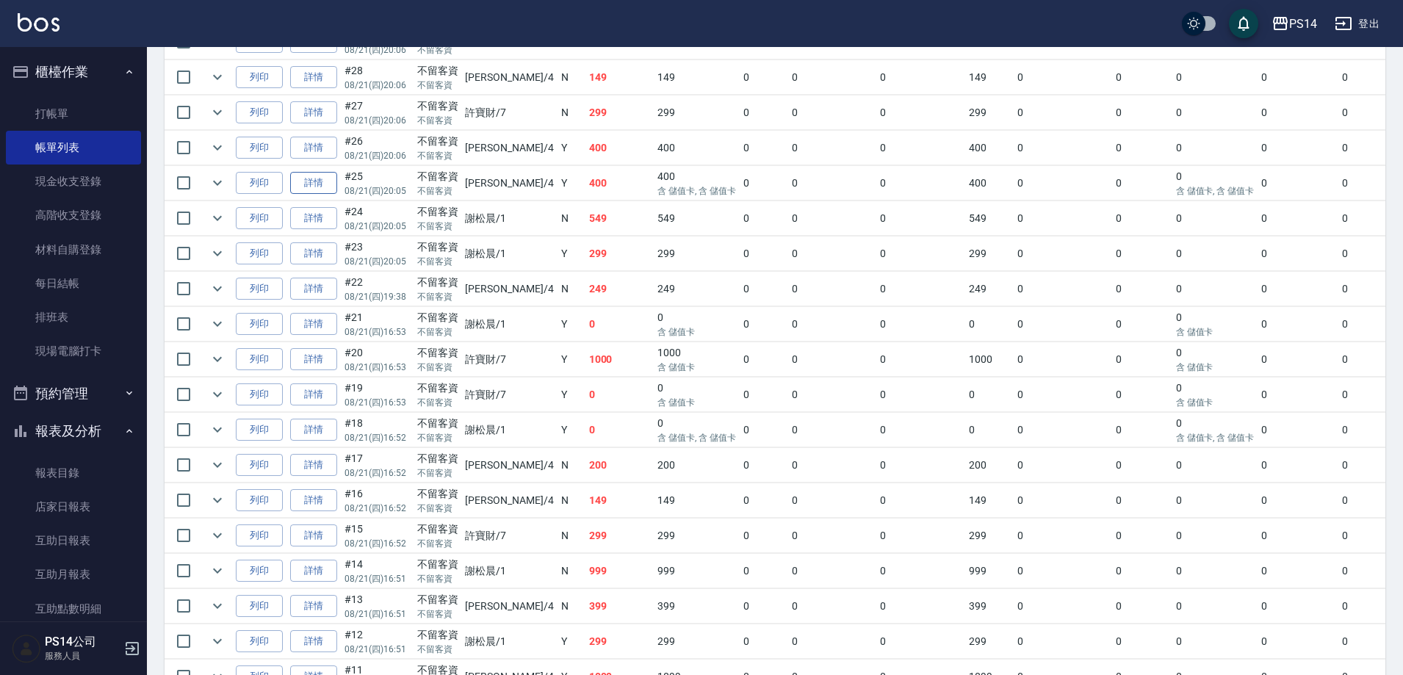
click at [317, 189] on link "詳情" at bounding box center [313, 183] width 47 height 23
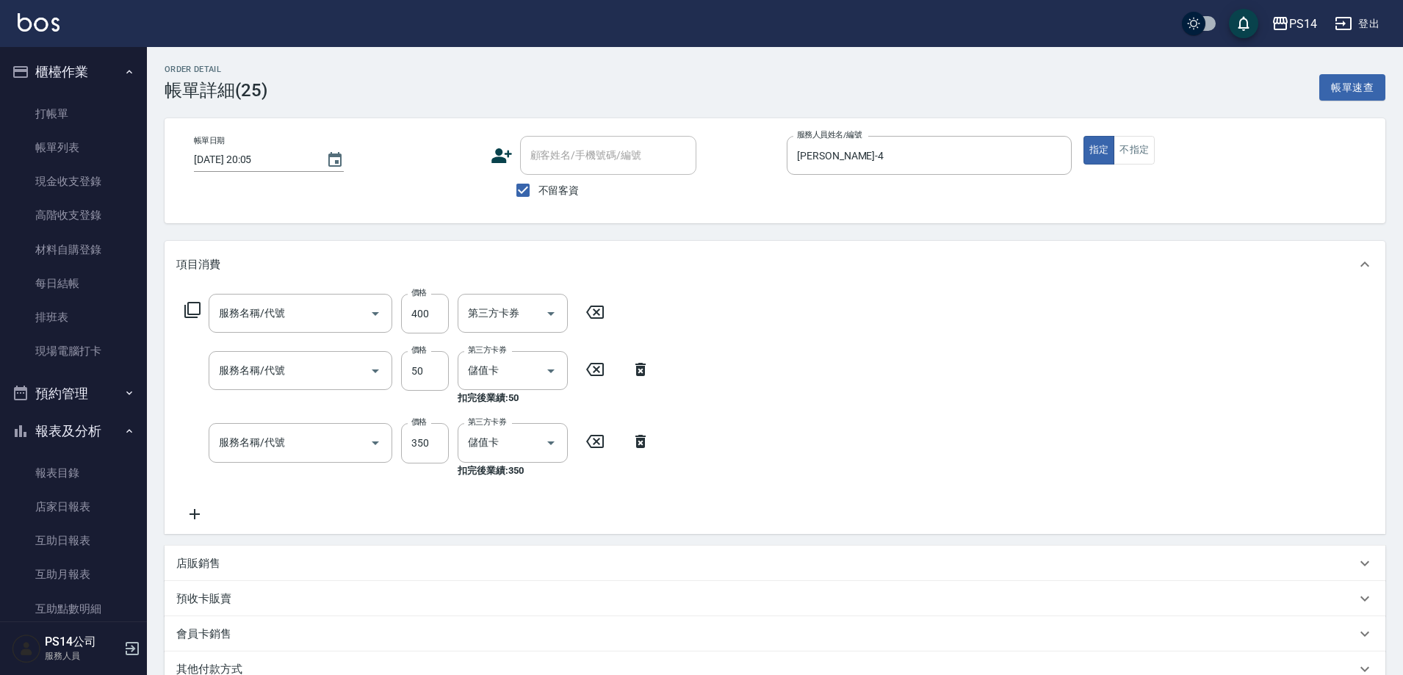
type input "[DATE] 20:05"
checkbox input "true"
type input "[PERSON_NAME]-4"
type input "儲值3000(901)"
type input "精油50(112)"
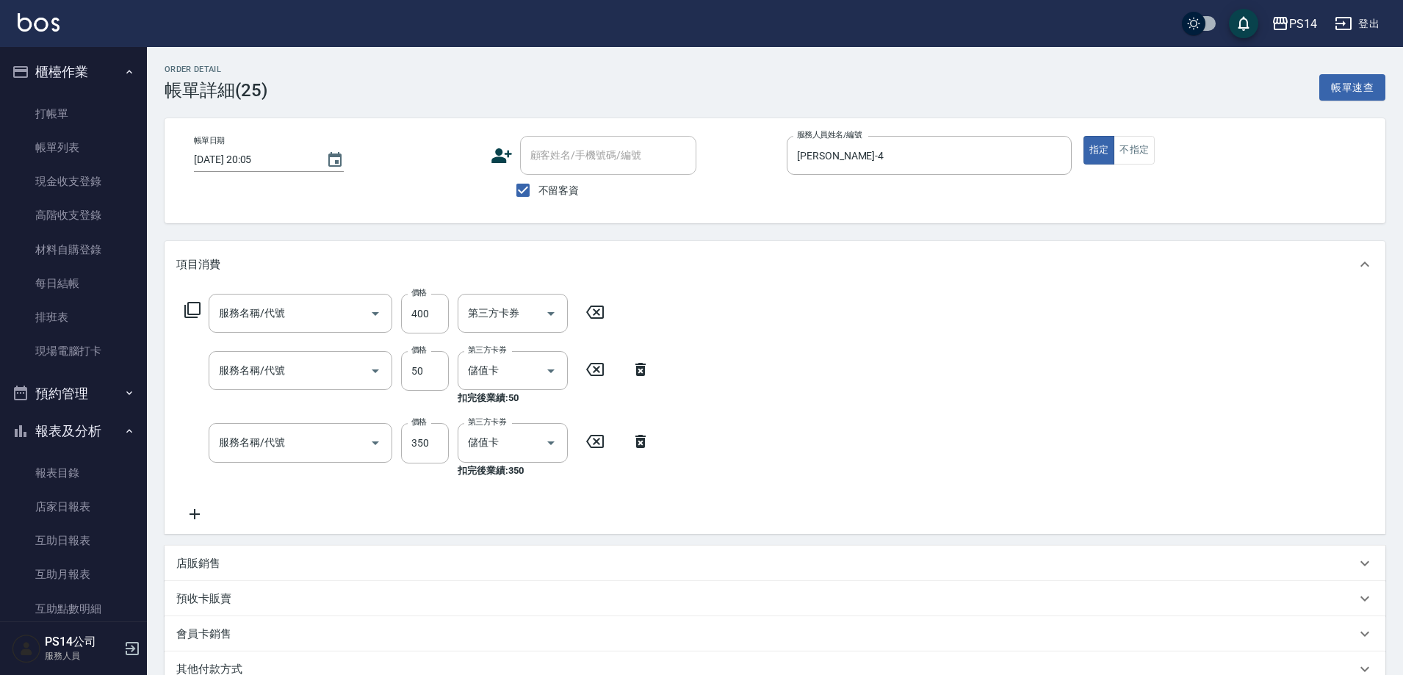
type input "洗+剪(308)"
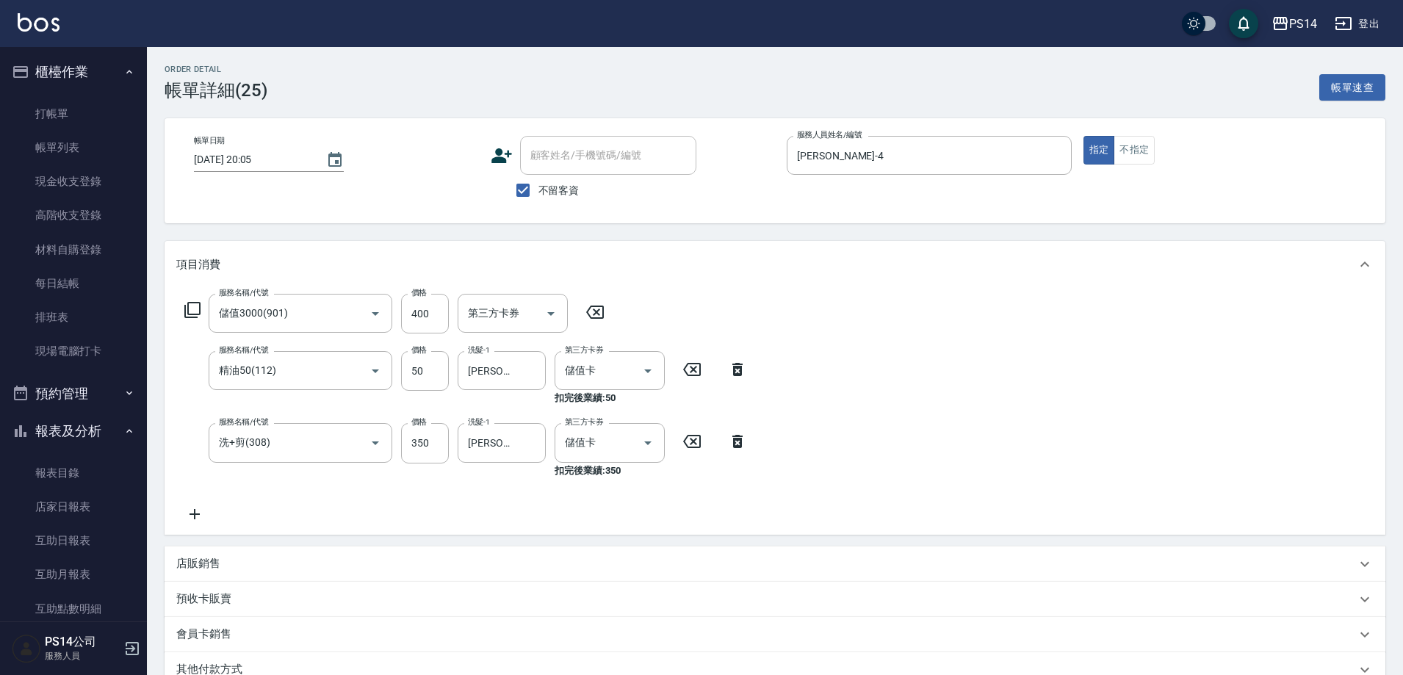
click at [603, 314] on icon at bounding box center [595, 311] width 18 height 13
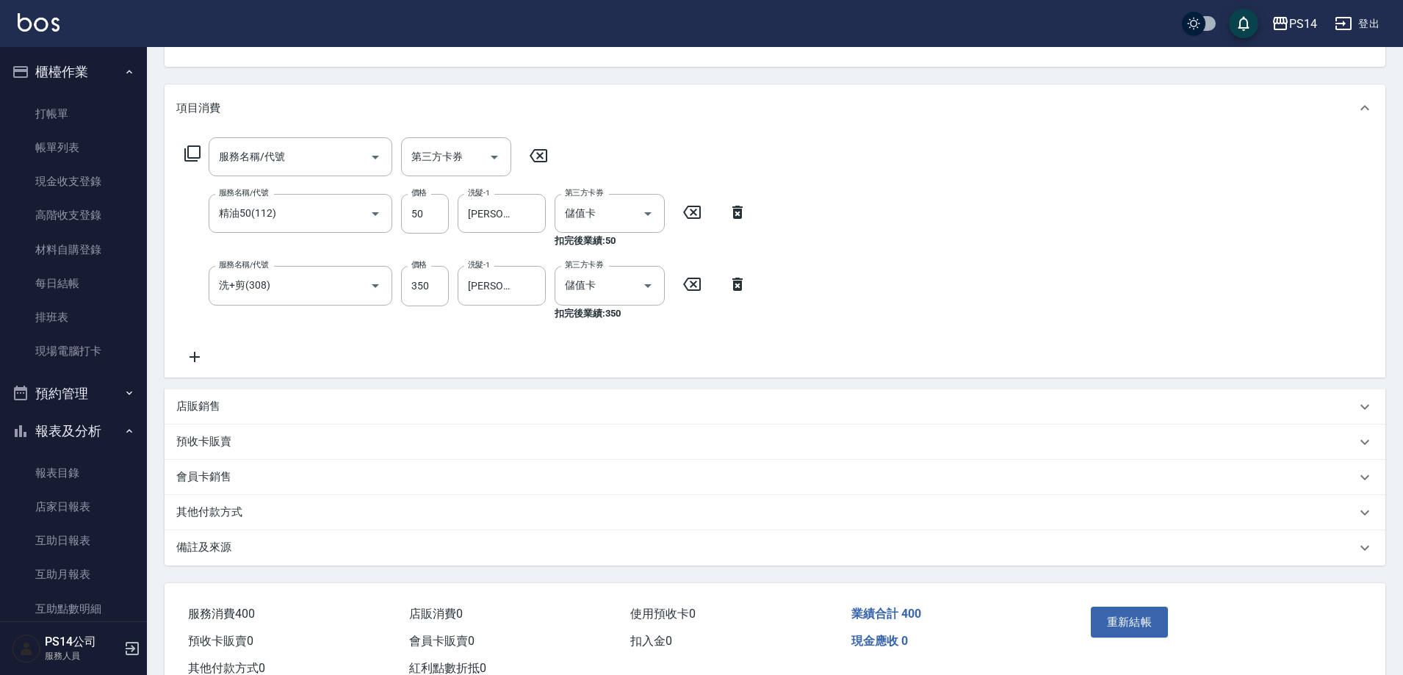
scroll to position [206, 0]
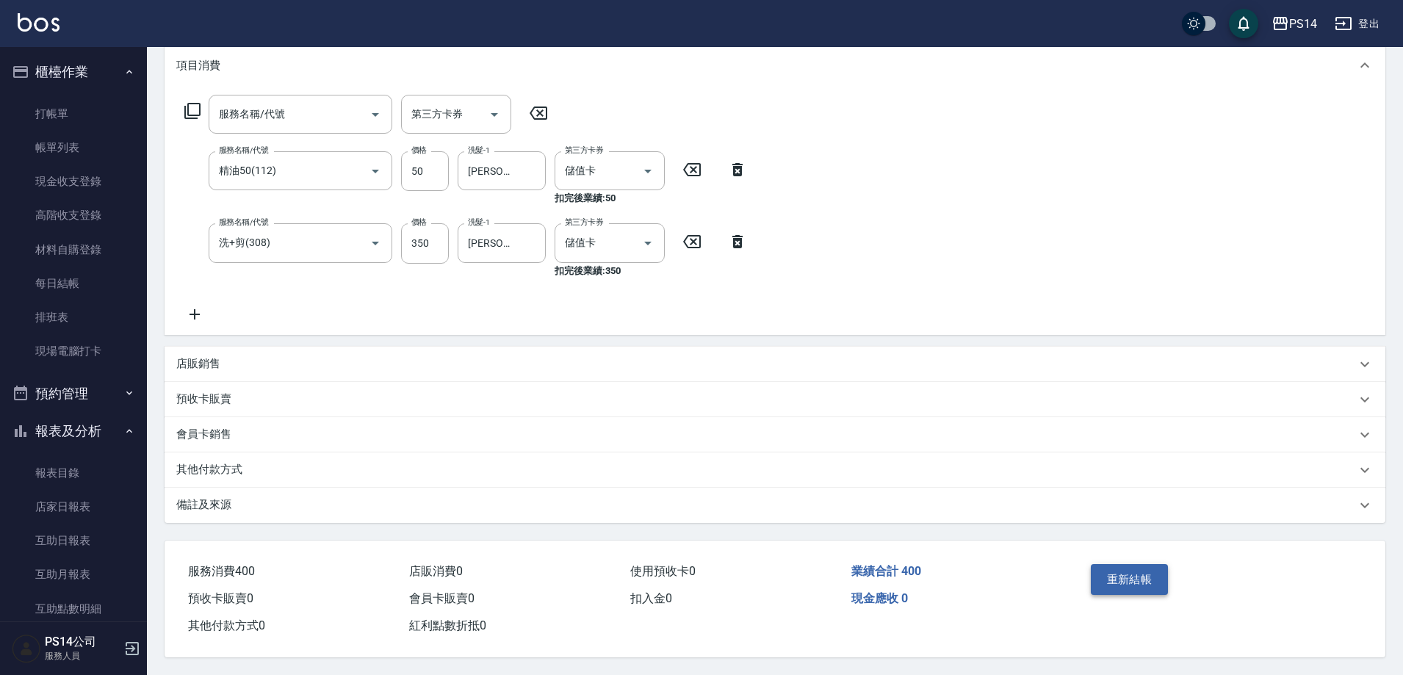
click at [1134, 574] on button "重新結帳" at bounding box center [1129, 579] width 78 height 31
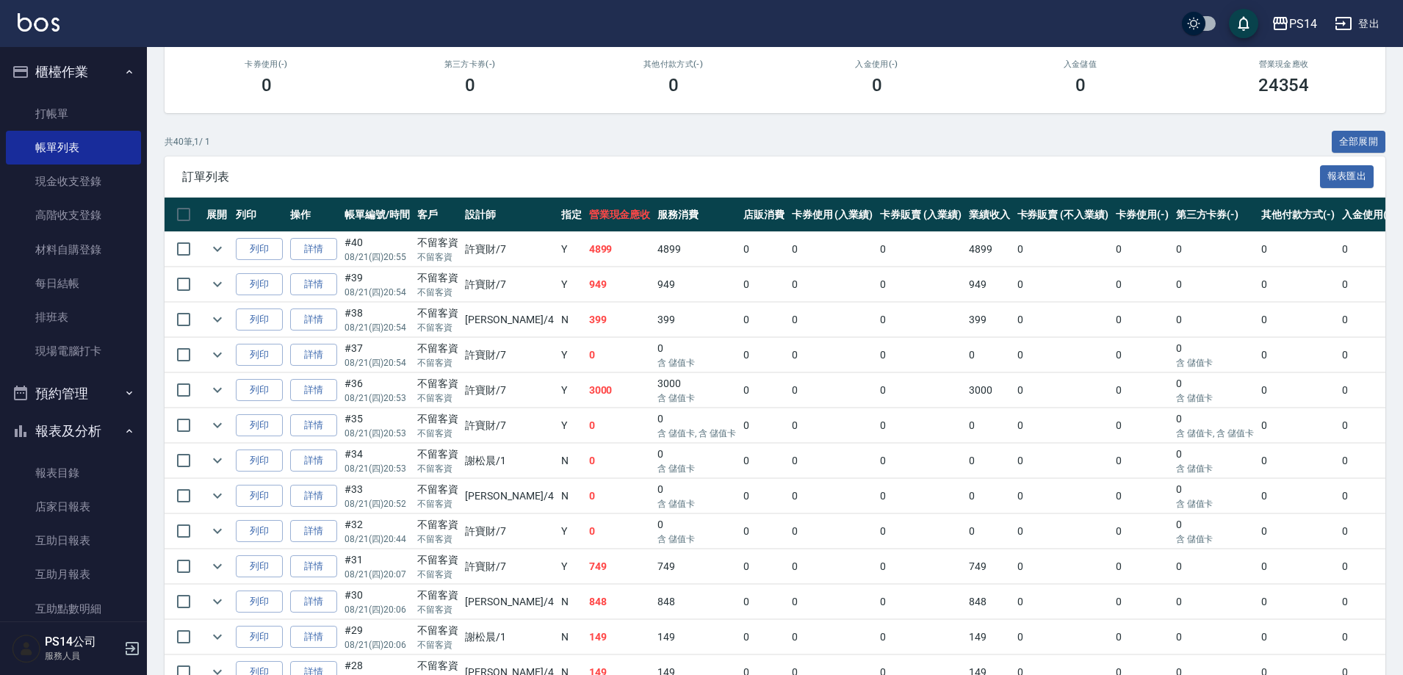
scroll to position [367, 0]
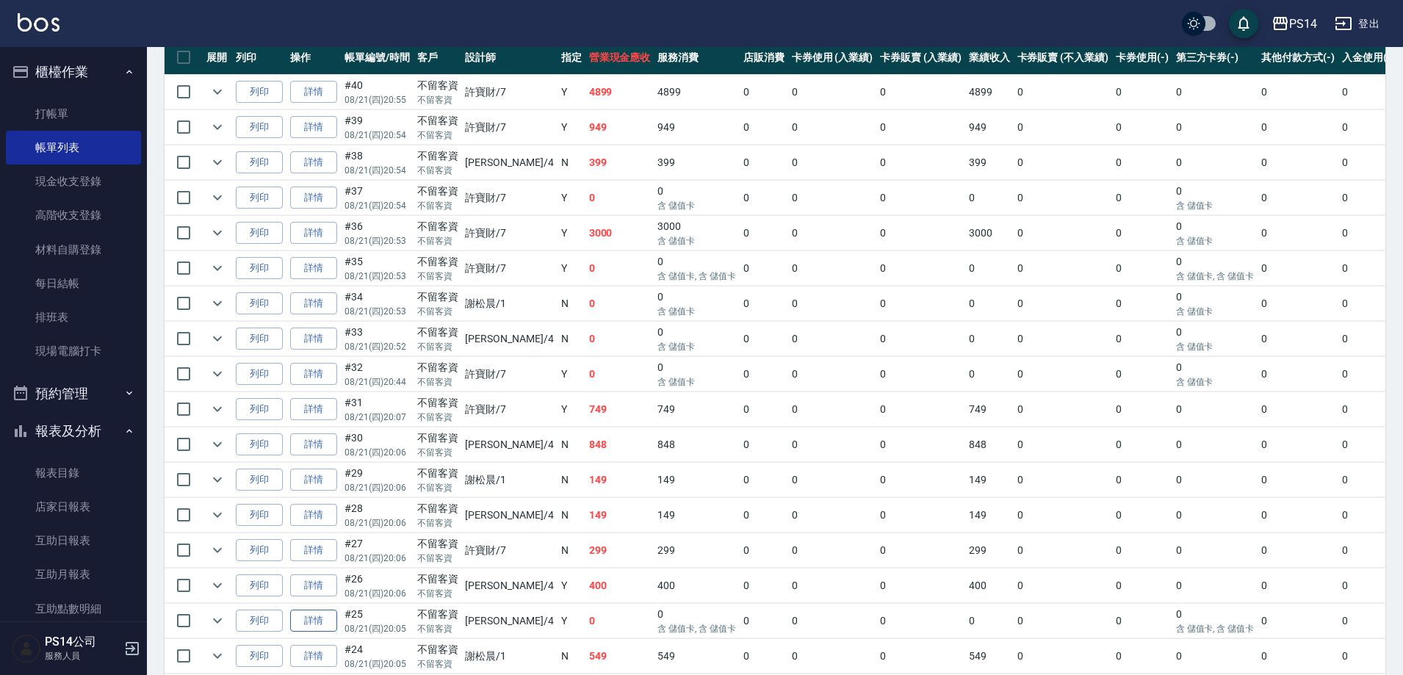
click at [328, 618] on link "詳情" at bounding box center [313, 620] width 47 height 23
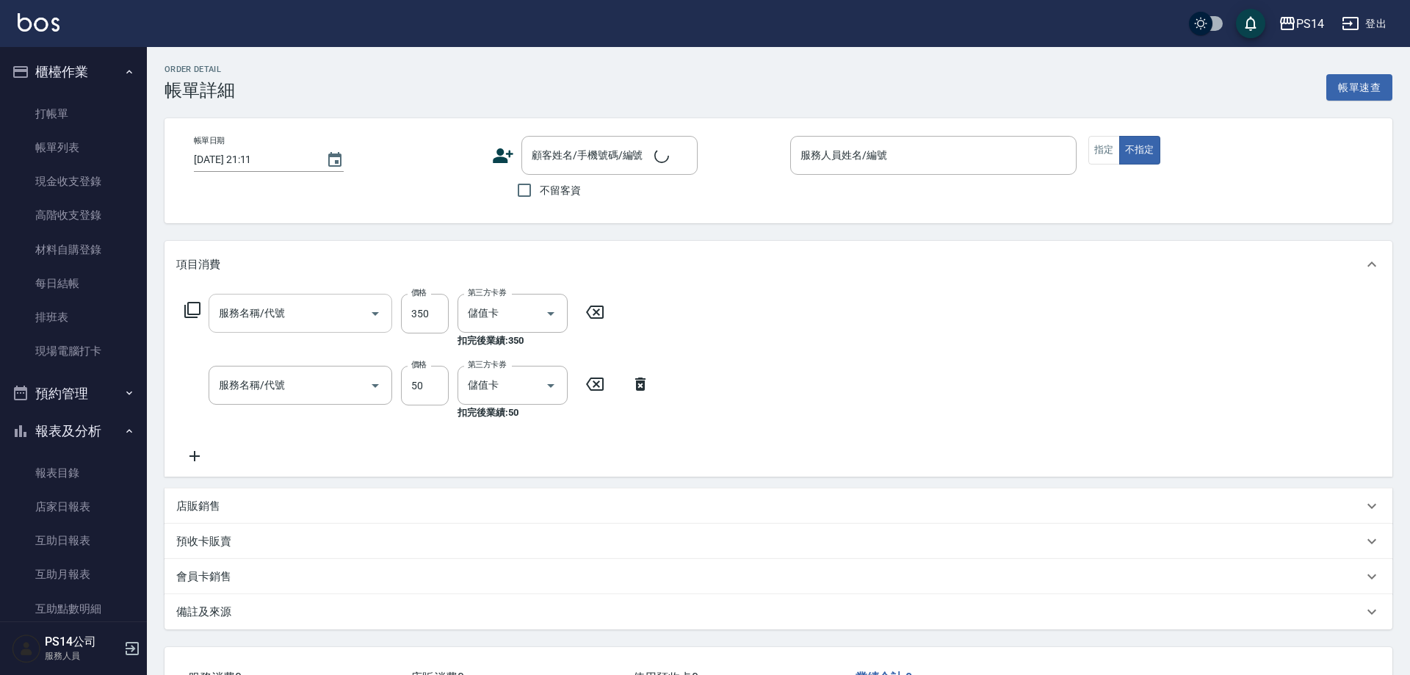
type input "[DATE] 20:05"
checkbox input "true"
type input "[PERSON_NAME]-4"
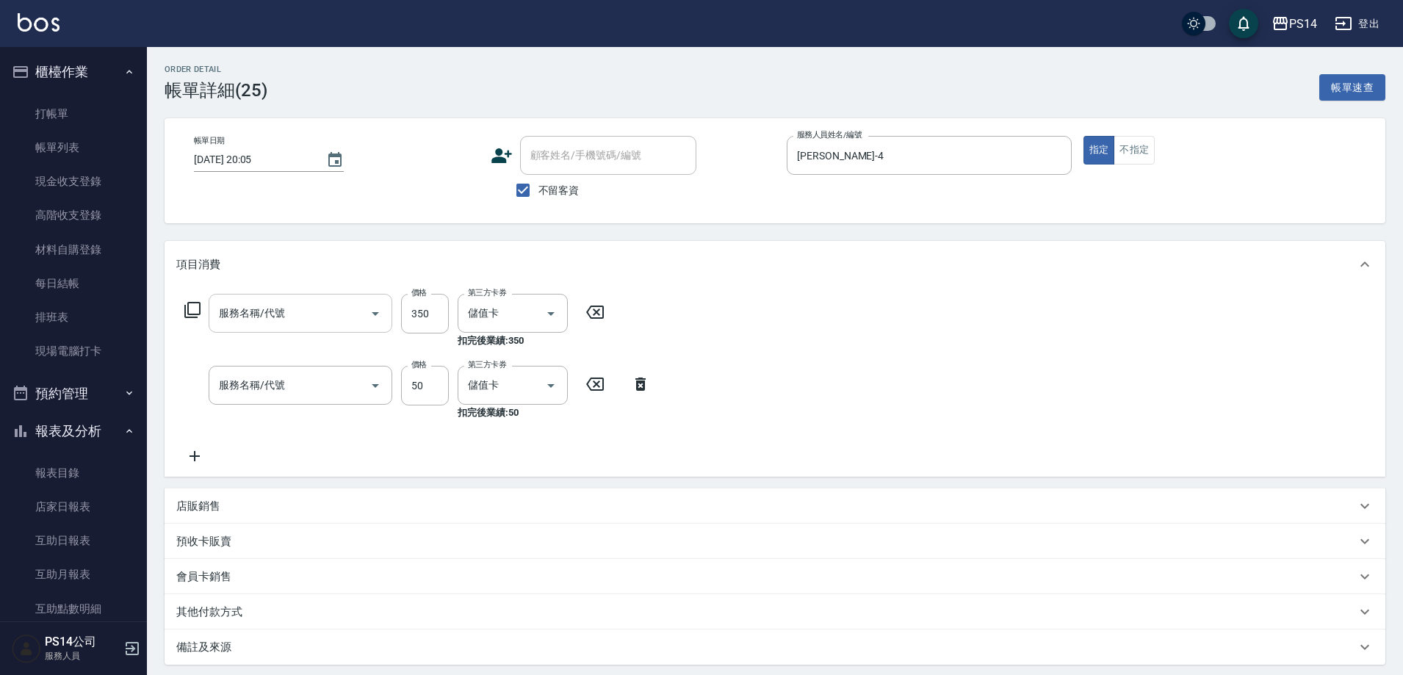
type input "洗+剪(308)"
type input "精油50(112)"
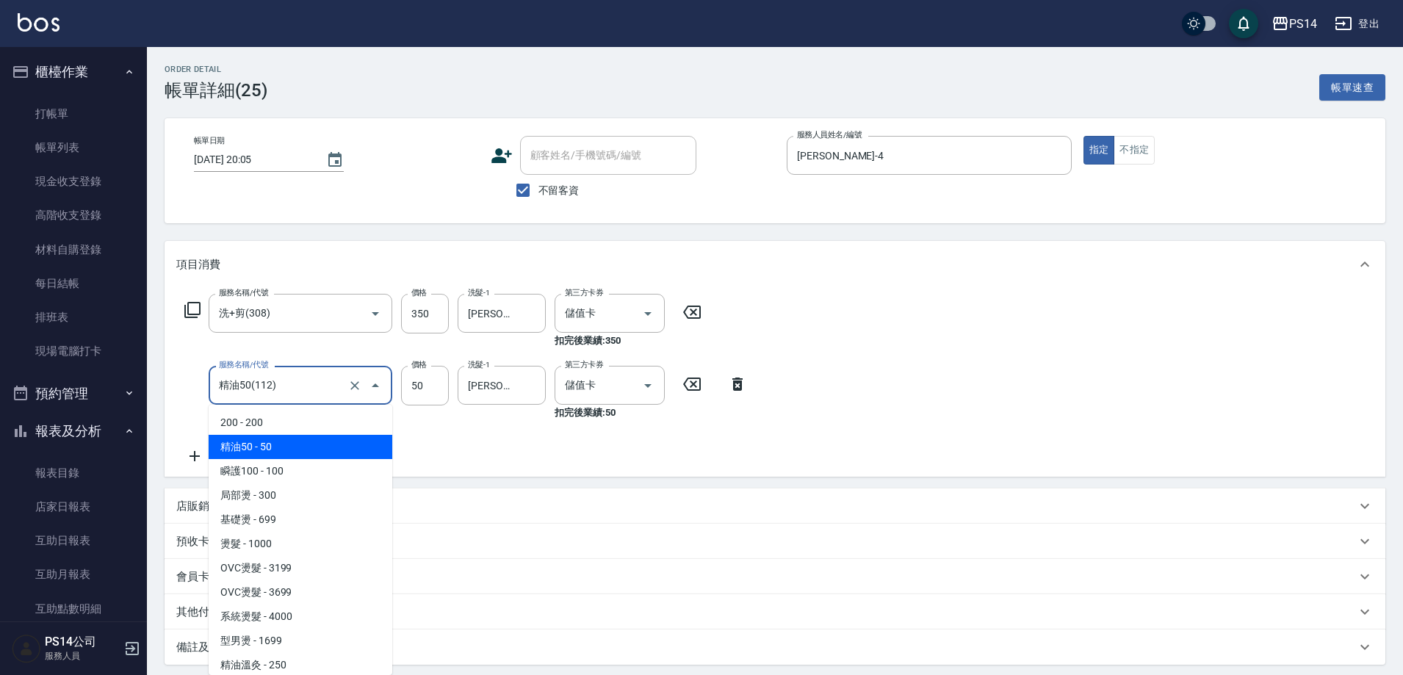
click at [326, 388] on input "精油50(112)" at bounding box center [279, 385] width 129 height 26
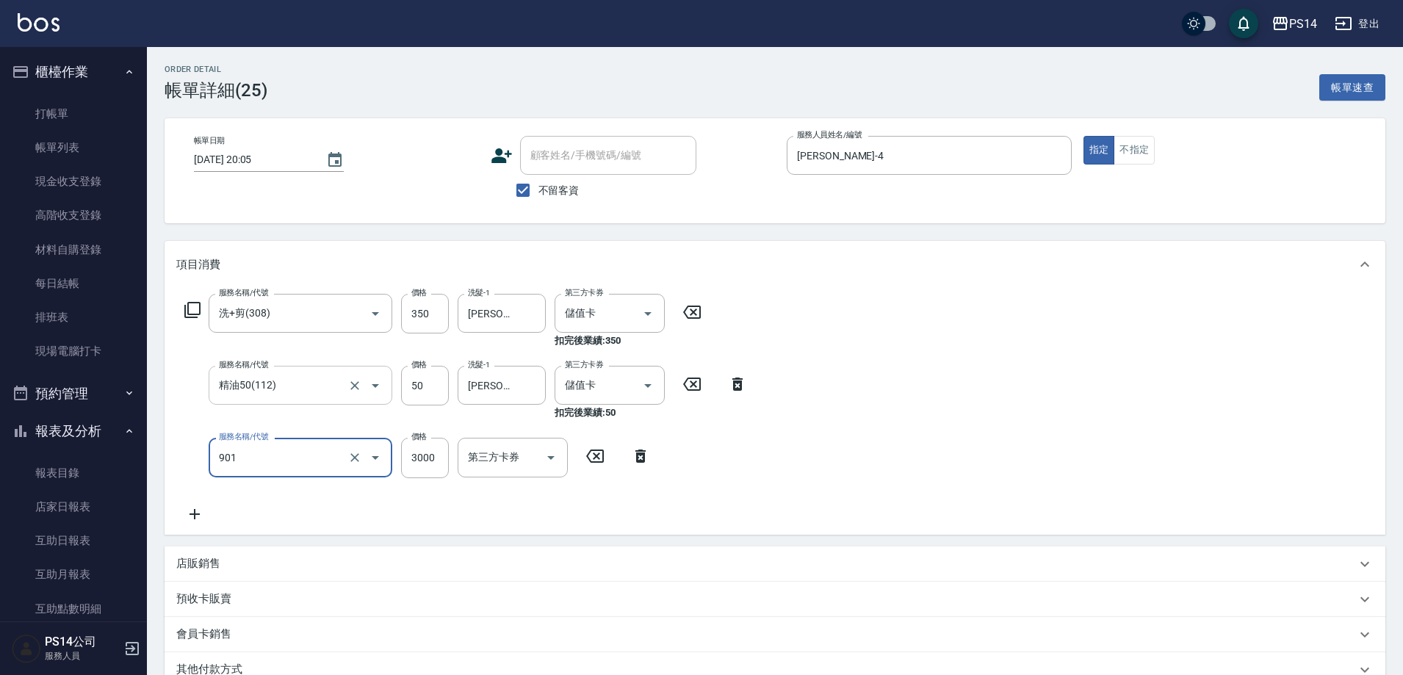
type input "儲值3000(901)"
type input "200"
click at [1041, 488] on div "服務名稱/代號 洗+剪(308) 服務名稱/代號 價格 350 價格 洗髮-1 [PERSON_NAME]-18 洗髮-1 第三方卡券 儲值卡 第三方卡券 扣…" at bounding box center [774, 411] width 1220 height 246
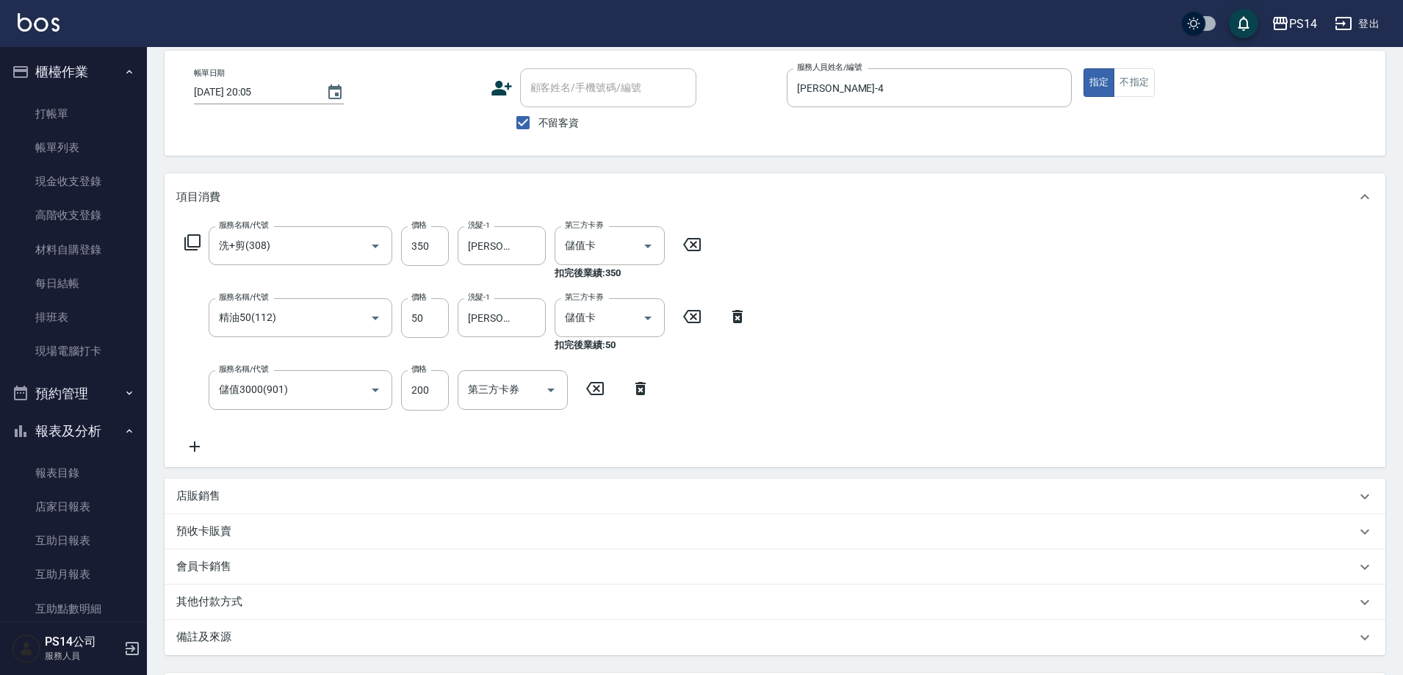
scroll to position [147, 0]
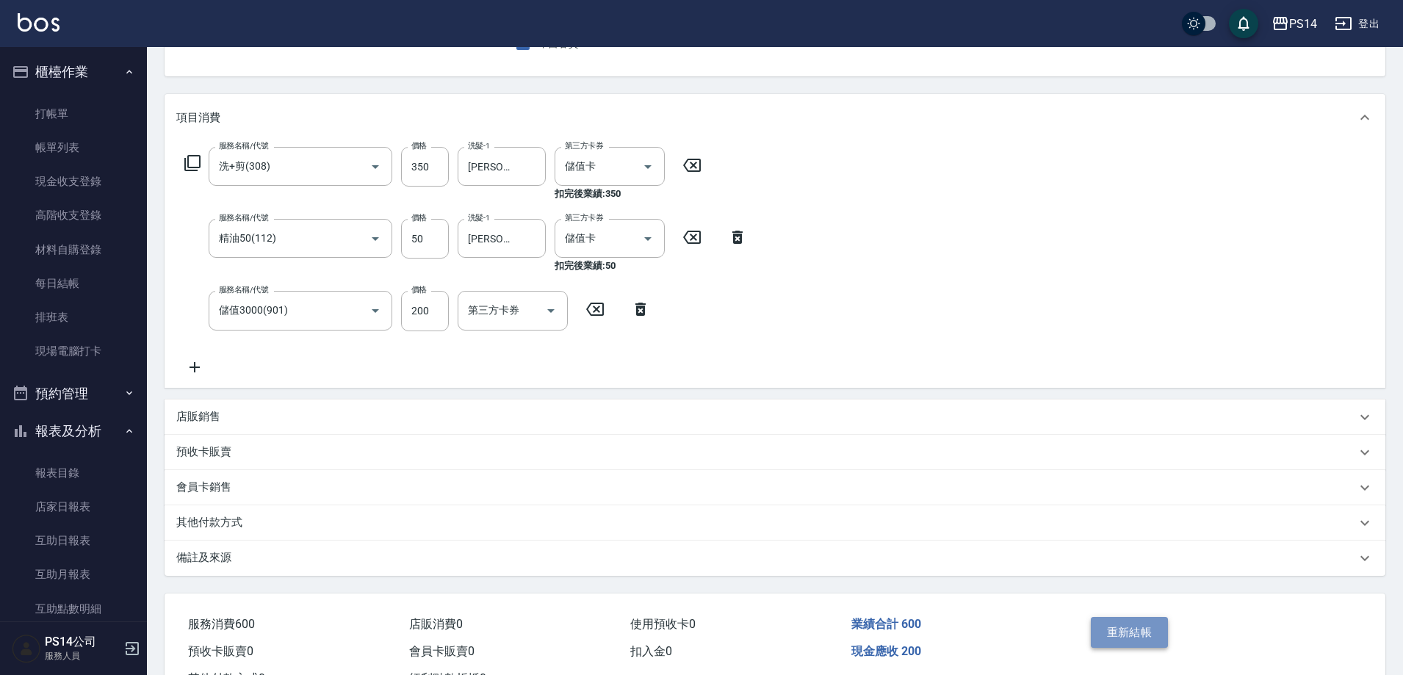
click at [1131, 634] on button "重新結帳" at bounding box center [1129, 632] width 78 height 31
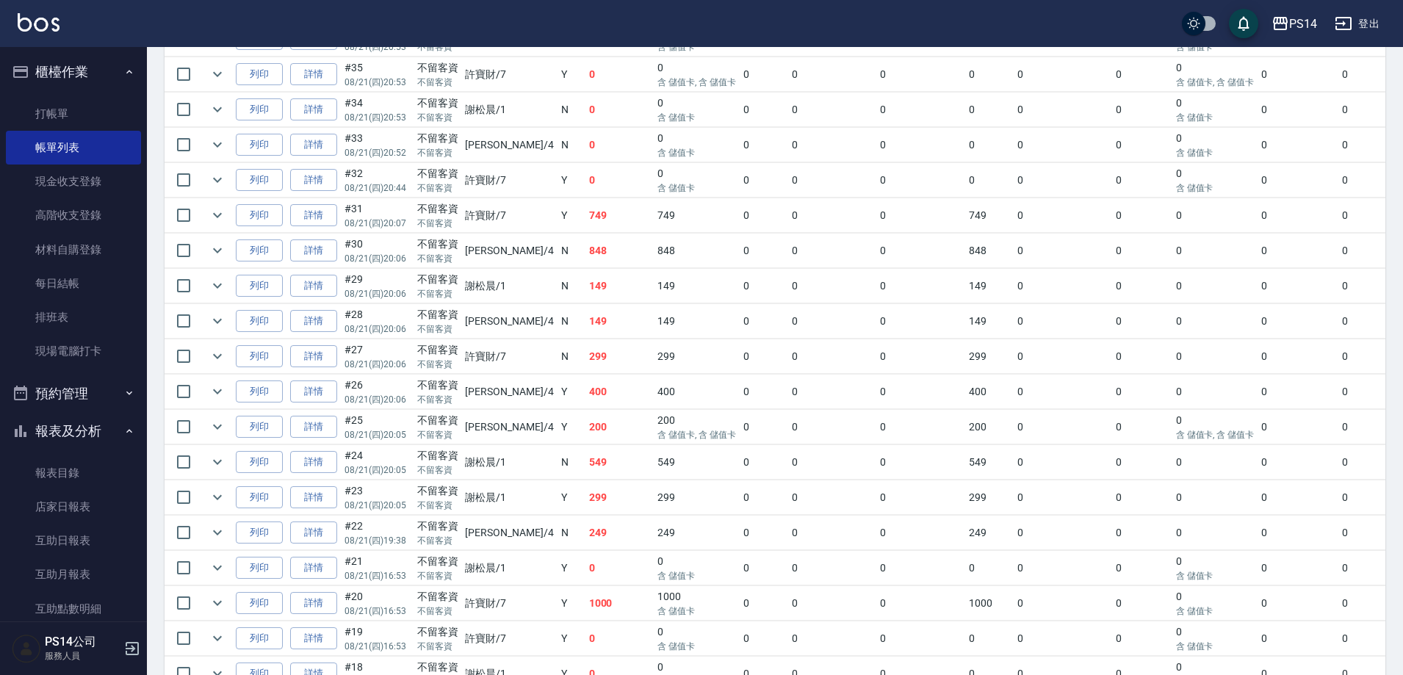
scroll to position [587, 0]
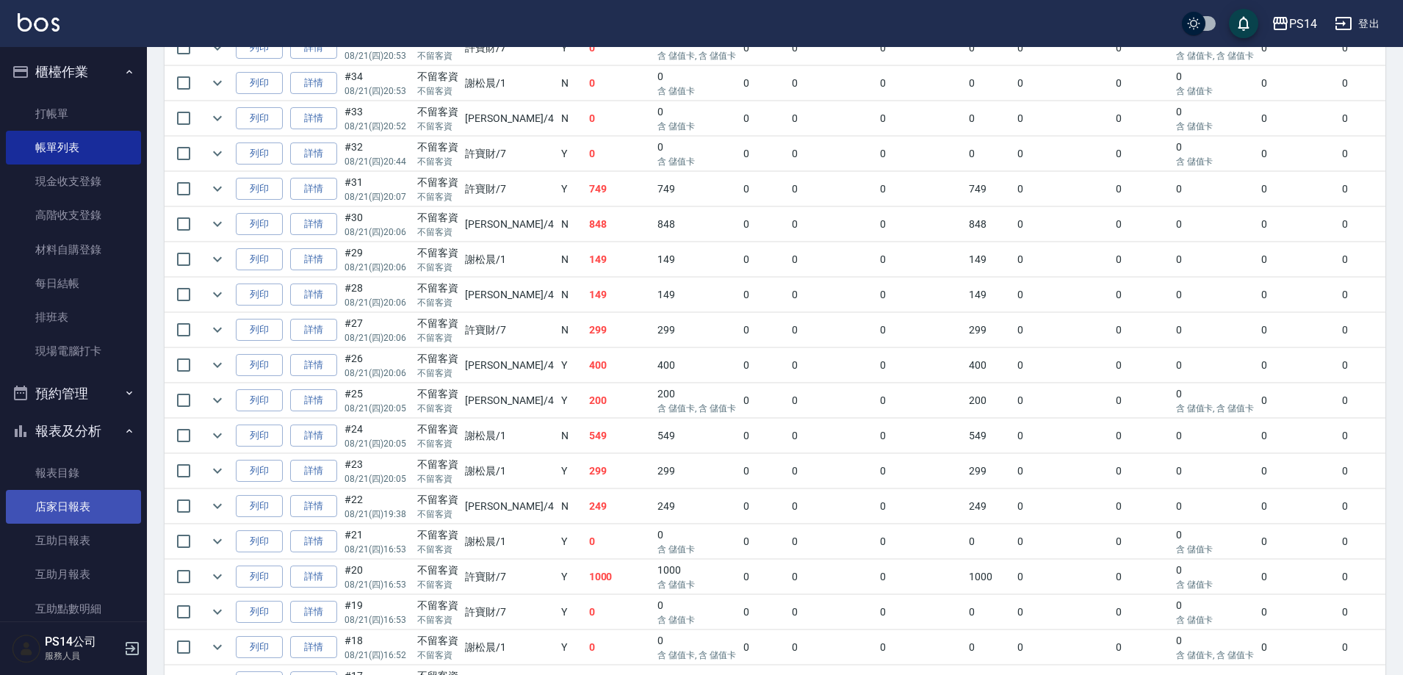
click at [50, 503] on link "店家日報表" at bounding box center [73, 507] width 135 height 34
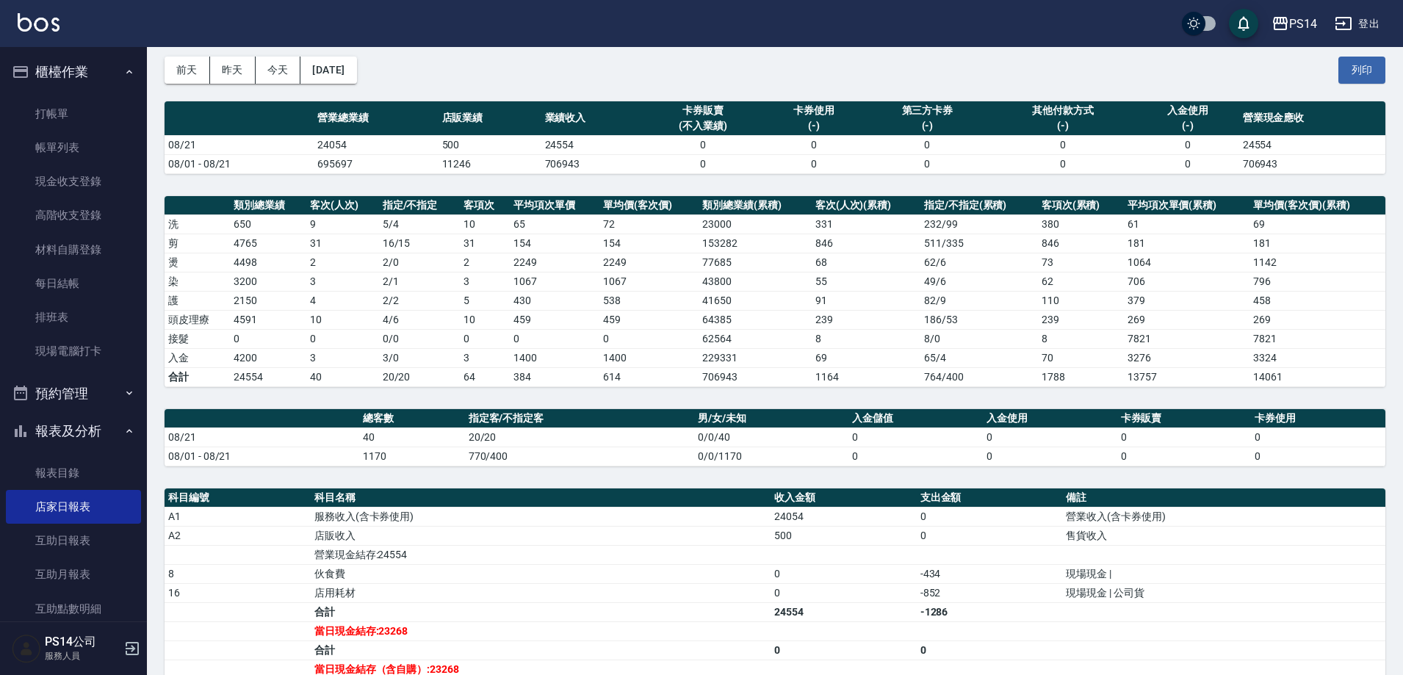
scroll to position [147, 0]
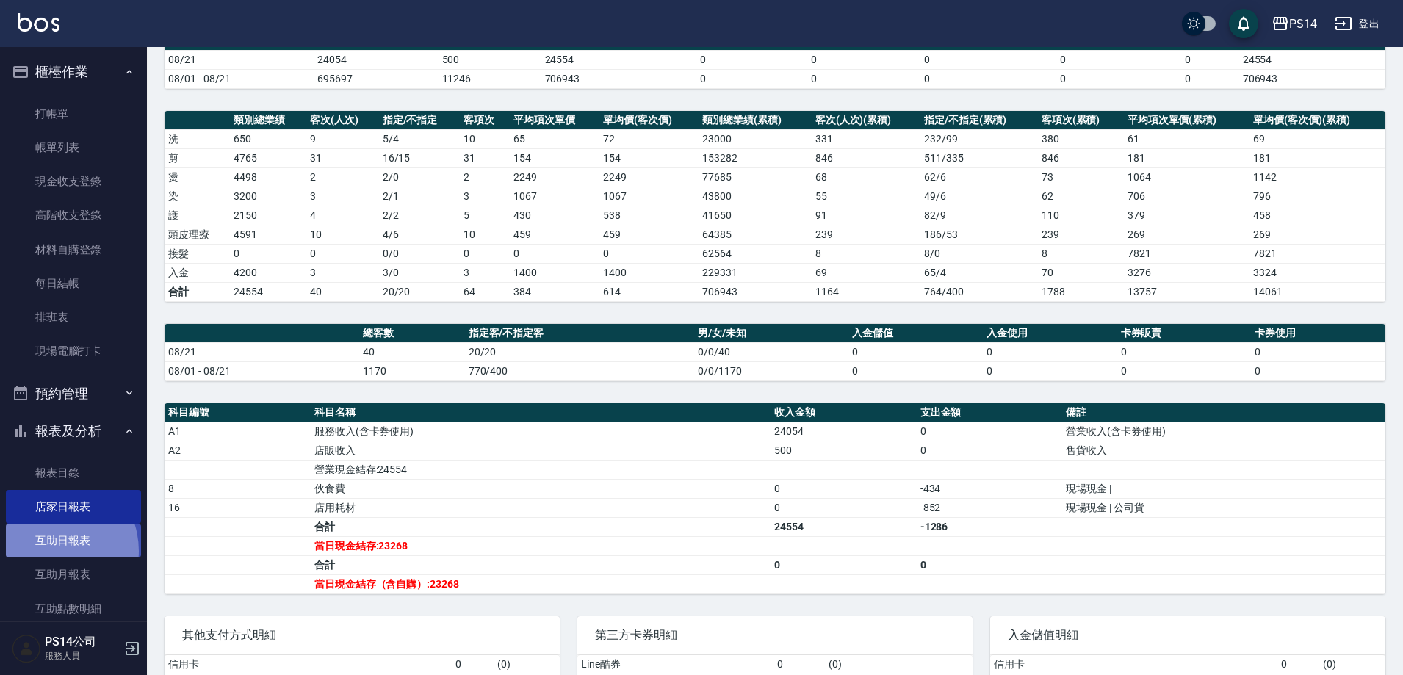
click at [50, 551] on link "互助日報表" at bounding box center [73, 541] width 135 height 34
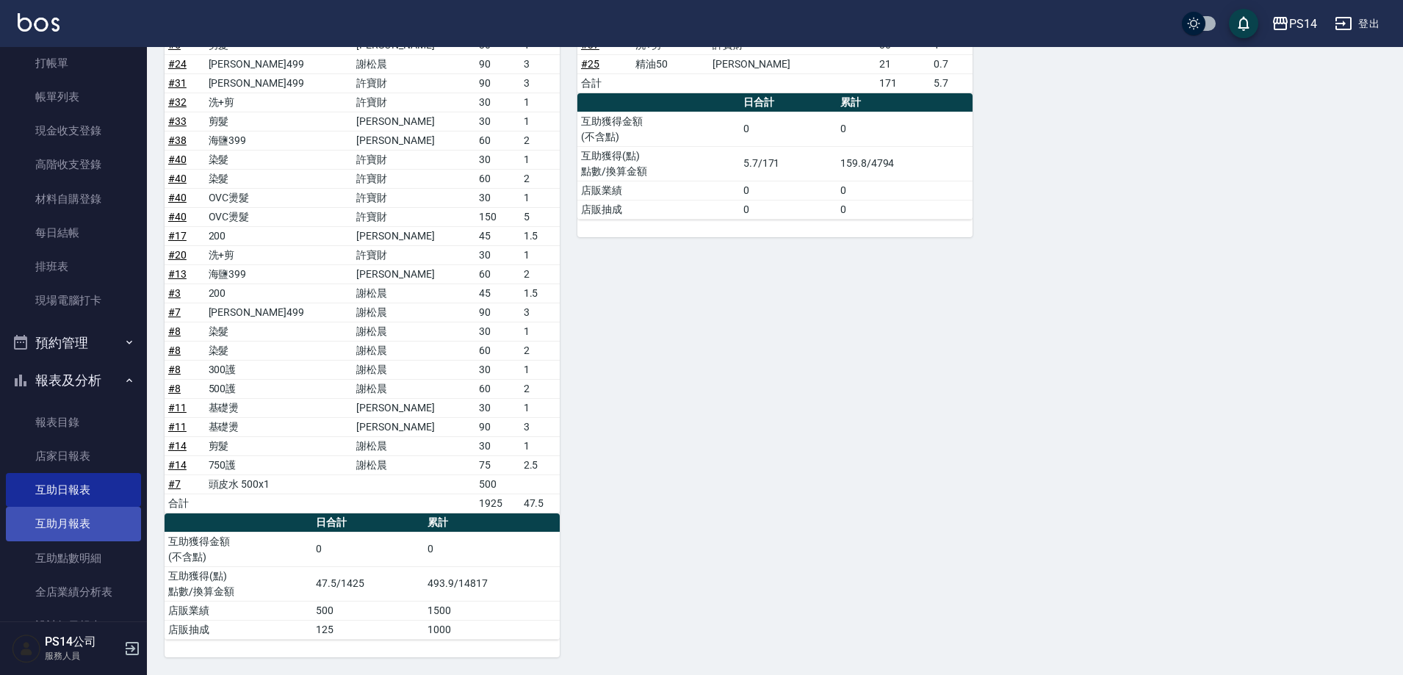
scroll to position [147, 0]
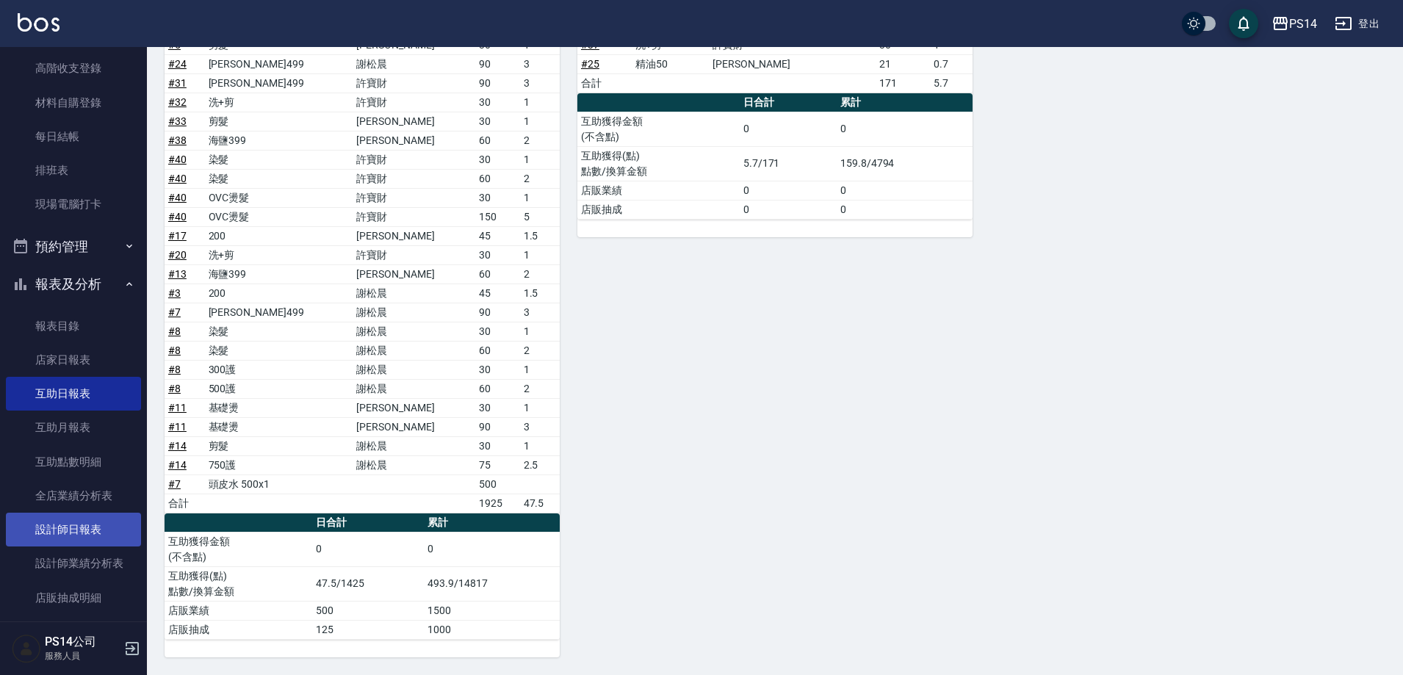
click at [69, 517] on link "設計師日報表" at bounding box center [73, 530] width 135 height 34
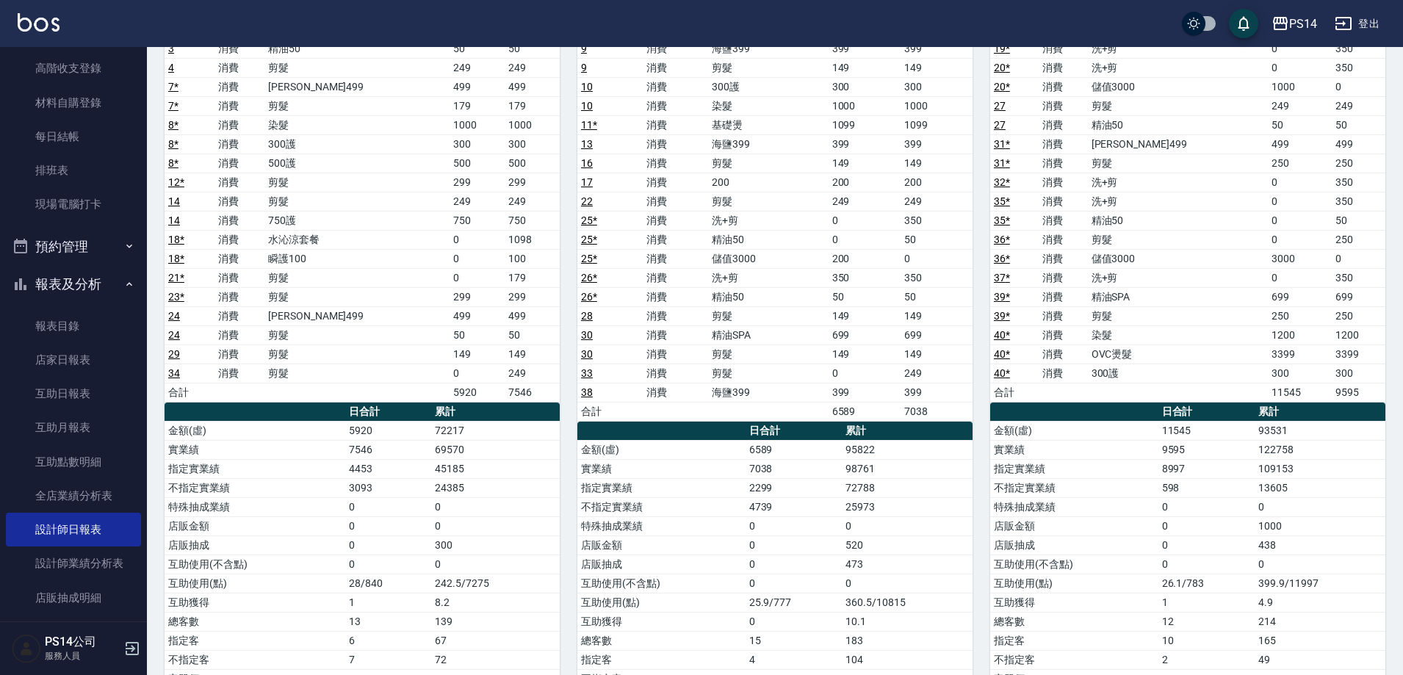
scroll to position [153, 0]
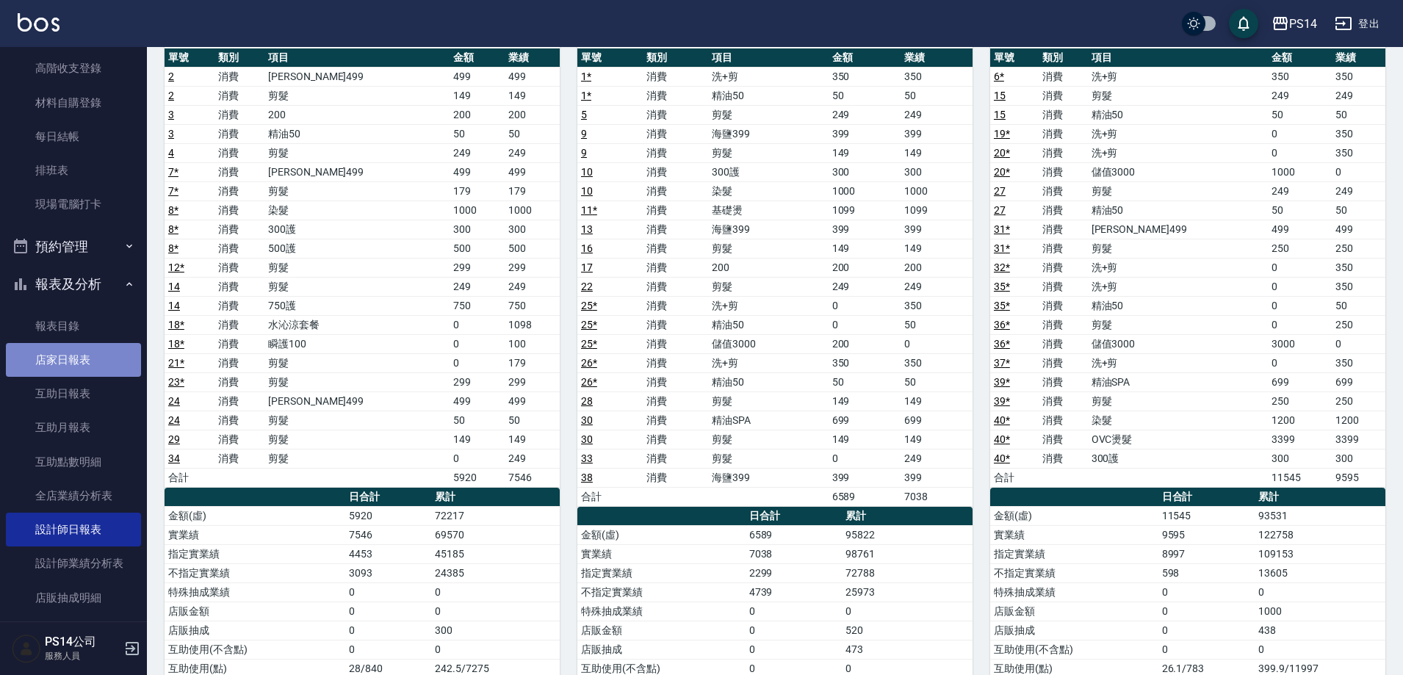
click at [87, 352] on link "店家日報表" at bounding box center [73, 360] width 135 height 34
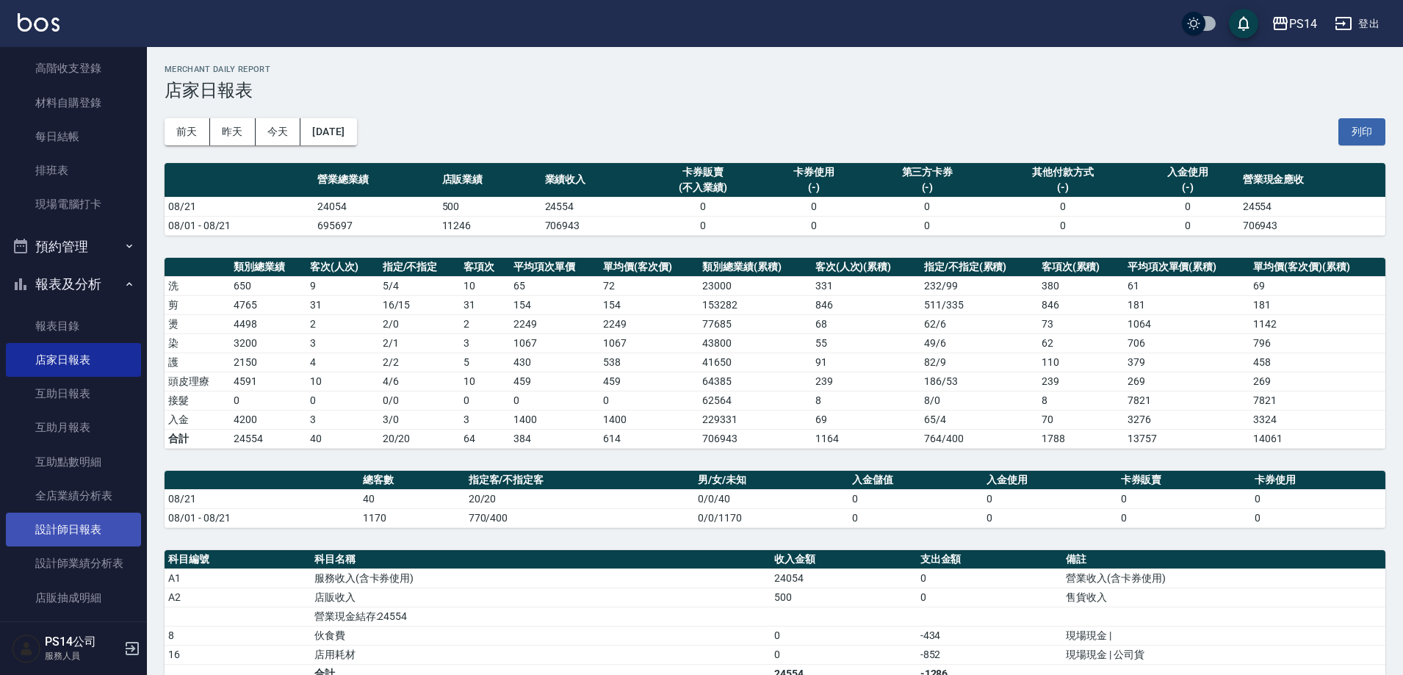
click at [68, 535] on link "設計師日報表" at bounding box center [73, 530] width 135 height 34
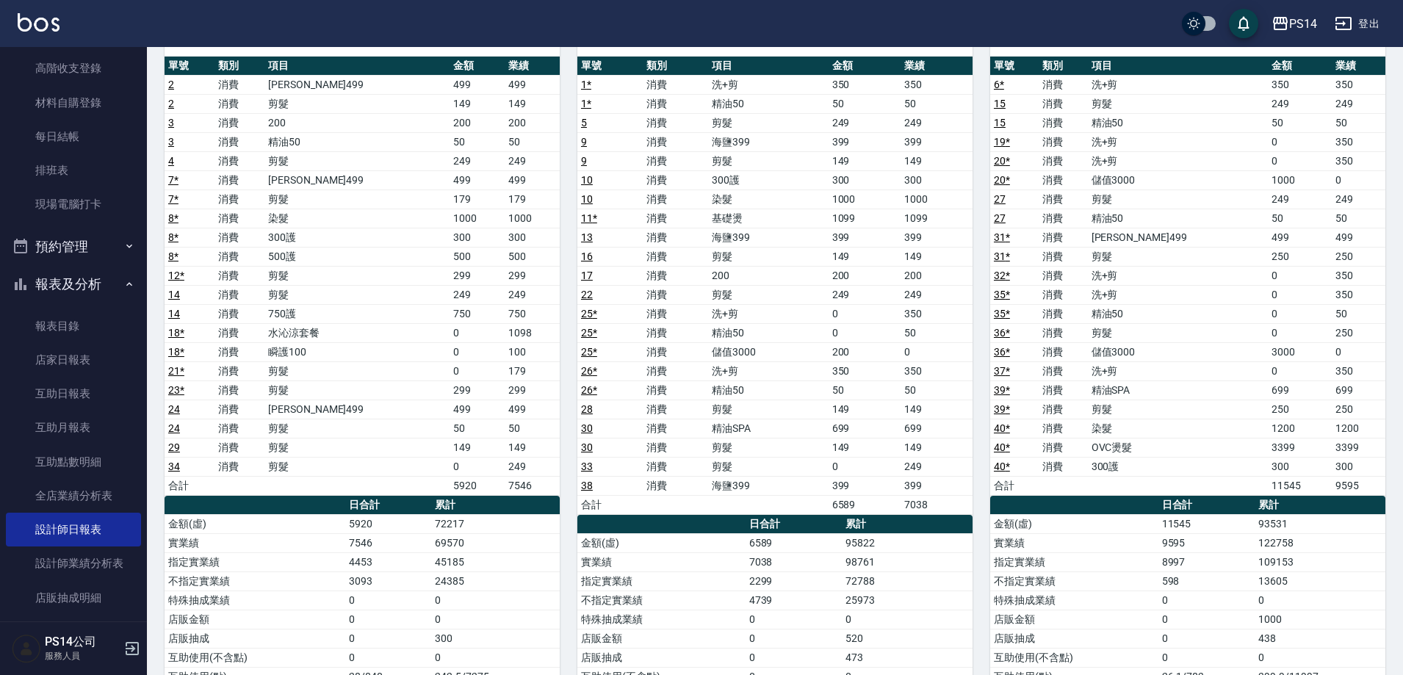
scroll to position [120, 0]
